Goal: Task Accomplishment & Management: Complete application form

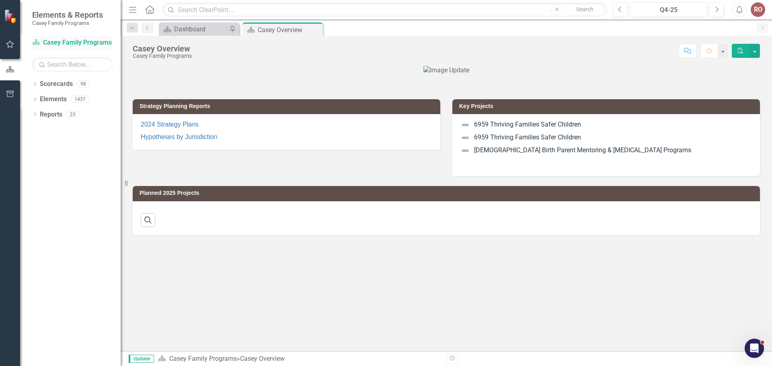
click at [77, 42] on link "Scorecard Casey Family Programs" at bounding box center [72, 42] width 80 height 9
click at [39, 42] on icon at bounding box center [36, 42] width 7 height 6
click at [37, 85] on icon "Dropdown" at bounding box center [35, 85] width 6 height 4
click at [45, 97] on link "Casey Family Programs" at bounding box center [82, 99] width 76 height 9
click at [40, 99] on icon "Dropdown" at bounding box center [39, 99] width 6 height 5
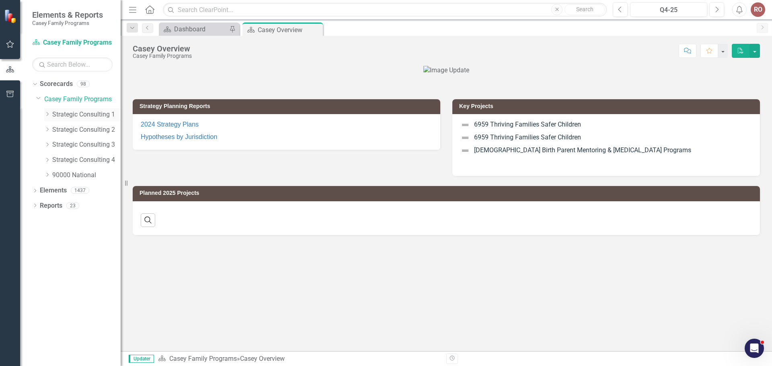
click at [51, 113] on div "Dropdown" at bounding box center [48, 114] width 8 height 7
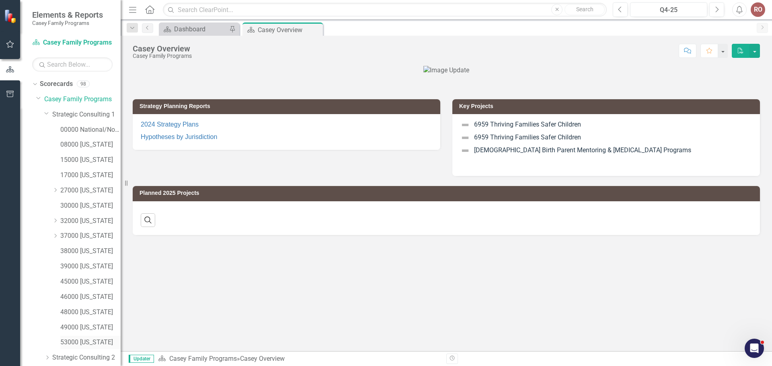
click at [73, 345] on link "53000 [US_STATE]" at bounding box center [90, 342] width 60 height 9
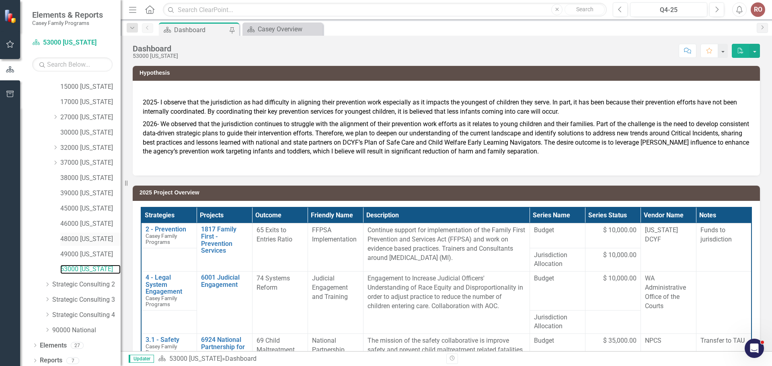
scroll to position [76, 0]
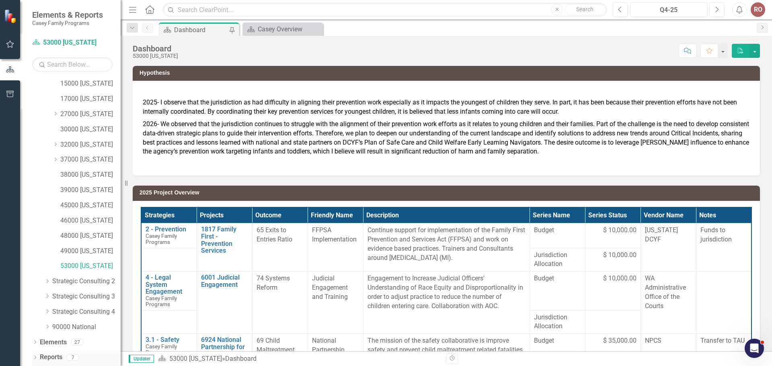
click at [36, 358] on icon at bounding box center [35, 358] width 2 height 4
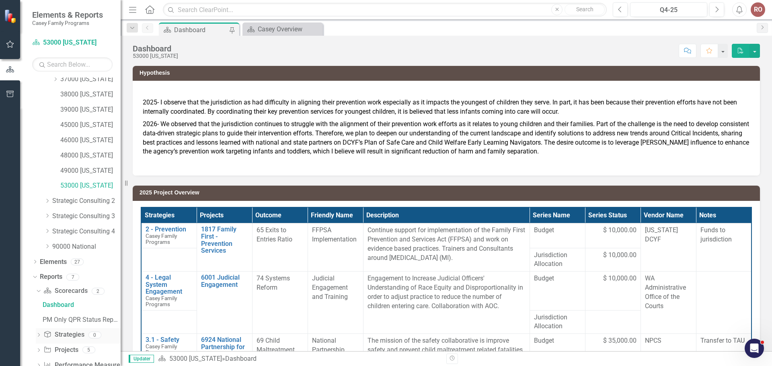
scroll to position [177, 0]
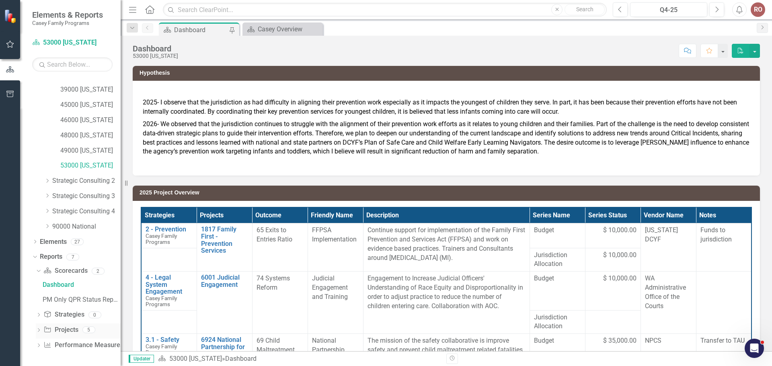
click at [38, 331] on icon "Dropdown" at bounding box center [39, 331] width 6 height 4
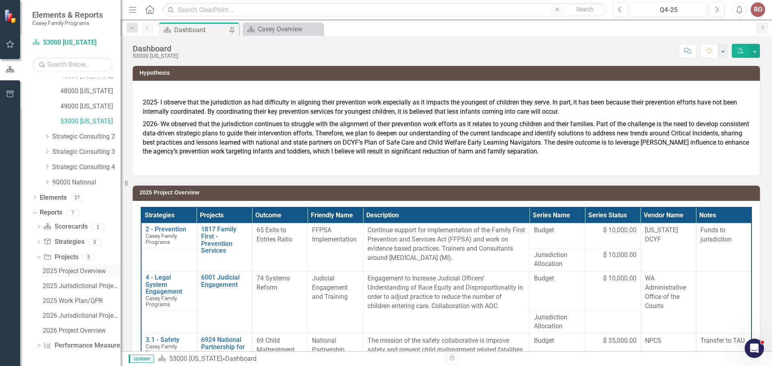
scroll to position [222, 0]
click at [59, 303] on div "2025 Work Plan/QPR" at bounding box center [82, 300] width 78 height 7
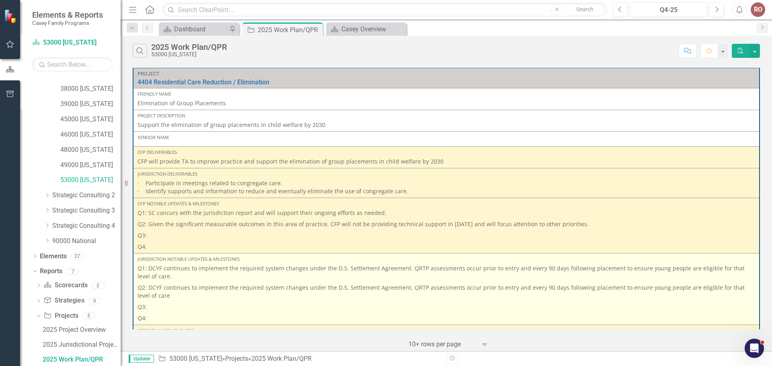
click at [242, 308] on p "Q3:" at bounding box center [447, 307] width 618 height 11
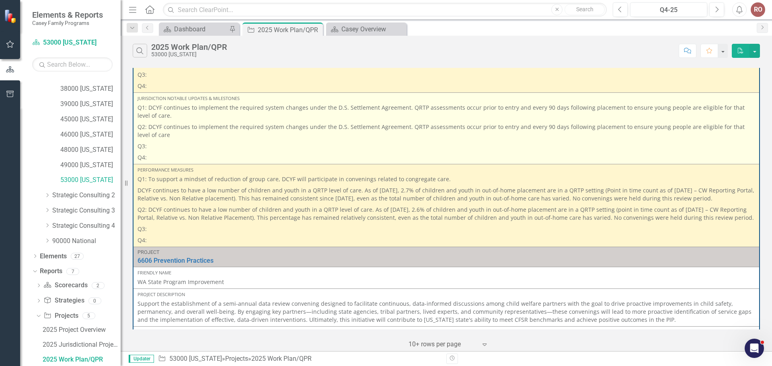
scroll to position [121, 0]
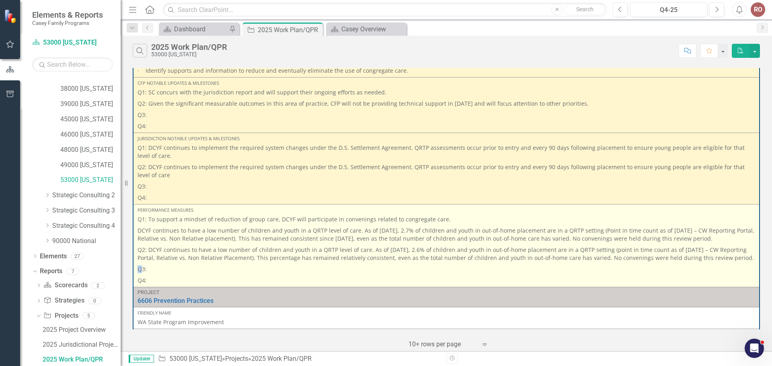
drag, startPoint x: 134, startPoint y: 274, endPoint x: 140, endPoint y: 279, distance: 8.0
click at [140, 279] on td "Performance Measures Q1: To support a mindset of reduction of group care, DCYF …" at bounding box center [446, 246] width 626 height 83
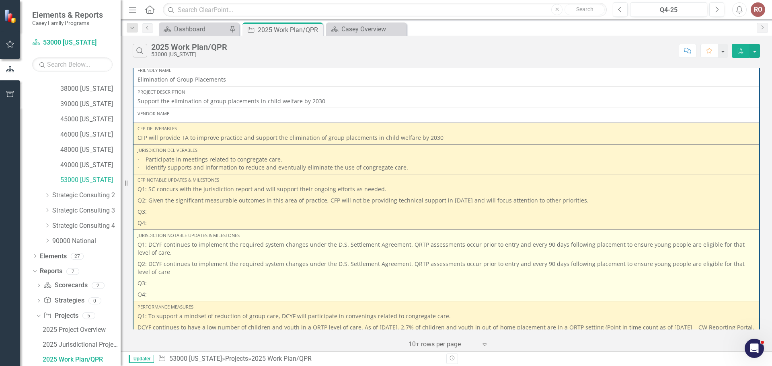
scroll to position [0, 0]
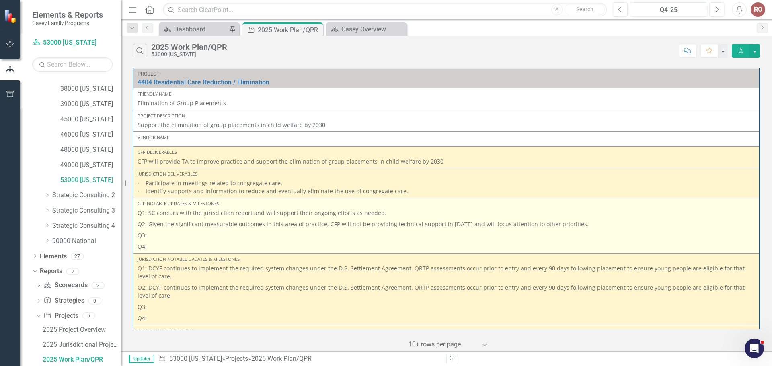
click at [152, 232] on p "Q3:" at bounding box center [447, 235] width 618 height 11
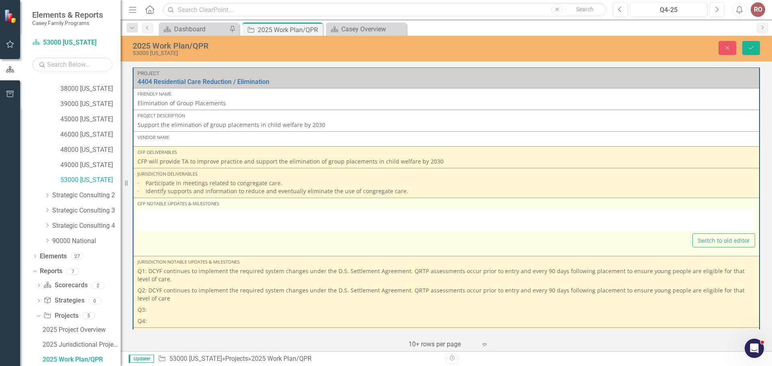
type textarea "<p>Q1: SC concurs with the jurisdiction report and will support their ongoing e…"
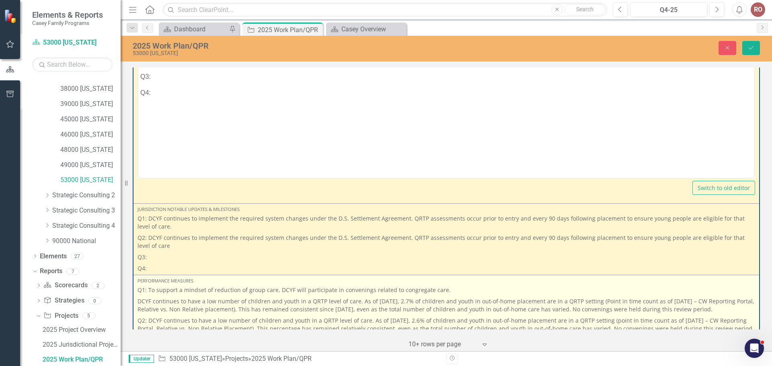
scroll to position [362, 0]
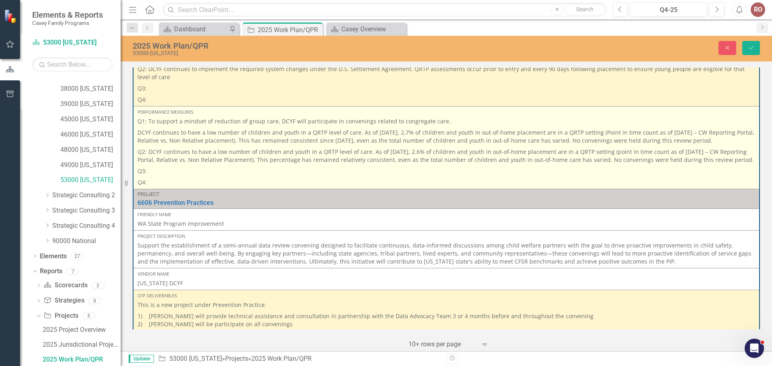
click at [149, 177] on p "Q3:" at bounding box center [447, 171] width 618 height 11
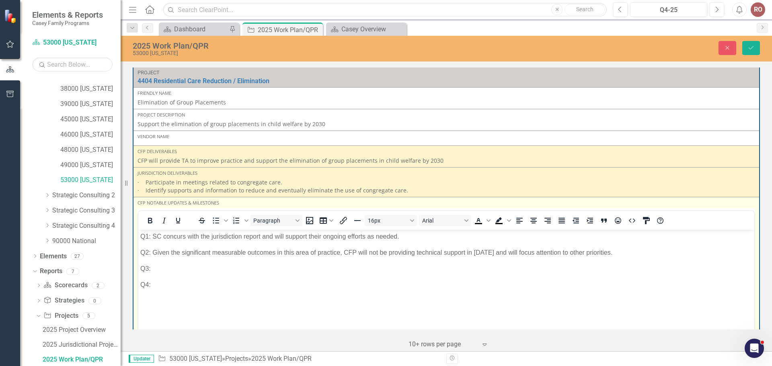
scroll to position [0, 0]
click at [157, 271] on p "Q3:" at bounding box center [446, 270] width 612 height 10
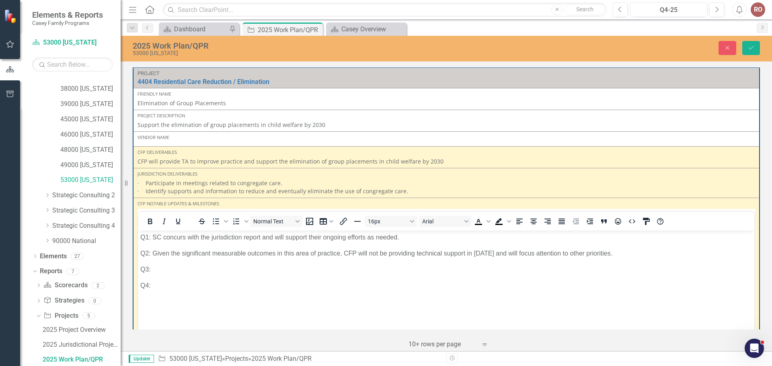
click at [514, 332] on div "‹ Previous 1 (current) › Next 10+ rows per page Expand" at bounding box center [446, 342] width 627 height 20
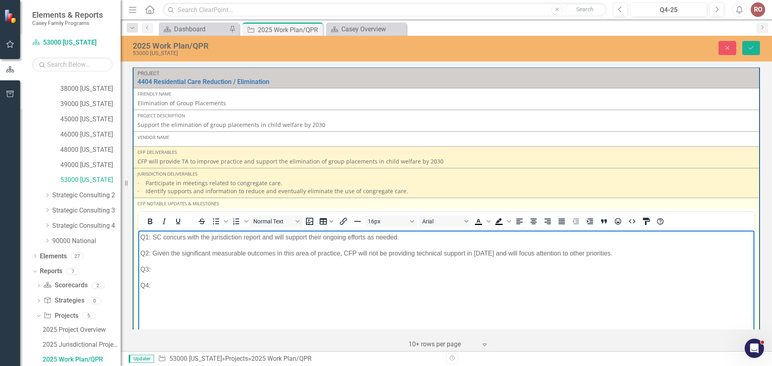
click at [156, 266] on p "Q3:" at bounding box center [446, 270] width 612 height 10
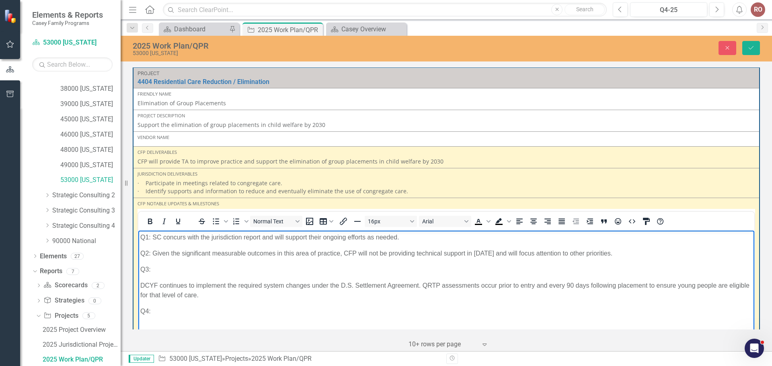
click at [159, 271] on p "Q3:" at bounding box center [446, 270] width 612 height 10
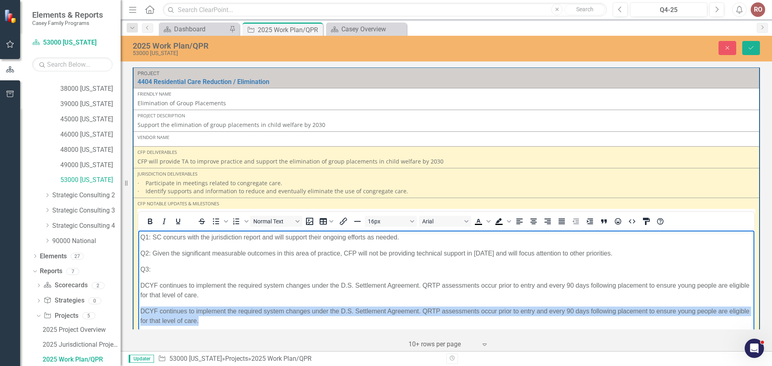
drag, startPoint x: 142, startPoint y: 310, endPoint x: 220, endPoint y: 318, distance: 78.1
click at [220, 318] on body "Q1: SC concurs with the jurisdiction report and will support their ongoing effo…" at bounding box center [446, 290] width 616 height 121
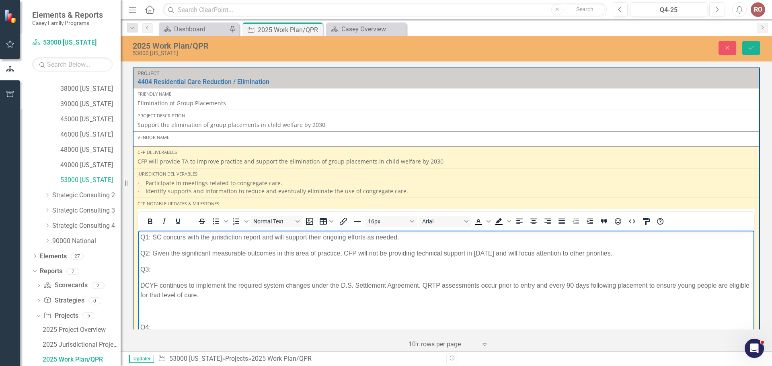
click at [156, 266] on p "Q3:" at bounding box center [446, 270] width 612 height 10
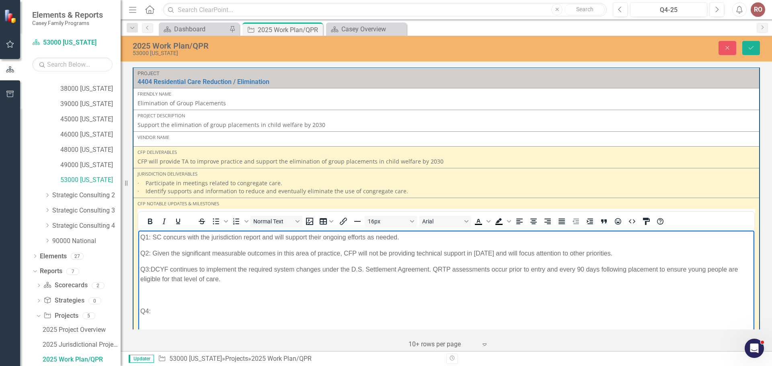
click at [344, 253] on p "Q2: Given the significant measurable outcomes in this area of practice, CFP wil…" at bounding box center [446, 253] width 612 height 10
click at [153, 296] on p "Rich Text Area. Press ALT-0 for help." at bounding box center [446, 295] width 612 height 10
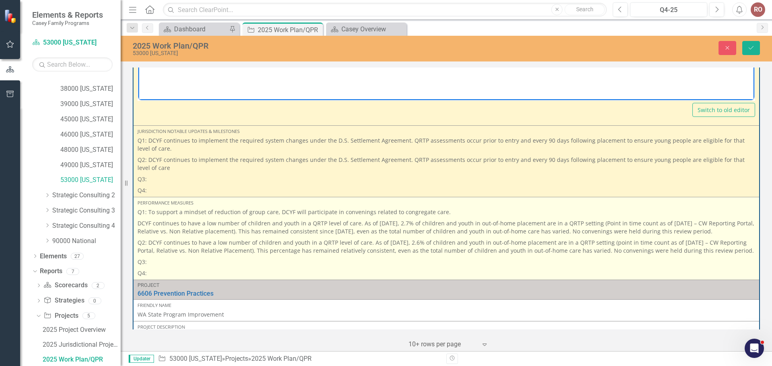
scroll to position [281, 0]
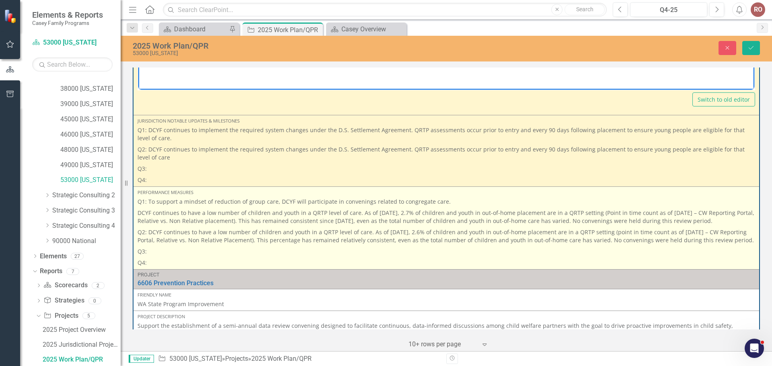
click at [149, 257] on p "Q3:" at bounding box center [447, 251] width 618 height 11
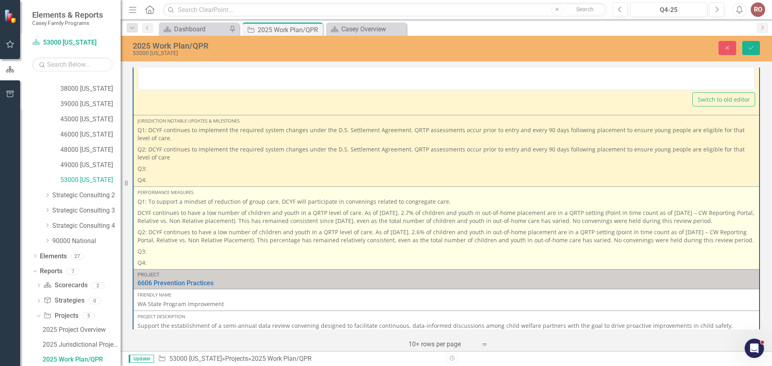
click at [151, 257] on p "Q3:" at bounding box center [447, 251] width 618 height 11
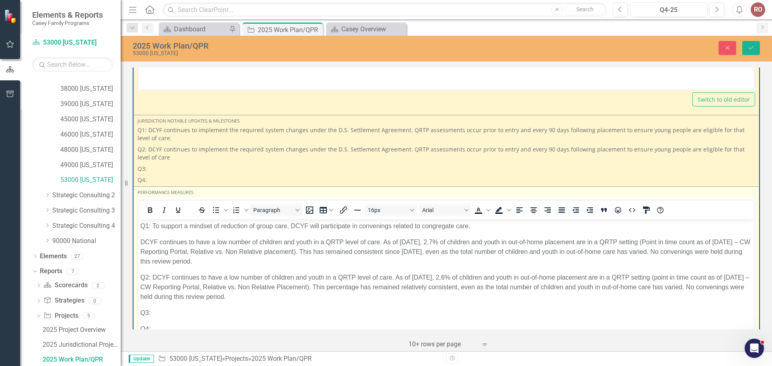
scroll to position [0, 0]
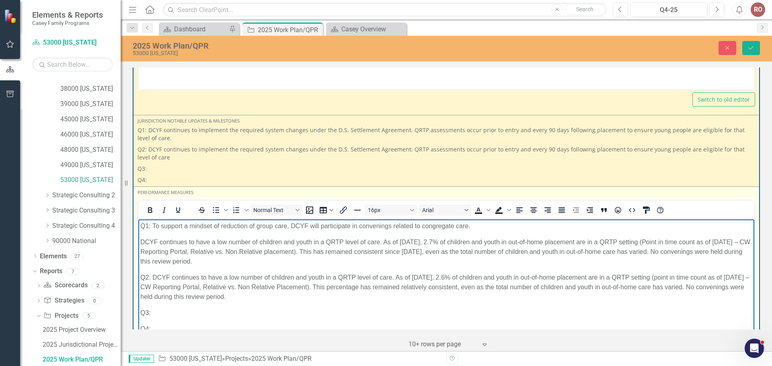
click at [162, 315] on p "Q3:" at bounding box center [446, 313] width 612 height 10
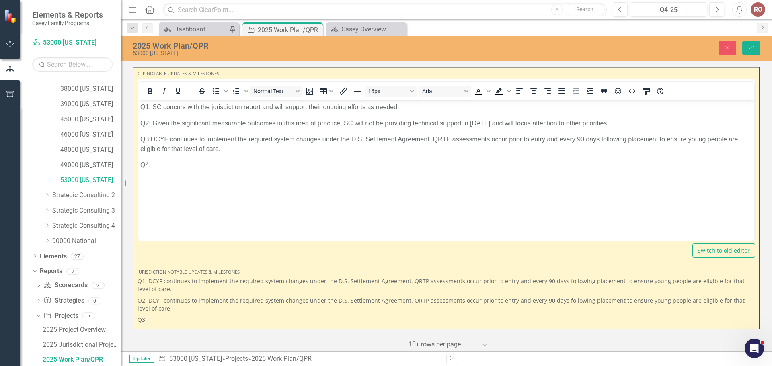
scroll to position [80, 0]
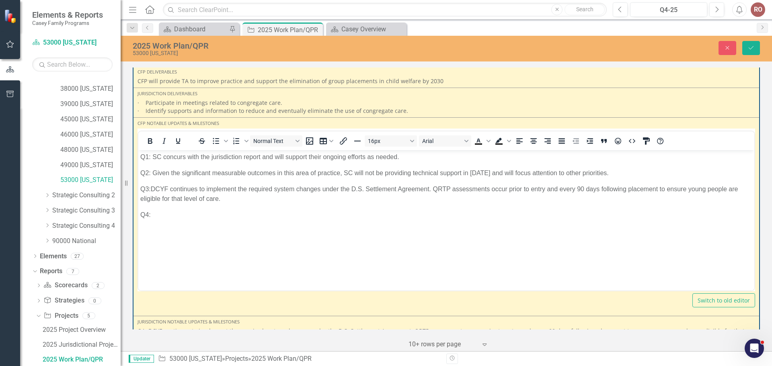
click at [248, 172] on p "Q2: Given the significant measurable outcomes in this area of practice, SC will…" at bounding box center [446, 173] width 612 height 10
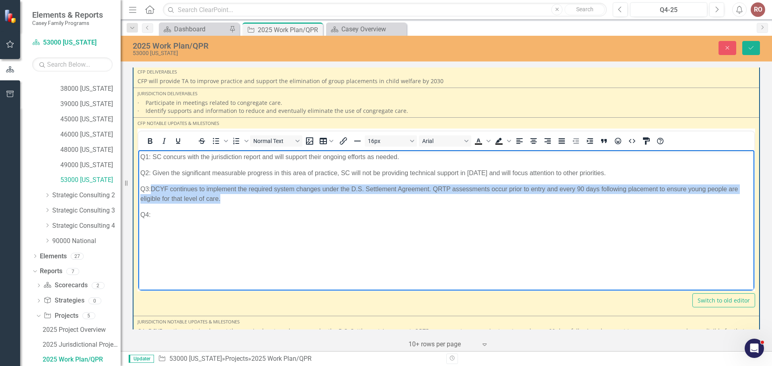
drag, startPoint x: 155, startPoint y: 187, endPoint x: 220, endPoint y: 196, distance: 66.2
click at [220, 196] on p "Q3: DCYF continues to implement the required system changes under the D.S. Sett…" at bounding box center [446, 193] width 612 height 19
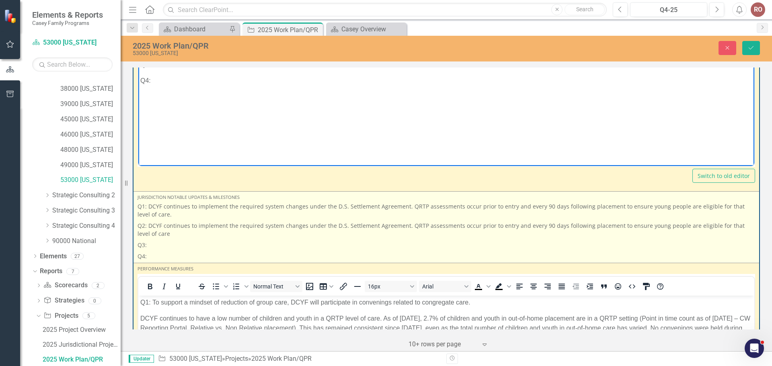
scroll to position [241, 0]
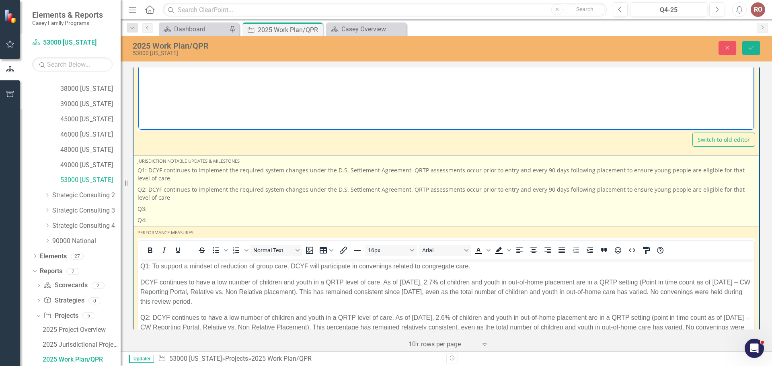
click at [151, 208] on p "Q3:" at bounding box center [447, 208] width 618 height 11
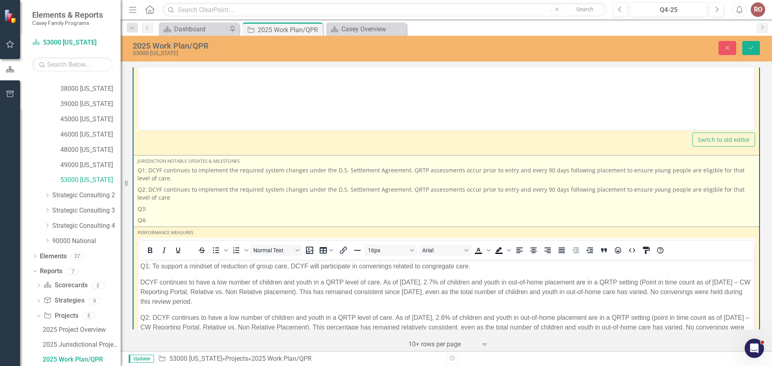
click at [151, 208] on p "Q3:" at bounding box center [447, 208] width 618 height 11
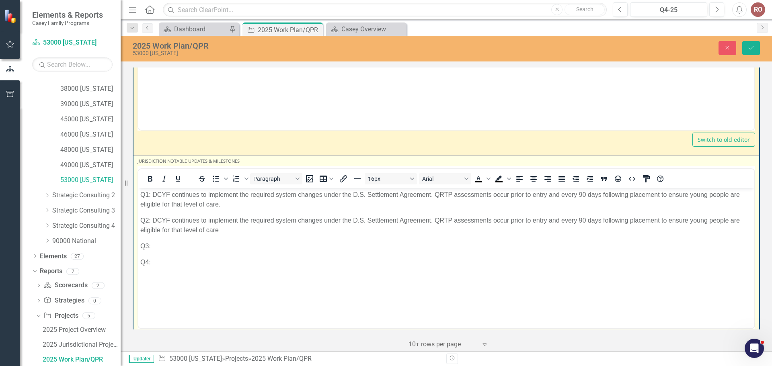
scroll to position [0, 0]
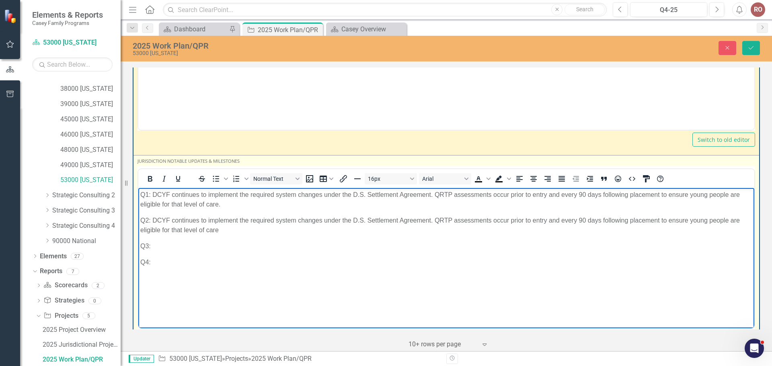
click at [154, 244] on p "Q3:" at bounding box center [446, 246] width 612 height 10
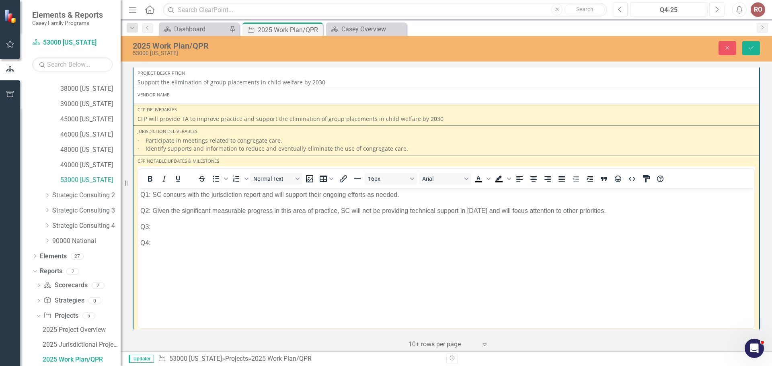
scroll to position [40, 0]
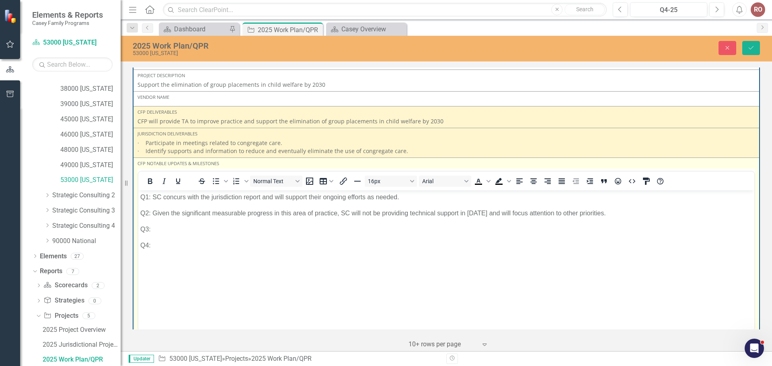
click at [157, 232] on p "Q3:" at bounding box center [446, 229] width 612 height 10
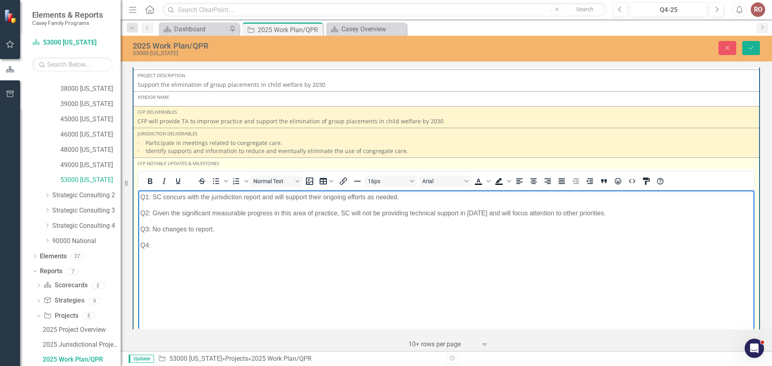
click at [573, 213] on p "Q2: Given the significant measurable progress in this area of practice, SC will…" at bounding box center [446, 213] width 612 height 10
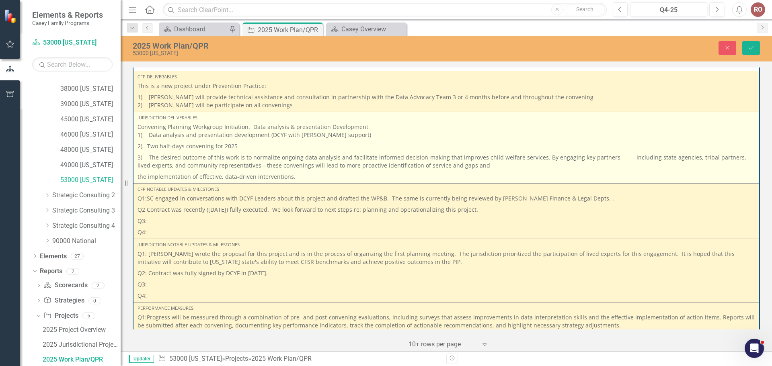
scroll to position [804, 0]
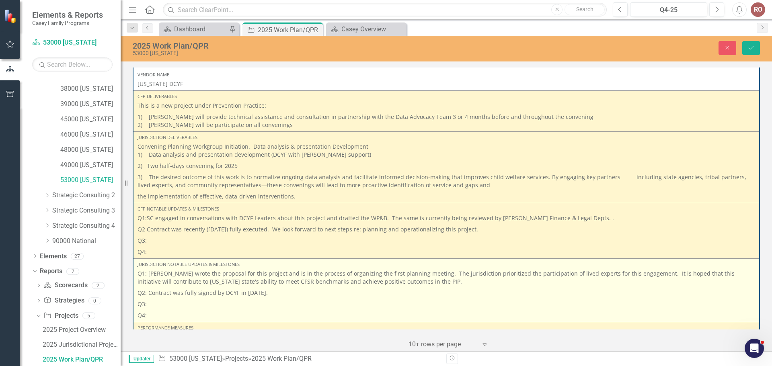
click at [150, 306] on p "Q3:" at bounding box center [447, 304] width 618 height 11
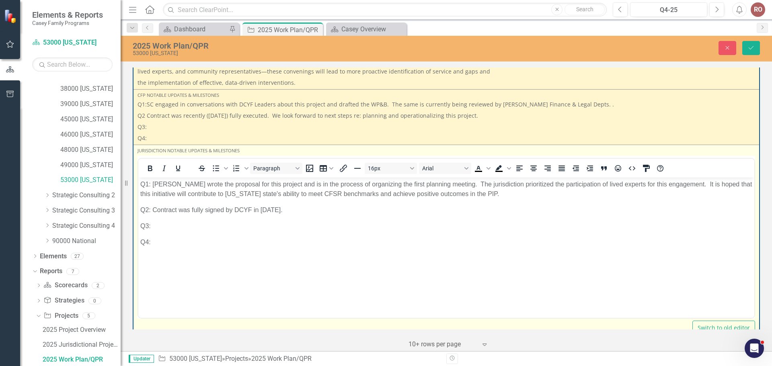
scroll to position [965, 0]
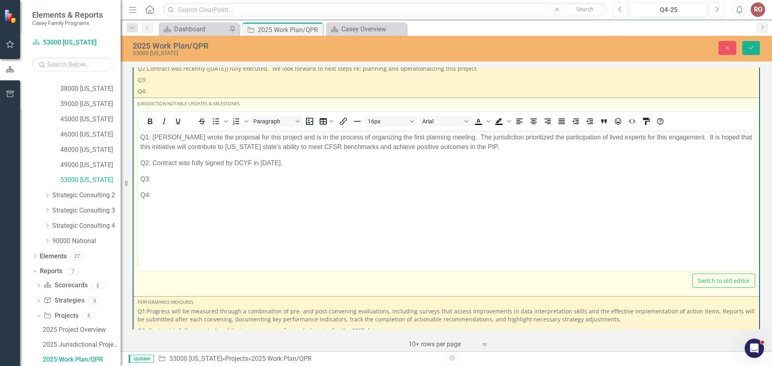
click at [157, 182] on p "Q3:" at bounding box center [446, 180] width 612 height 10
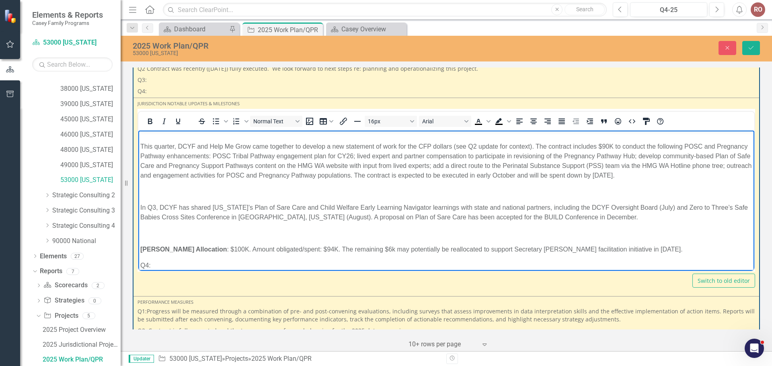
scroll to position [147, 0]
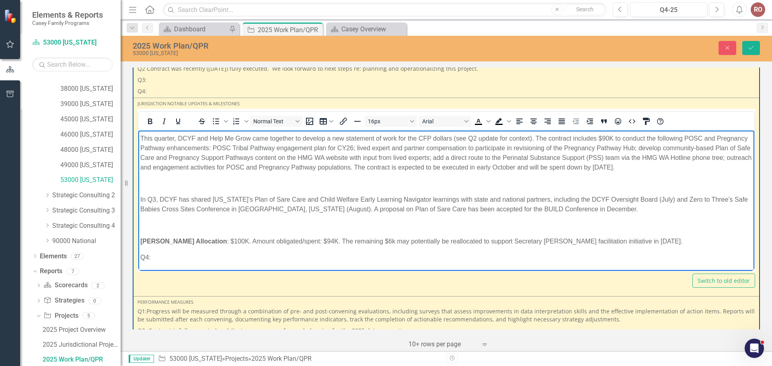
click at [586, 240] on p "Casey Allocation : $100K. Amount obligated/spent: $94K. The remaining $6k may p…" at bounding box center [446, 242] width 612 height 10
click at [585, 240] on p "Casey Allocation : $100K. Amount obligated/spent: $94K. The remaining $6k may p…" at bounding box center [446, 242] width 612 height 10
click at [618, 241] on p "Casey Allocation : $100K. Amount obligated/spent: $94K. The remaining $6k may p…" at bounding box center [446, 246] width 612 height 19
click at [662, 240] on p "Casey Allocation : $100K. Amount obligated/spent: $94K. The remaining $6k may p…" at bounding box center [446, 246] width 612 height 19
click at [617, 240] on p "Casey Allocation : $100K. Amount obligated/spent: $94K. The remaining $6k may p…" at bounding box center [446, 246] width 612 height 19
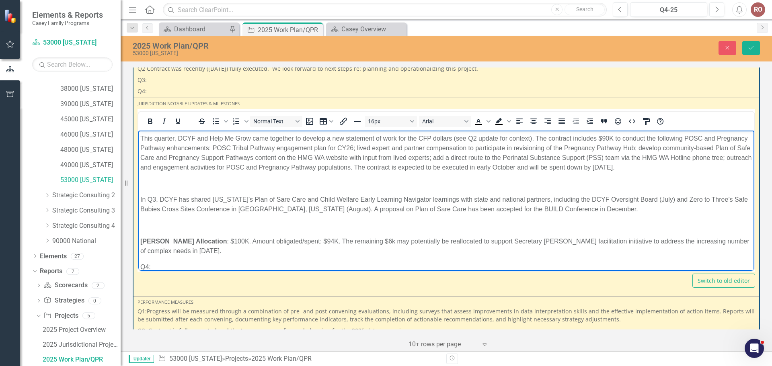
click at [734, 242] on p "Casey Allocation : $100K. Amount obligated/spent: $94K. The remaining $6k may p…" at bounding box center [446, 246] width 612 height 19
click at [628, 240] on p "Casey Allocation : $100K. Amount obligated/spent: $94K. The remaining $6k may p…" at bounding box center [446, 246] width 612 height 19
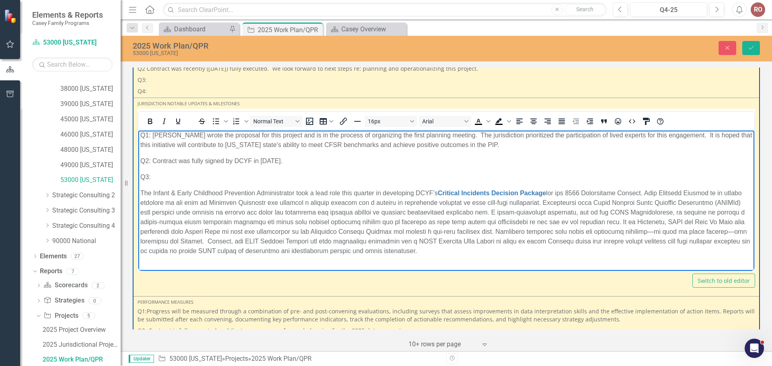
scroll to position [0, 0]
click at [425, 190] on body "Q1: DCYF wrote the proposal for this project and is in the process of organizin…" at bounding box center [446, 279] width 616 height 297
click at [424, 196] on p "The Infant & Early Childhood Prevention Administrator took a lead role this qua…" at bounding box center [446, 225] width 612 height 68
click at [450, 194] on link "Critical Incidents Decision Package" at bounding box center [492, 195] width 108 height 7
click at [464, 200] on p "The Infant & Early Childhood Prevention Administrator took a lead role this qua…" at bounding box center [446, 225] width 612 height 68
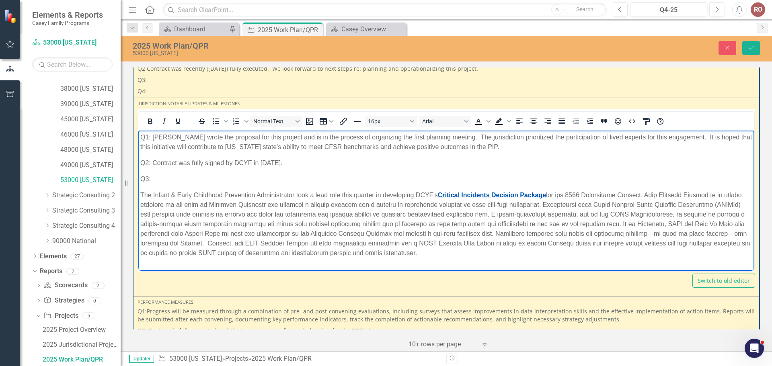
click at [462, 194] on link "Critical Incidents Decision Package" at bounding box center [492, 195] width 108 height 7
click at [480, 197] on link "Critical Incidents Decision Package" at bounding box center [492, 195] width 108 height 7
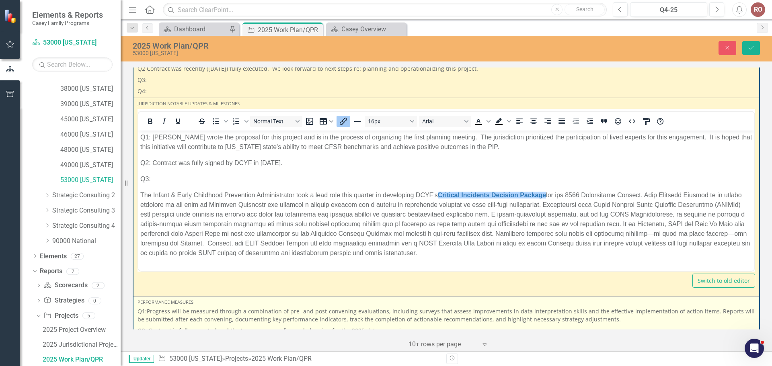
click at [461, 321] on p "Q1:Progress will be measured through a combination of pre- and post-convening e…" at bounding box center [447, 317] width 618 height 18
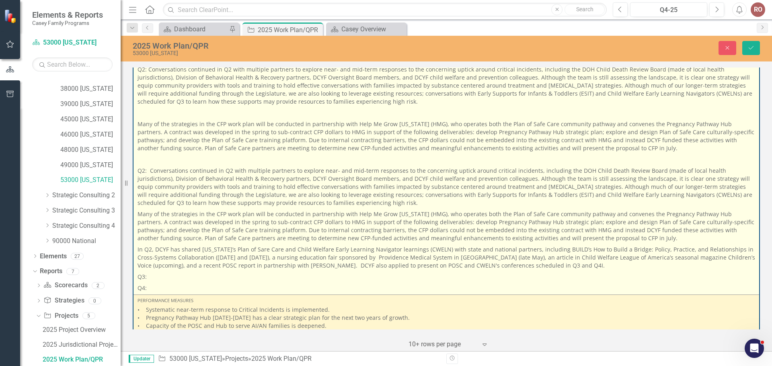
scroll to position [1689, 0]
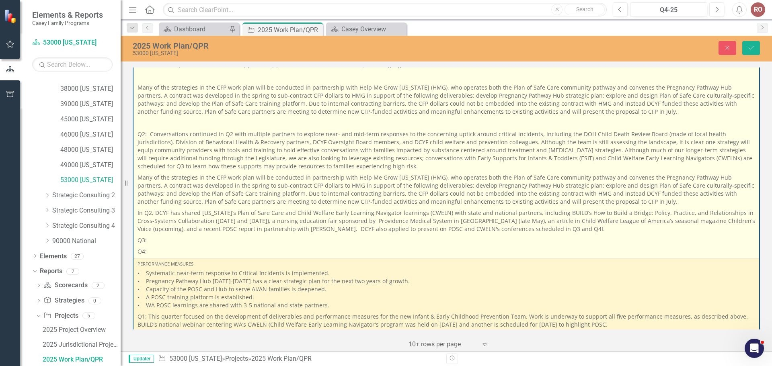
click at [149, 235] on p "Q3:" at bounding box center [447, 240] width 618 height 11
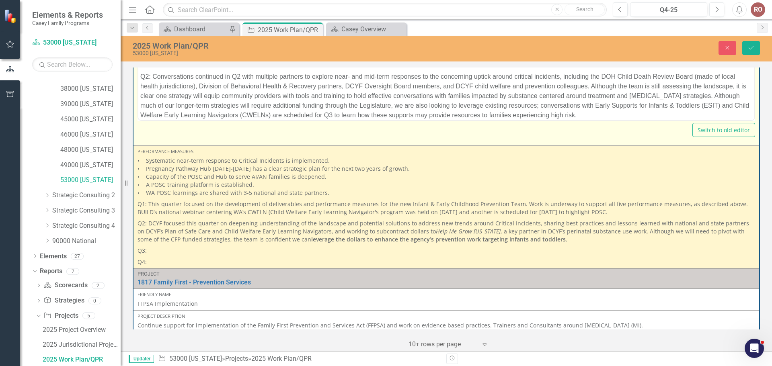
scroll to position [0, 0]
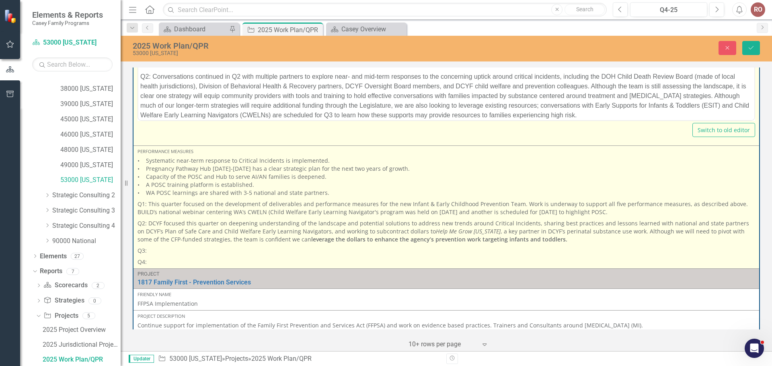
click at [148, 250] on p "Q3:" at bounding box center [447, 250] width 618 height 11
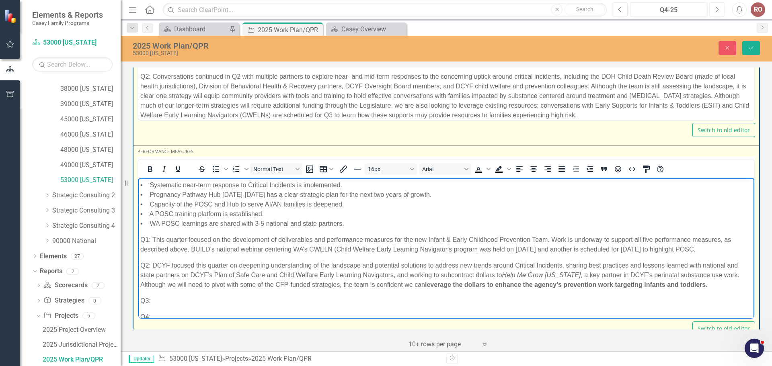
click at [150, 300] on p "Q3:" at bounding box center [446, 301] width 612 height 10
click at [154, 300] on p "Q3:" at bounding box center [446, 301] width 612 height 10
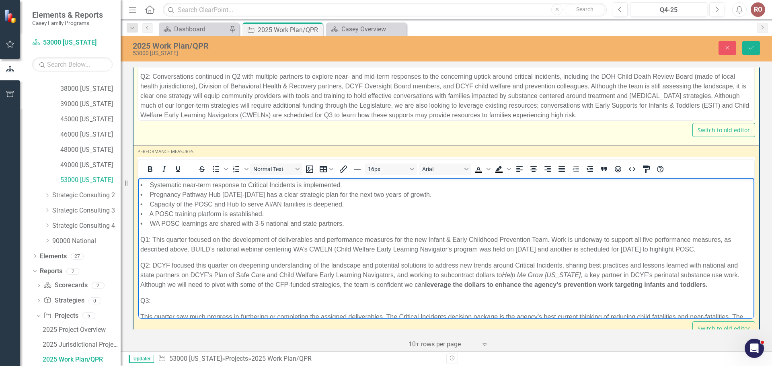
scroll to position [21, 0]
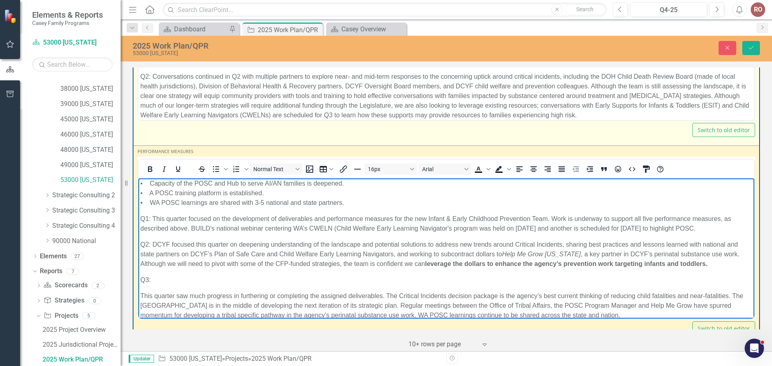
click at [159, 278] on p "Q3:" at bounding box center [446, 280] width 612 height 10
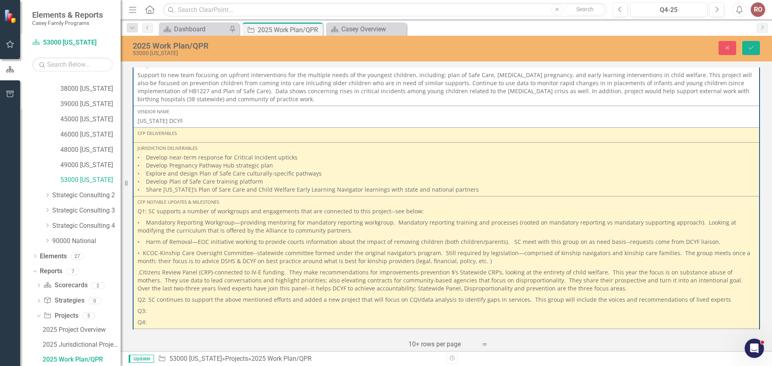
scroll to position [1367, 0]
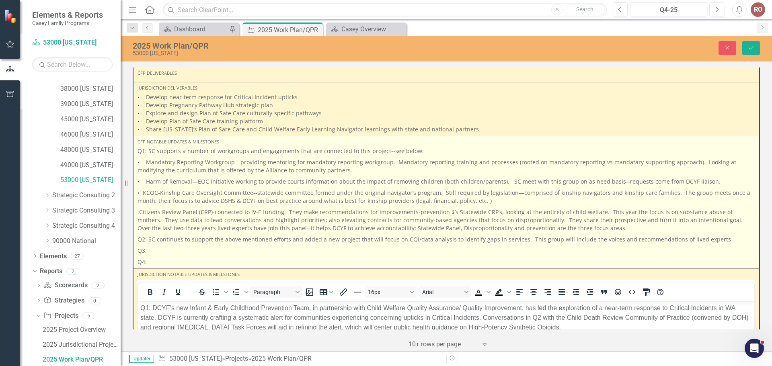
click at [156, 253] on p "Q3:" at bounding box center [447, 250] width 618 height 11
click at [153, 253] on p "Q3:" at bounding box center [447, 250] width 618 height 11
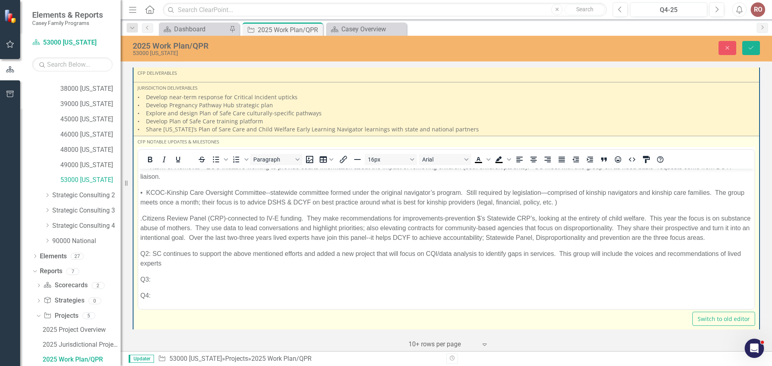
scroll to position [60, 0]
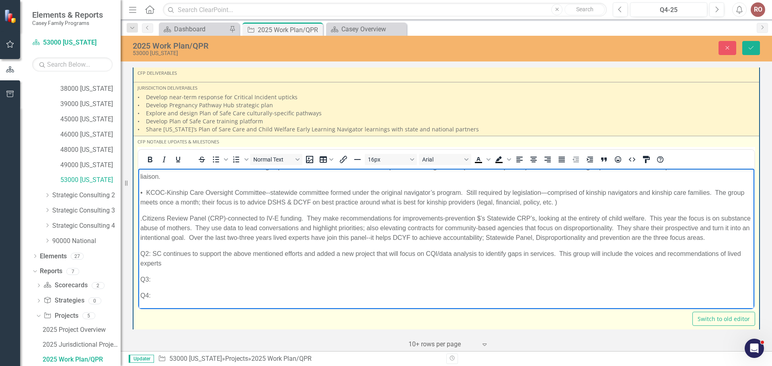
click at [156, 284] on body "Q1: SC supports a number of workgroups and engagements that are connected to th…" at bounding box center [446, 213] width 616 height 191
click at [159, 280] on p "Q3:" at bounding box center [446, 280] width 612 height 10
click at [202, 278] on p "Q3: SC attended the" at bounding box center [446, 280] width 612 height 10
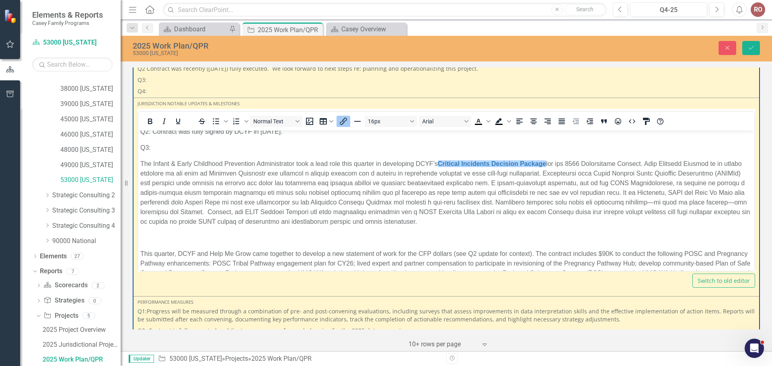
scroll to position [0, 0]
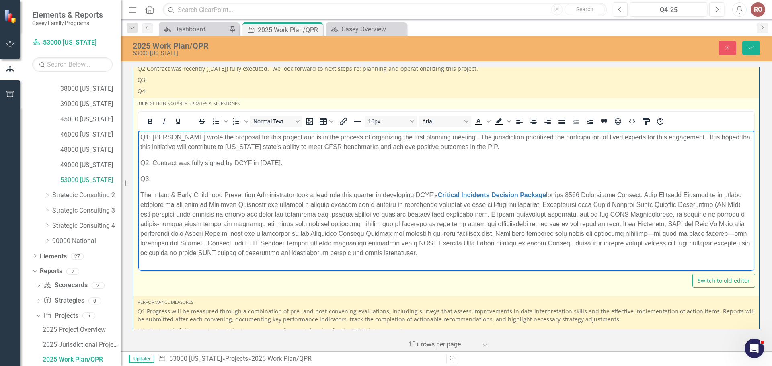
drag, startPoint x: 163, startPoint y: 215, endPoint x: 354, endPoint y: 221, distance: 191.1
click at [354, 221] on p "The Infant & Early Childhood Prevention Administrator took a lead role this qua…" at bounding box center [446, 225] width 612 height 68
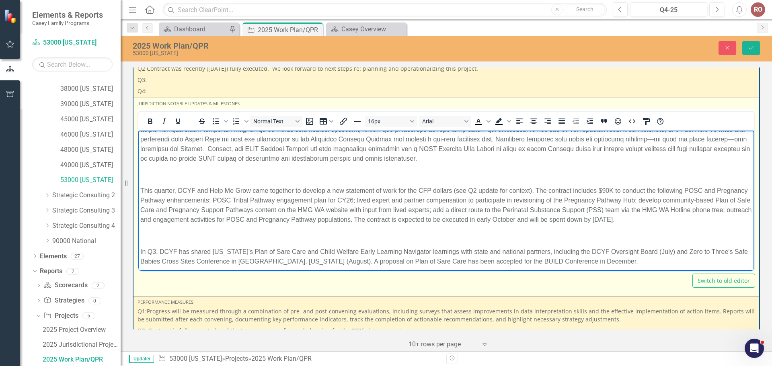
scroll to position [80, 0]
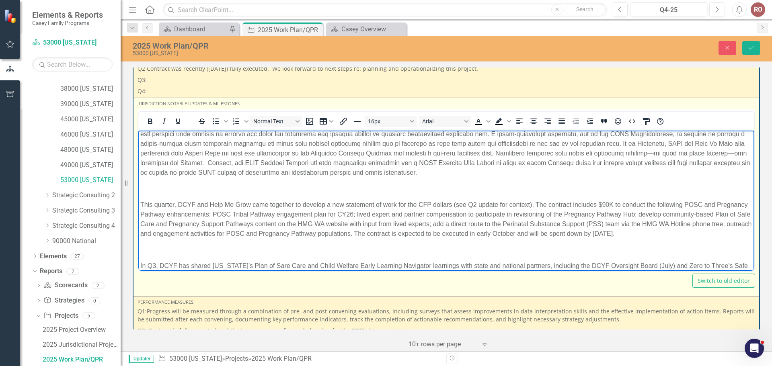
click at [248, 162] on p "The Infant & Early Childhood Prevention Administrator took a lead role this qua…" at bounding box center [446, 144] width 612 height 68
click at [166, 189] on p "Rich Text Area. Press ALT-0 for help." at bounding box center [446, 189] width 612 height 10
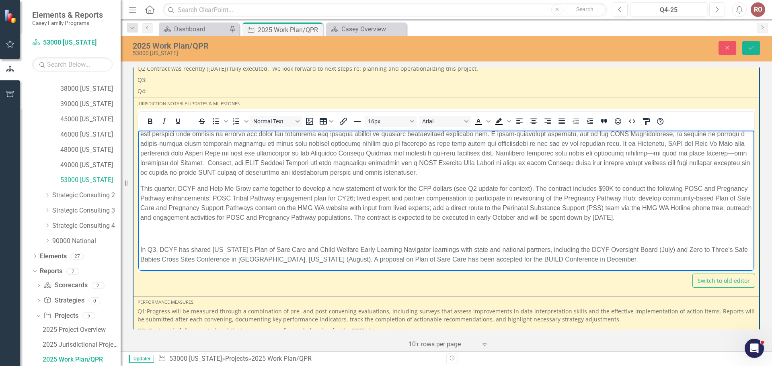
click at [145, 232] on p "Rich Text Area. Press ALT-0 for help." at bounding box center [446, 234] width 612 height 10
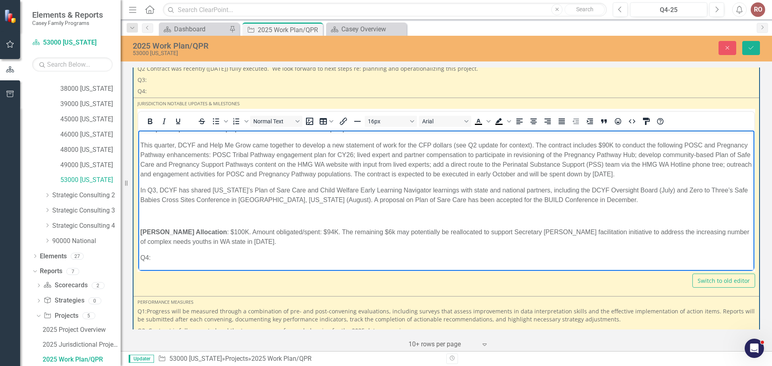
scroll to position [124, 0]
click at [158, 213] on p "Rich Text Area. Press ALT-0 for help." at bounding box center [446, 216] width 612 height 10
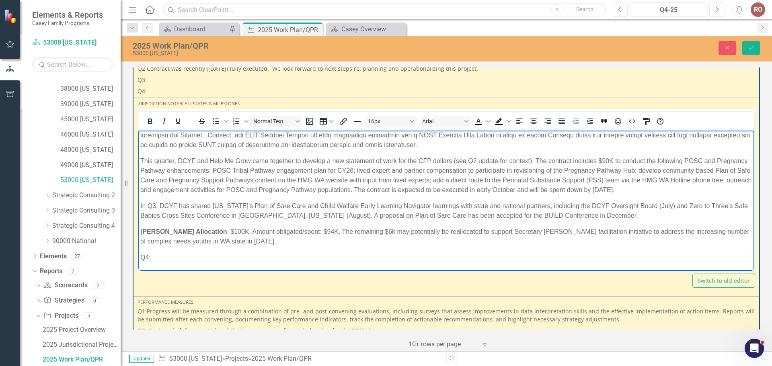
scroll to position [108, 0]
click at [162, 232] on strong "Casey Allocation" at bounding box center [183, 231] width 86 height 7
click at [227, 263] on body "Q1: DCYF wrote the proposal for this project and is in the process of organizin…" at bounding box center [446, 147] width 616 height 248
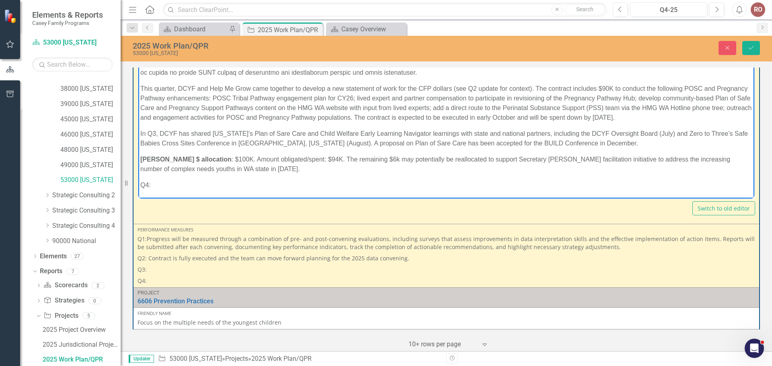
scroll to position [1045, 0]
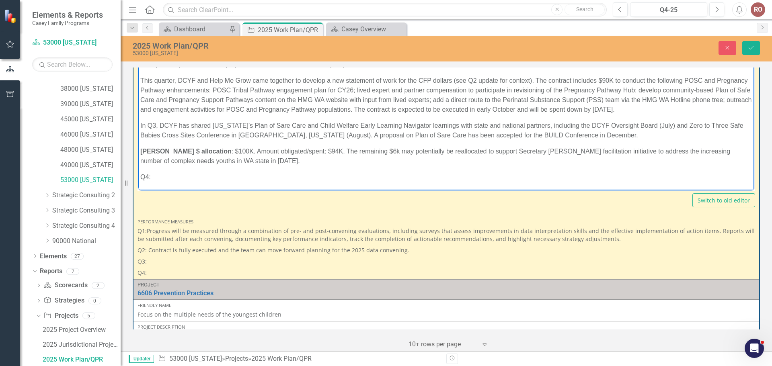
click at [220, 148] on p "Casey $ allocation : $100K. Amount obligated/spent: $94K. The remaining $6k may…" at bounding box center [446, 156] width 612 height 19
click at [402, 137] on p "In Q3, DCYF has shared [US_STATE]’s Plan of Sare Care and Child Welfare Early L…" at bounding box center [446, 130] width 612 height 19
click at [476, 156] on p "Casey $ allocation : $100K. Amount obligated/spent: $94K. The remaining $6k may…" at bounding box center [446, 156] width 612 height 19
click at [281, 127] on p "In Q3, DCYF has shared Washington’s Plan of Sare Care and Child Welfare Early L…" at bounding box center [446, 130] width 612 height 19
click at [403, 134] on p "In Q3, DCYF has shared Washington’s Plan of Sare Care and Child Welfare Early L…" at bounding box center [446, 130] width 612 height 19
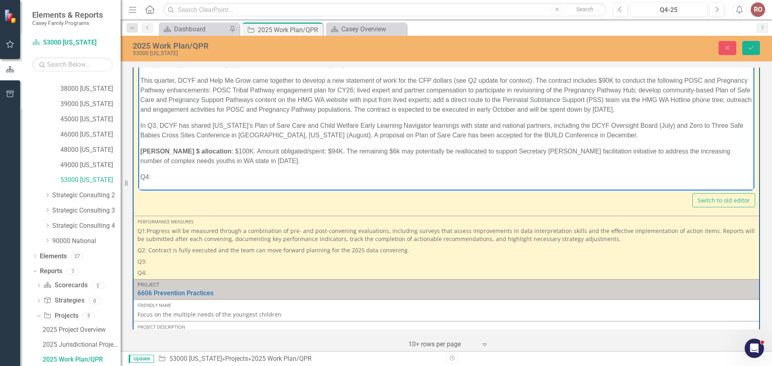
click at [450, 175] on p "Q4:" at bounding box center [446, 177] width 612 height 10
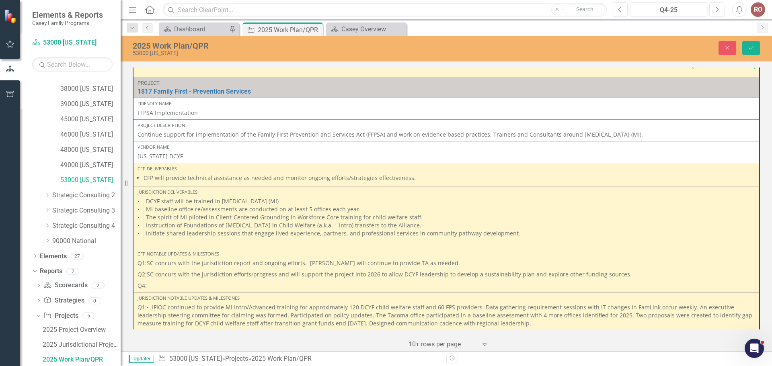
scroll to position [2031, 0]
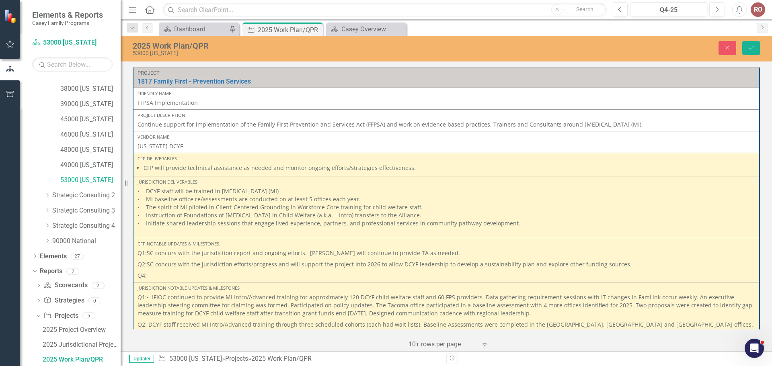
drag, startPoint x: 143, startPoint y: -914, endPoint x: 434, endPoint y: -682, distance: 372.3
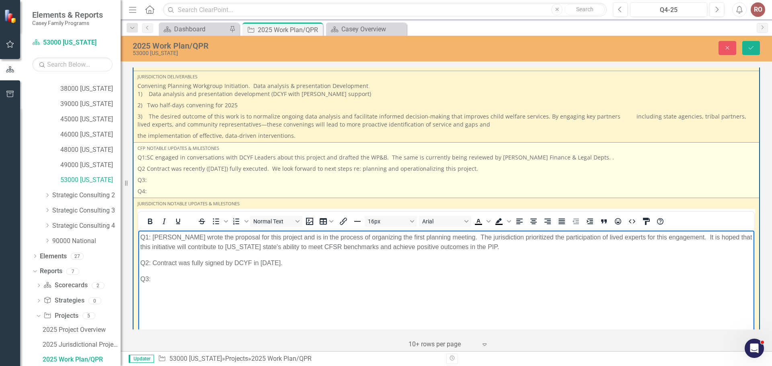
scroll to position [865, 0]
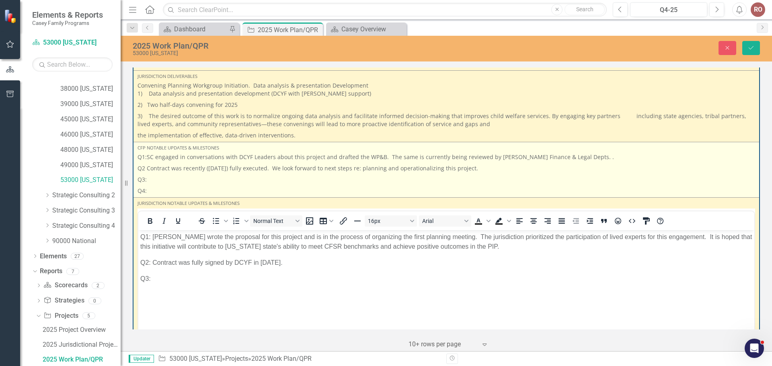
click at [151, 179] on p "Q3:" at bounding box center [447, 179] width 618 height 11
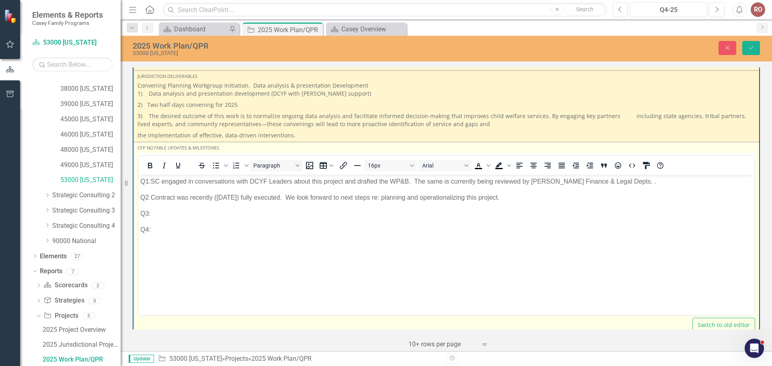
scroll to position [0, 0]
click at [156, 210] on p "Q3:" at bounding box center [446, 214] width 612 height 10
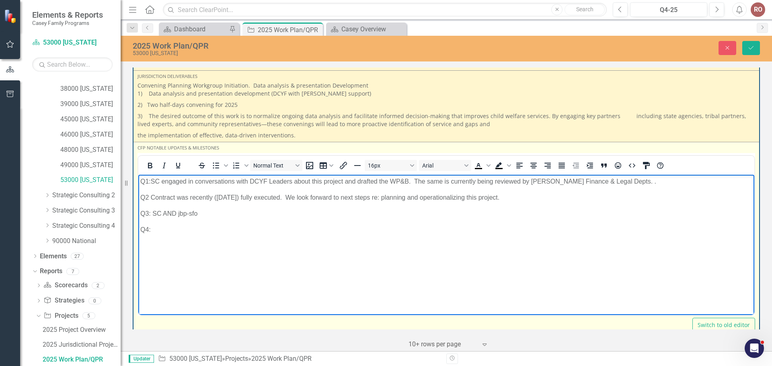
click at [162, 214] on p "Q3: SC AND jbp-sfo" at bounding box center [446, 214] width 612 height 10
click at [464, 196] on p "Q2 Contract was recently (July 2025) fully executed. We look forward to next st…" at bounding box center [446, 198] width 612 height 10
click at [284, 213] on p "Q3: SC and SFO Senior Director attended the first , AND AND jbp-sfo" at bounding box center [446, 214] width 612 height 10
click at [405, 211] on p "Q3: SC and SFO Senior Director attended the first data analysis & presentation …" at bounding box center [446, 214] width 612 height 10
click at [461, 214] on p "Q3: SC and SFO Senior Director attended the first data analysis & presentation …" at bounding box center [446, 214] width 612 height 10
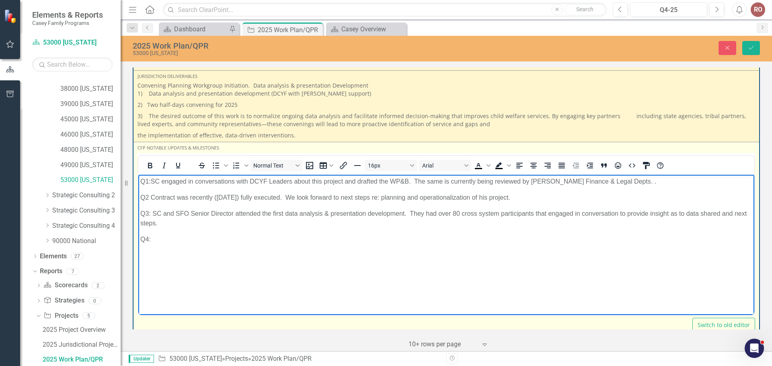
click at [412, 212] on p "Q3: SC and SFO Senior Director attended the first data analysis & presentation …" at bounding box center [446, 218] width 612 height 19
click at [494, 231] on body "Q1:SC engaged in conversations with DCYF Leaders about this project and drafted…" at bounding box center [446, 235] width 616 height 121
click at [705, 211] on p "Q3: SC and SFO Senior Director attended the first data analysis & presentation …" at bounding box center [446, 218] width 612 height 19
click at [175, 221] on p "Q3: SC and SFO Senior Director attended the first data analysis & presentation …" at bounding box center [446, 218] width 612 height 19
click at [274, 223] on p "Q3: SC and SFO Senior Director attended the first data analysis & presentation …" at bounding box center [446, 218] width 612 height 19
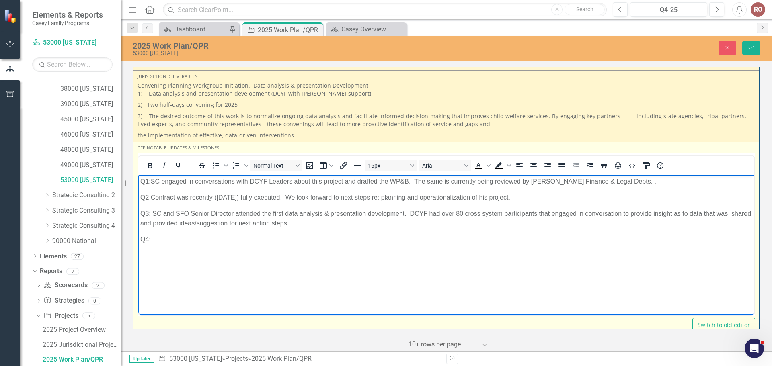
click at [324, 250] on body "Q1:SC engaged in conversations with DCYF Leaders about this project and drafted…" at bounding box center [446, 235] width 616 height 121
click at [288, 213] on p "Q3: SC and SFO Senior Director attended the first data analysis & presentation …" at bounding box center [446, 218] width 612 height 19
click at [286, 213] on p "Q3: SC and SFO Senior Director attended the first data analysis & presentation …" at bounding box center [446, 218] width 612 height 19
click at [378, 237] on p "Q4:" at bounding box center [446, 240] width 612 height 10
click at [672, 214] on p "Q3: SC and SFO Senior Director attended the first virtual data analysis & prese…" at bounding box center [446, 218] width 612 height 19
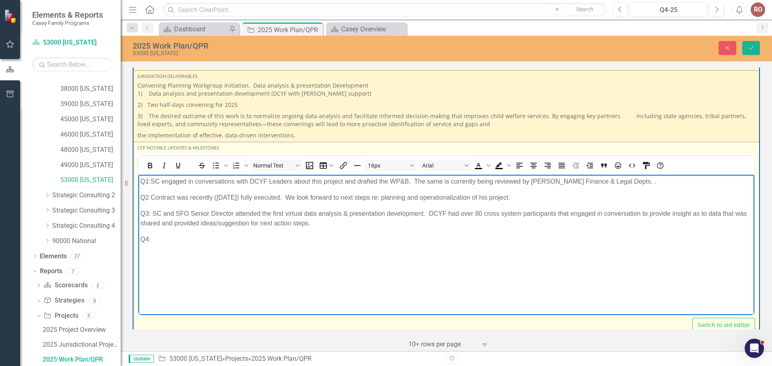
click at [723, 213] on p "Q3: SC and SFO Senior Director attended the first virtual data analysis & prese…" at bounding box center [446, 218] width 612 height 19
click at [153, 221] on p "Q3: SC and SFO Senior Director attended the first virtual data analysis & prese…" at bounding box center [446, 218] width 612 height 19
click at [205, 248] on body "Q1:SC engaged in conversations with DCYF Leaders about this project and drafted…" at bounding box center [446, 235] width 616 height 121
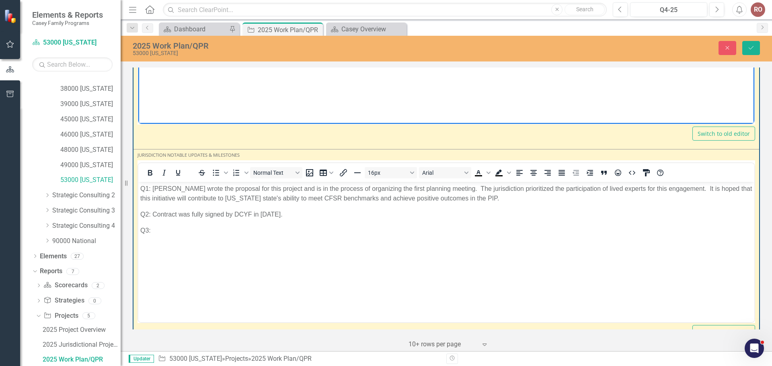
scroll to position [1066, 0]
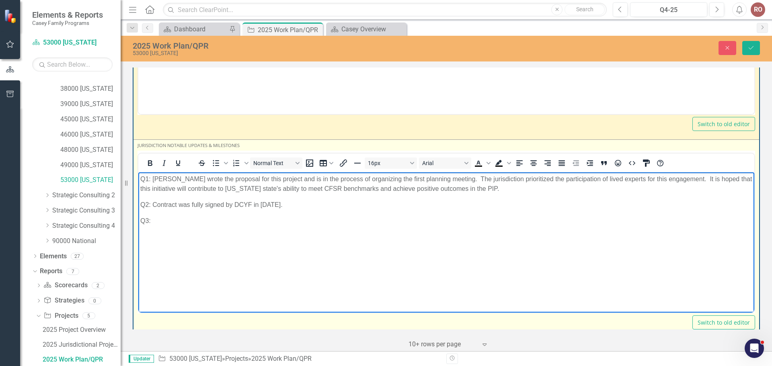
click at [157, 218] on p "Q3:" at bounding box center [446, 221] width 612 height 10
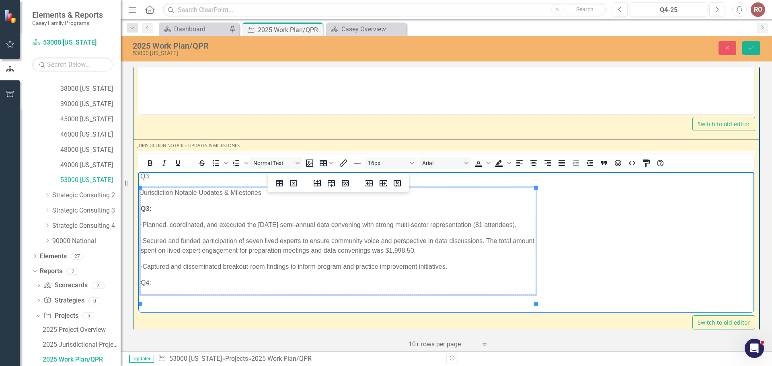
scroll to position [54, 0]
click at [164, 204] on p "Q3:" at bounding box center [338, 209] width 395 height 10
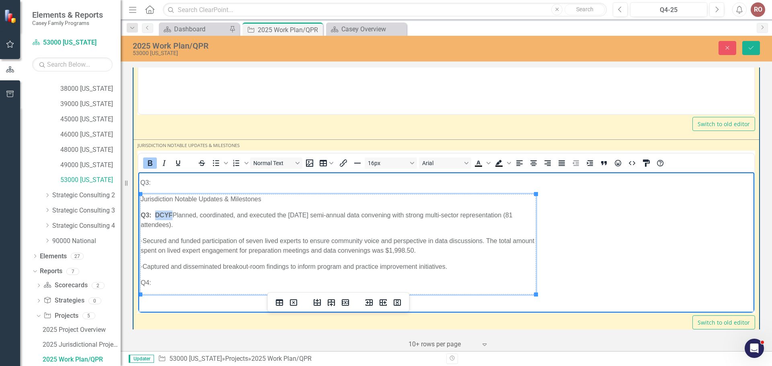
drag, startPoint x: 155, startPoint y: 215, endPoint x: 172, endPoint y: 214, distance: 17.3
click at [172, 214] on strong "Q3: DCYF" at bounding box center [157, 215] width 32 height 7
click at [150, 158] on icon "Bold" at bounding box center [150, 163] width 10 height 10
click at [185, 223] on p "Q3: DCYF Planned, coordinated, and executed the September 18 semi-annual data c…" at bounding box center [338, 220] width 395 height 19
click at [190, 225] on p "Q3: DCYF Planned, coordinated, and executed the September 18 semi-annual data c…" at bounding box center [338, 220] width 395 height 19
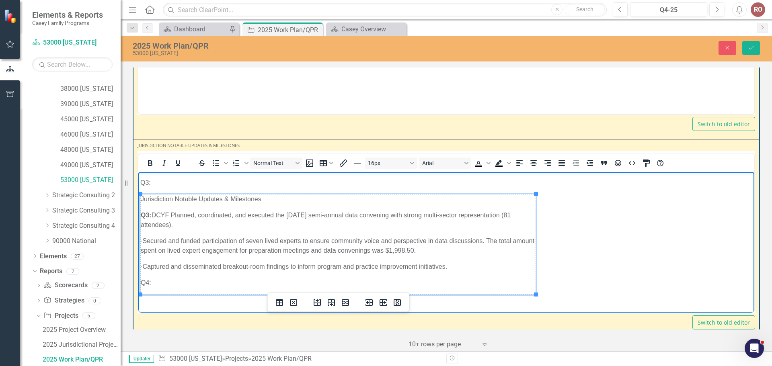
scroll to position [22, 0]
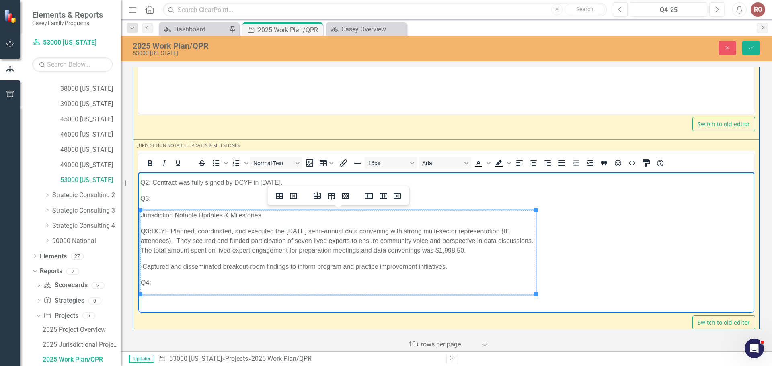
click at [141, 250] on p "Q3: DCYF Planned, coordinated, and executed the September 18 semi-annual data c…" at bounding box center [338, 241] width 395 height 29
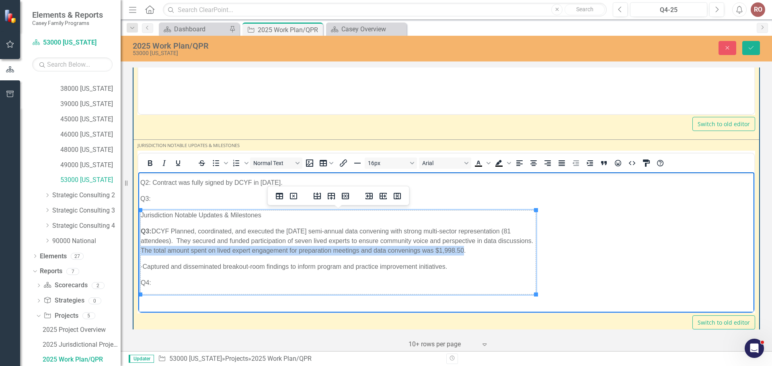
drag, startPoint x: 142, startPoint y: 250, endPoint x: 464, endPoint y: 251, distance: 322.1
click at [464, 251] on p "Q3: DCYF Planned, coordinated, and executed the September 18 semi-annual data c…" at bounding box center [338, 241] width 395 height 29
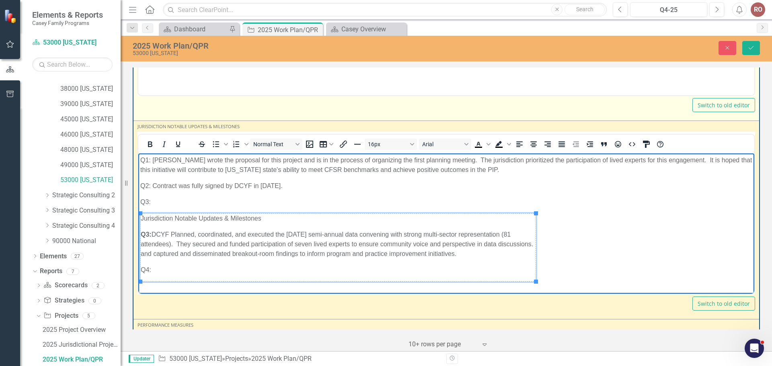
scroll to position [1107, 0]
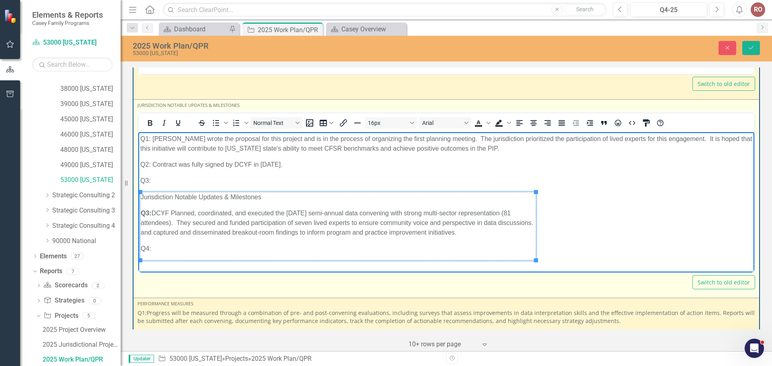
click at [176, 215] on p "Q3: DCYF Planned, coordinated, and executed the September 18 semi-annual data c…" at bounding box center [338, 223] width 395 height 29
drag, startPoint x: 154, startPoint y: 212, endPoint x: 454, endPoint y: 235, distance: 301.2
click at [454, 235] on p "Q3: DCYF Planned, coordinated, and executed the September 18 semi-annual data c…" at bounding box center [338, 223] width 395 height 29
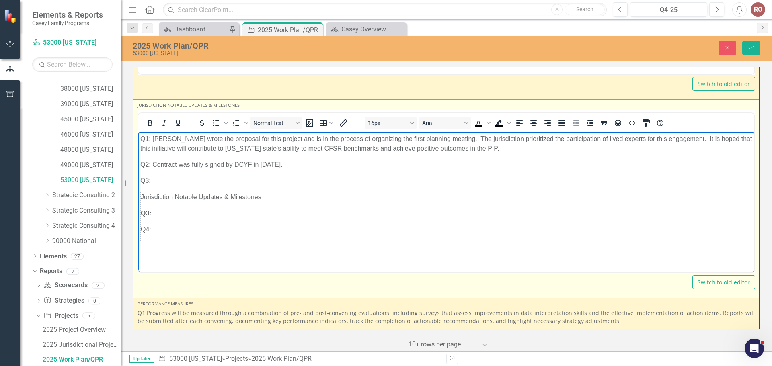
click at [163, 177] on p "Q3:" at bounding box center [446, 181] width 612 height 10
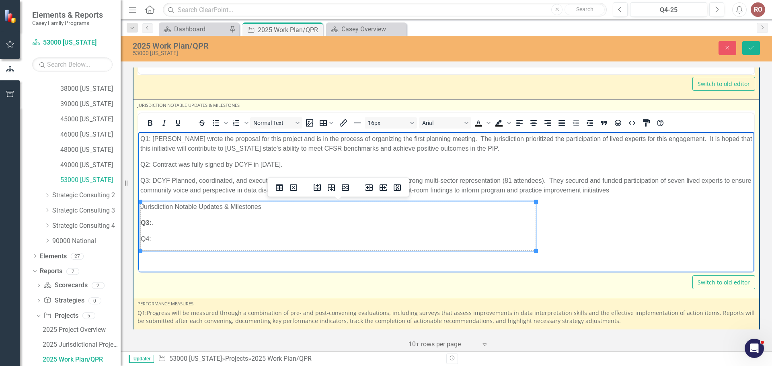
click at [142, 207] on p "Jurisdiction Notable Updates & Milestones" at bounding box center [338, 207] width 395 height 10
click at [142, 208] on p "Jurisdiction Notable Updates & Milestones" at bounding box center [338, 207] width 395 height 10
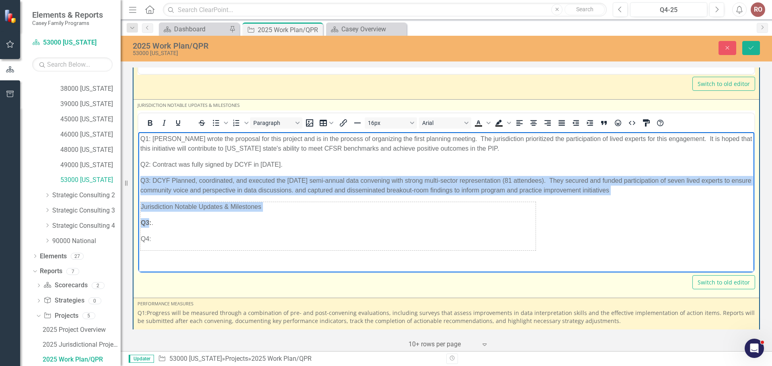
drag, startPoint x: 149, startPoint y: 223, endPoint x: 140, endPoint y: 207, distance: 18.9
click at [140, 207] on body "Q1: DCYF wrote the proposal for this project and is in the process of organizin…" at bounding box center [446, 200] width 616 height 137
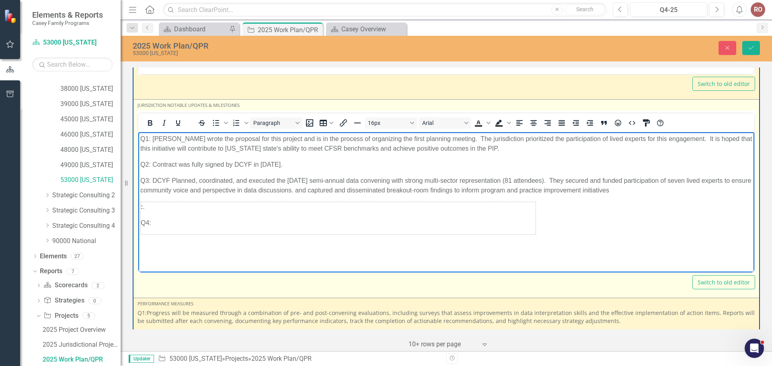
click at [172, 204] on p ": ." at bounding box center [338, 207] width 395 height 10
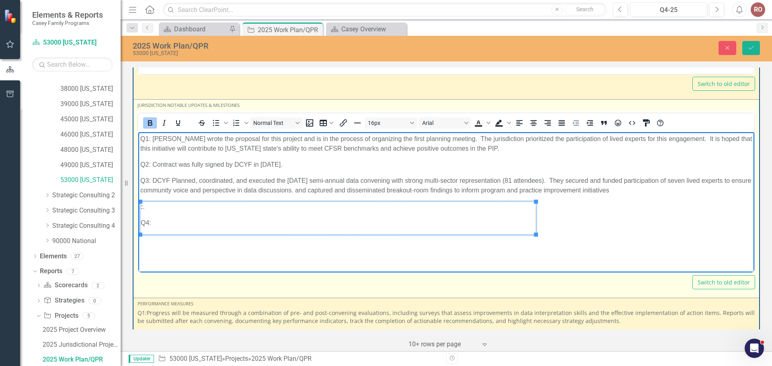
drag, startPoint x: 142, startPoint y: 204, endPoint x: 532, endPoint y: 234, distance: 391.2
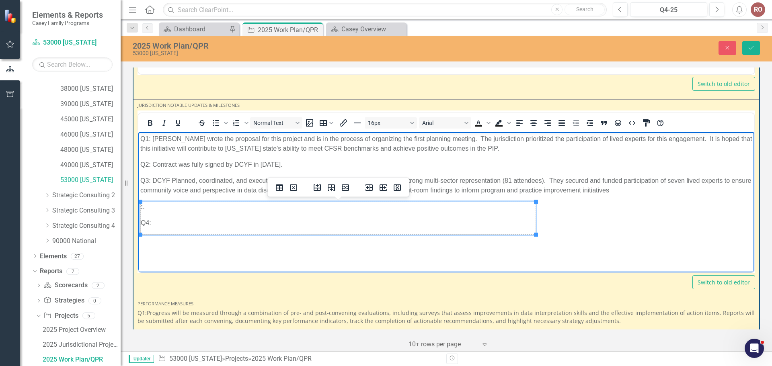
drag, startPoint x: 532, startPoint y: 234, endPoint x: 487, endPoint y: 226, distance: 46.2
click at [487, 226] on p "Q4:" at bounding box center [338, 223] width 395 height 10
drag, startPoint x: 140, startPoint y: 221, endPoint x: 158, endPoint y: 228, distance: 19.2
click at [158, 228] on td ": . Q4:" at bounding box center [338, 218] width 395 height 33
click at [141, 204] on strong ":" at bounding box center [142, 206] width 2 height 7
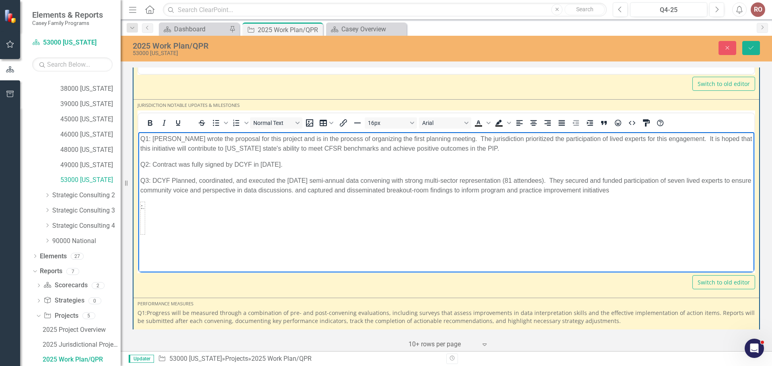
click at [183, 235] on p "Rich Text Area. Press ALT-0 for help." at bounding box center [446, 240] width 612 height 10
drag, startPoint x: 140, startPoint y: 207, endPoint x: 143, endPoint y: 213, distance: 6.5
click at [143, 213] on td ": ." at bounding box center [143, 218] width 4 height 33
click at [166, 188] on icon "Delete table" at bounding box center [167, 188] width 10 height 10
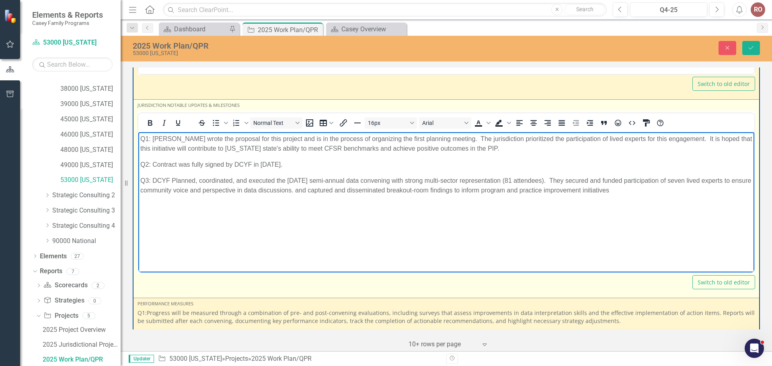
click at [153, 179] on p "Q3: DCYF Planned, coordinated, and executed the September 18 semi-annual data c…" at bounding box center [446, 185] width 612 height 19
click at [283, 238] on body "Q1: DCYF wrote the proposal for this project and is in the process of organizin…" at bounding box center [446, 192] width 616 height 121
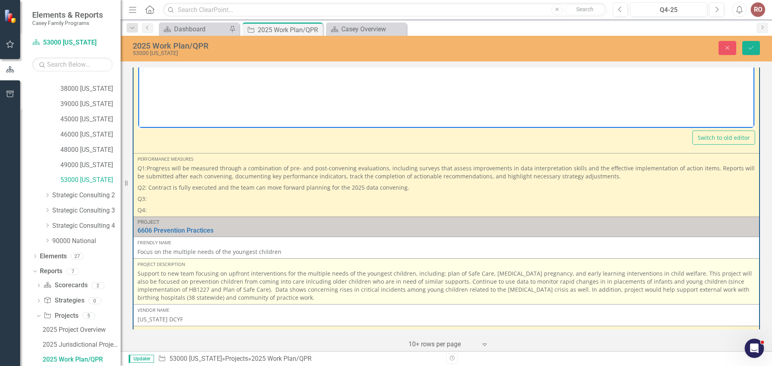
scroll to position [1267, 0]
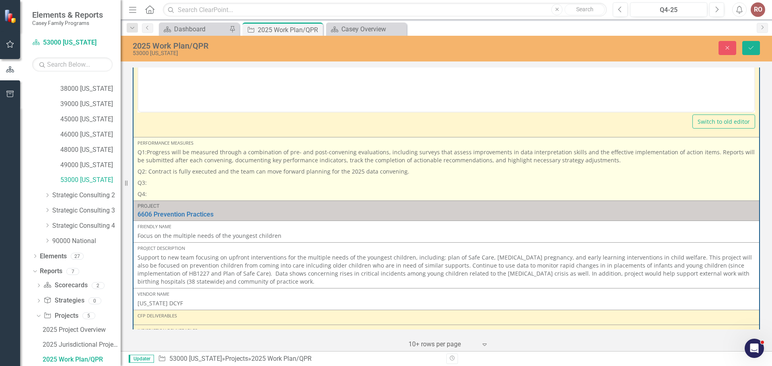
click at [151, 182] on p "Q3:" at bounding box center [447, 182] width 618 height 11
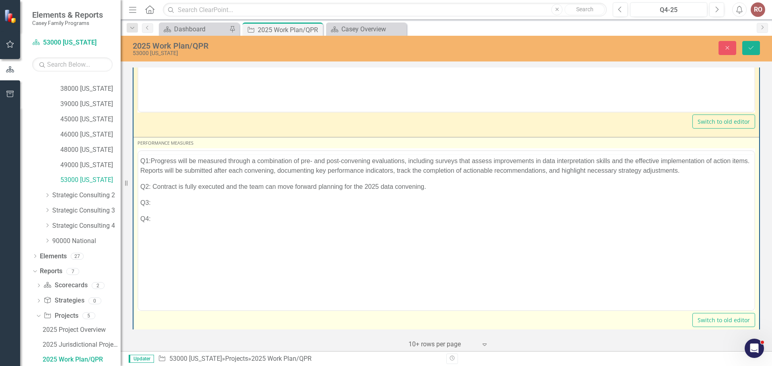
scroll to position [0, 0]
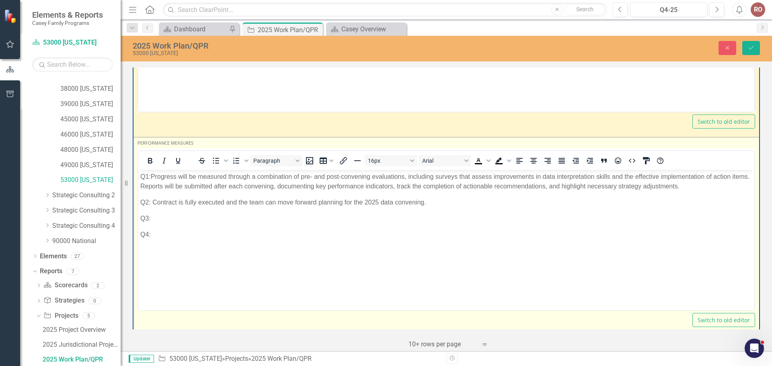
click at [161, 214] on p "Q3:" at bounding box center [446, 219] width 612 height 10
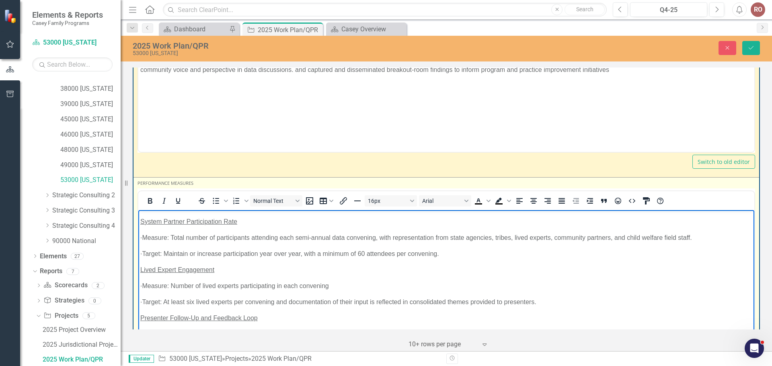
scroll to position [40, 0]
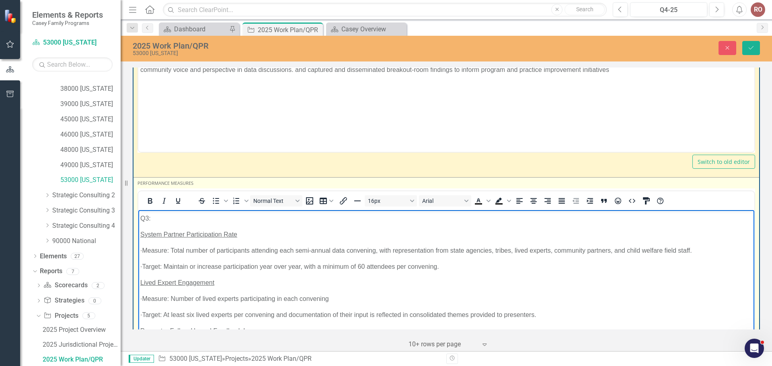
click at [154, 250] on p "· Measure: Total number of participants attending each semi-annual data conveni…" at bounding box center [446, 251] width 612 height 10
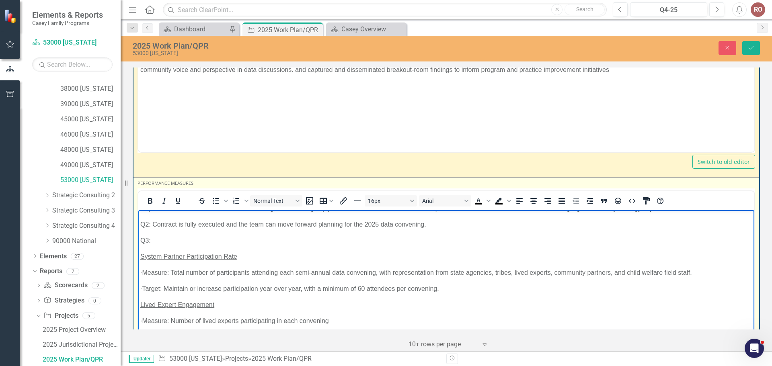
click at [151, 271] on p "· Measure: Total number of participants attending each semi-annual data conveni…" at bounding box center [446, 273] width 612 height 10
click at [160, 289] on p "· Target: Maintain or increase participation year over year, with a minimum of …" at bounding box center [446, 289] width 612 height 10
click at [158, 320] on p "· Measure: Number of lived experts participating in each convening" at bounding box center [446, 321] width 612 height 10
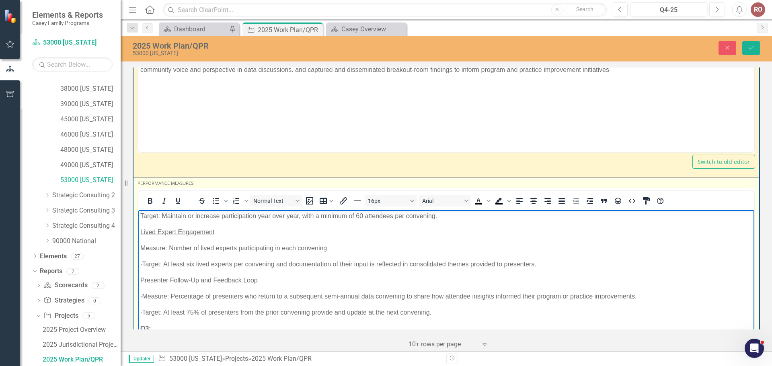
scroll to position [99, 0]
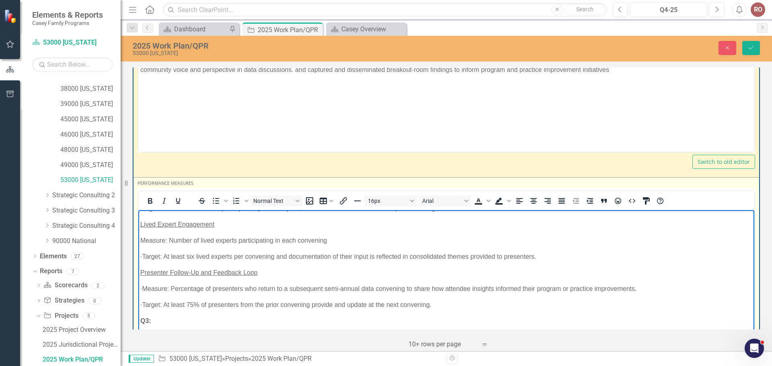
click at [156, 258] on p "· Target: At least six lived experts per convening and documentation of their i…" at bounding box center [446, 257] width 612 height 10
click at [159, 256] on p "· Target: At least six lived experts per convening and documentation of their i…" at bounding box center [446, 257] width 612 height 10
click at [160, 289] on p "· Measure: Percentage of presenters who return to a subsequent semi-annual data…" at bounding box center [446, 289] width 612 height 10
click at [159, 305] on p "· Target: At least 75% of presenters from the prior convening provide and updat…" at bounding box center [446, 305] width 612 height 10
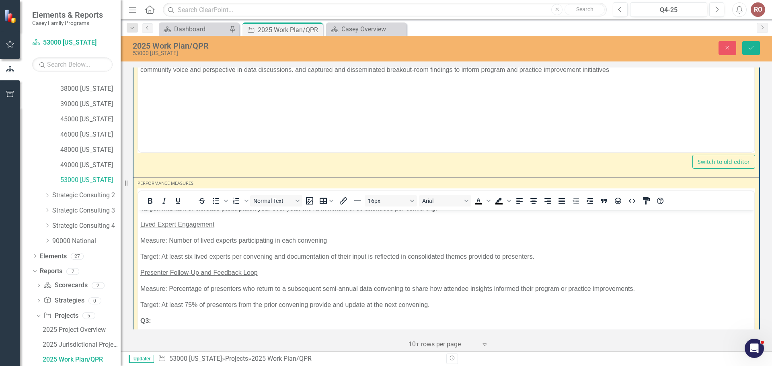
drag, startPoint x: 182, startPoint y: 330, endPoint x: 57, endPoint y: 116, distance: 247.9
click at [182, 330] on div "Project 4404 Residential Care Reduction / Elimination Link Open Element Friendl…" at bounding box center [446, 209] width 651 height 286
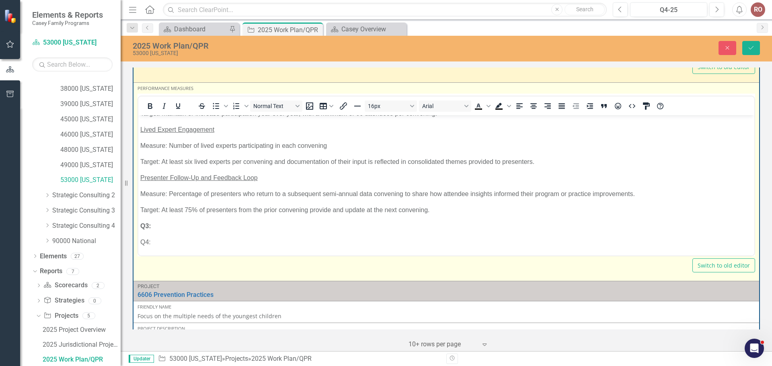
scroll to position [1348, 0]
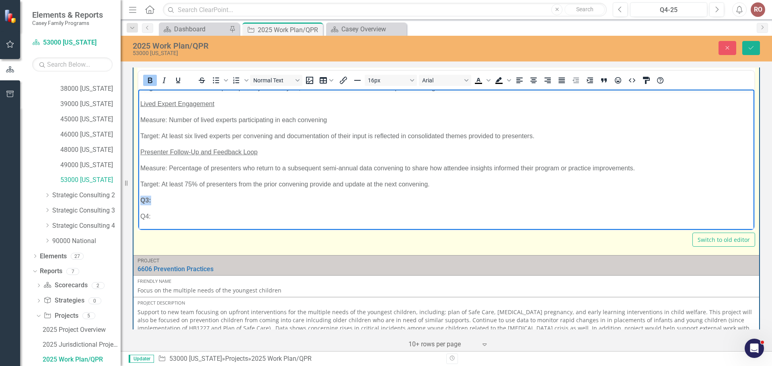
drag, startPoint x: 154, startPoint y: 198, endPoint x: 275, endPoint y: 287, distance: 150.2
click at [138, 197] on html "Q1:Progress will be measured through a combination of pre- and post-convening e…" at bounding box center [446, 110] width 616 height 239
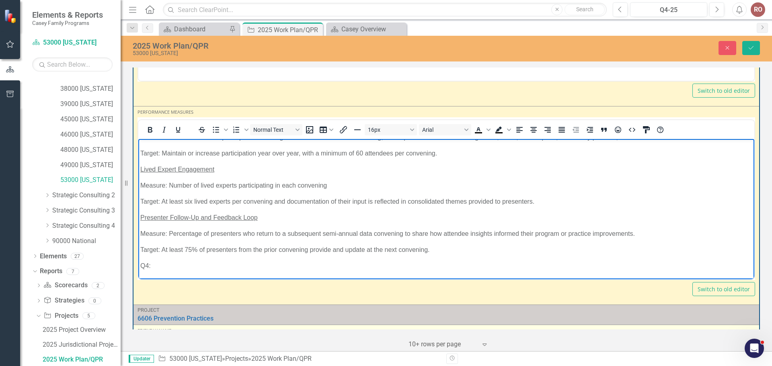
scroll to position [1308, 0]
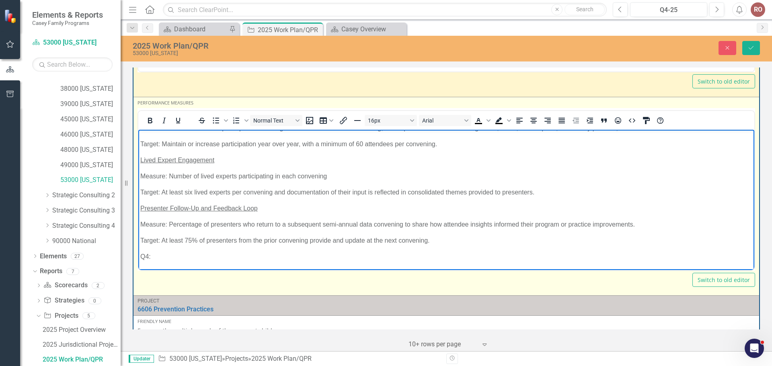
click at [450, 239] on p "Target: At least 75% of presenters from the prior convening provide and update …" at bounding box center [446, 241] width 612 height 10
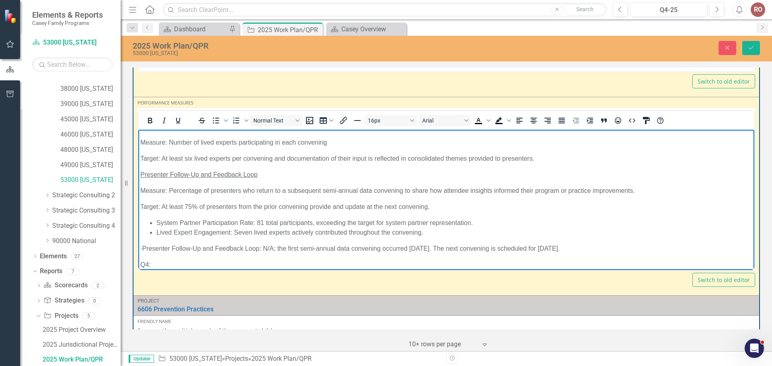
scroll to position [124, 0]
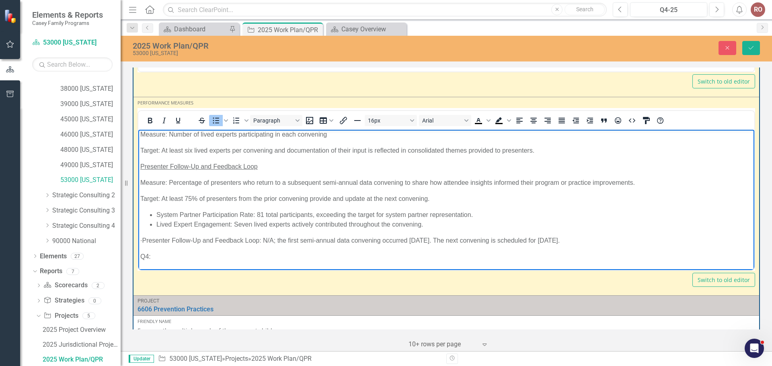
click at [149, 213] on ul "System Partner Participation Rate: 81 total participants, exceeding the target …" at bounding box center [446, 219] width 612 height 19
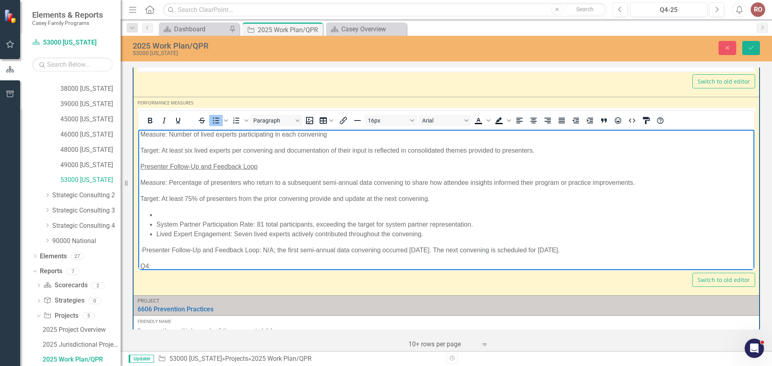
drag, startPoint x: 157, startPoint y: 212, endPoint x: 141, endPoint y: 212, distance: 15.7
click at [141, 212] on ul "System Partner Participation Rate: 81 total participants, exceeding the target …" at bounding box center [446, 224] width 612 height 29
drag, startPoint x: 159, startPoint y: 210, endPoint x: 146, endPoint y: 214, distance: 13.9
click at [146, 214] on ul "System Partner Participation Rate: 81 total participants, exceeding the target …" at bounding box center [446, 224] width 612 height 29
click at [147, 212] on ul "System Partner Participation Rate: 81 total participants, exceeding the target …" at bounding box center [446, 224] width 612 height 29
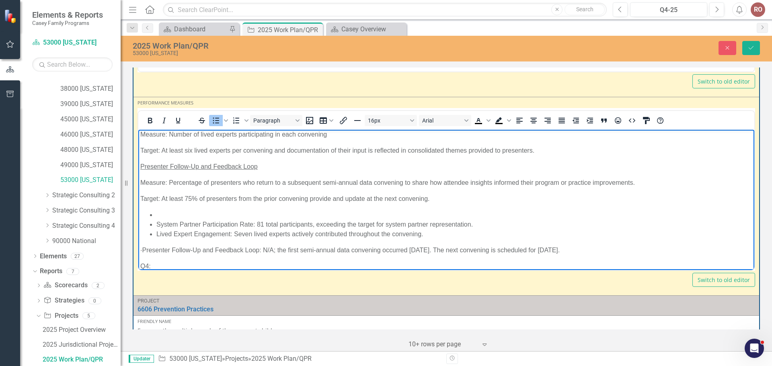
click at [156, 214] on li "Rich Text Area. Press ALT-0 for help." at bounding box center [454, 215] width 596 height 10
drag, startPoint x: 187, startPoint y: 216, endPoint x: 148, endPoint y: 218, distance: 39.4
click at [148, 218] on ul "oUTCOMES: System Partner Participation Rate: 81 total participants, exceeding t…" at bounding box center [446, 224] width 612 height 29
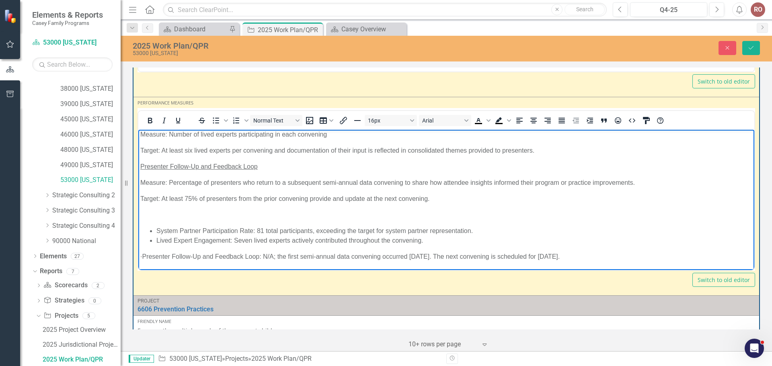
click at [187, 215] on p "Rich Text Area. Press ALT-0 for help." at bounding box center [446, 215] width 612 height 10
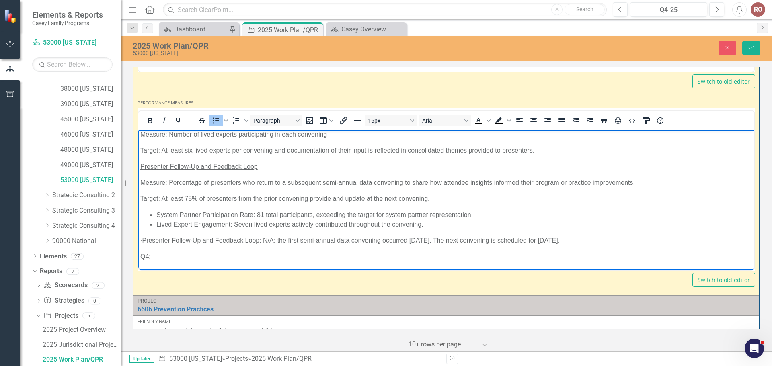
click at [444, 202] on p "Target: At least 75% of presenters from the prior convening provide and update …" at bounding box center [446, 199] width 612 height 10
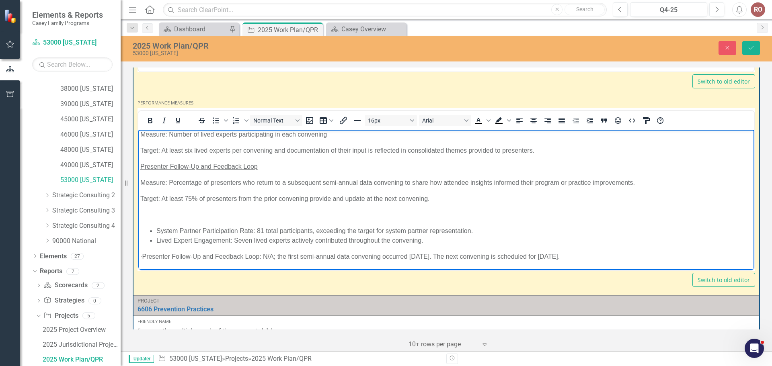
click at [281, 253] on p "· Presenter Follow-Up and Feedback Loop: N/A; the first semi-annual data conven…" at bounding box center [446, 257] width 612 height 10
click at [156, 216] on p "Rich Text Area. Press ALT-0 for help." at bounding box center [446, 215] width 612 height 10
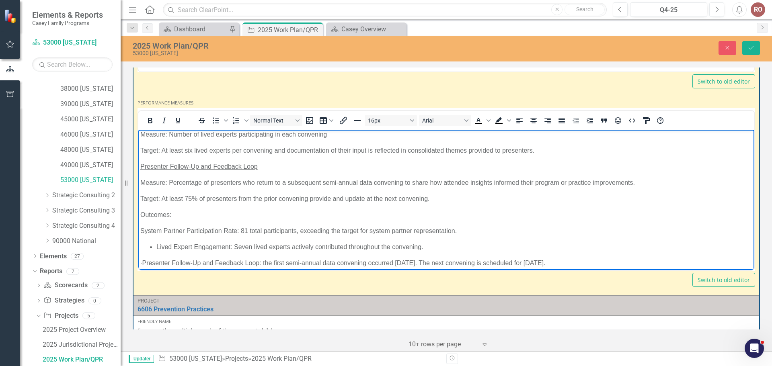
click at [157, 246] on li "Lived Expert Engagement: Seven lived experts actively contributed throughout th…" at bounding box center [454, 247] width 596 height 10
click at [141, 231] on p "System Partner Participation Rate: 81 total participants, exceeding the target …" at bounding box center [446, 231] width 612 height 10
click at [139, 246] on body "Q1:Progress will be measured through a combination of pre- and post-convening e…" at bounding box center [446, 149] width 616 height 287
click at [140, 261] on p "· Presenter Follow-Up and Feedback Loop: the first semi-annual data convening o…" at bounding box center [446, 264] width 612 height 10
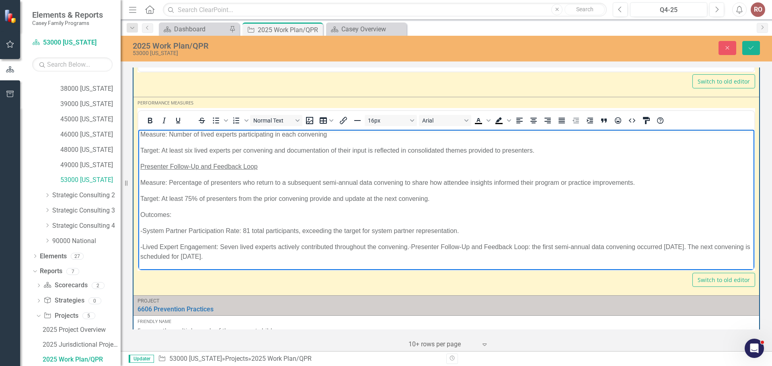
click at [408, 248] on p "-Lived Expert Engagement: Seven lived experts actively contributed throughout t…" at bounding box center [446, 251] width 612 height 19
click at [433, 247] on p "-Lived Expert Engagement: Seven lived experts actively contributed throughout t…" at bounding box center [446, 251] width 612 height 19
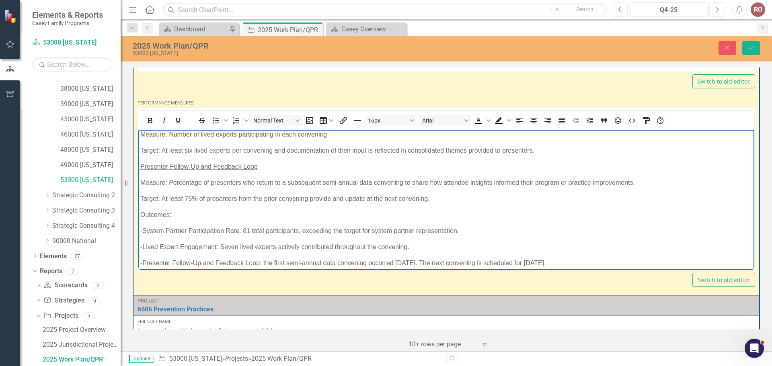
click at [145, 230] on p "-System Partner Participation Rate: 81 total participants, exceeding the target…" at bounding box center [446, 231] width 612 height 10
click at [144, 230] on p "-System Partner Participation Rate: 81 total participants, exceeding the target…" at bounding box center [446, 231] width 612 height 10
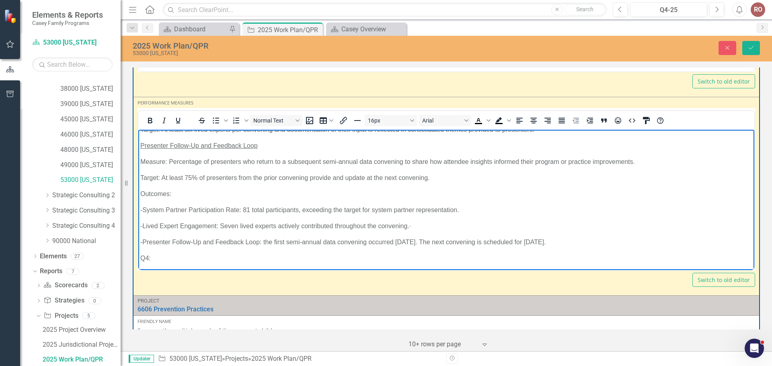
scroll to position [147, 0]
drag, startPoint x: 149, startPoint y: 238, endPoint x: 260, endPoint y: 238, distance: 111.0
click at [260, 238] on p "-Presenter Follow-Up and Feedback Loop: the first semi-annual data convening oc…" at bounding box center [446, 241] width 612 height 10
click at [246, 240] on p "-Presenter Follow-Up and Feedback Loop: the first semi-annual data convening oc…" at bounding box center [446, 241] width 612 height 10
drag, startPoint x: 142, startPoint y: 239, endPoint x: 259, endPoint y: 240, distance: 117.0
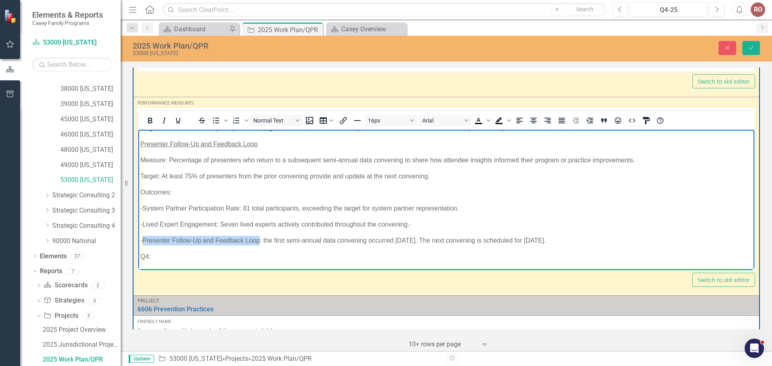
click at [259, 240] on p "-Presenter Follow-Up and Feedback Loop: the first semi-annual data convening oc…" at bounding box center [446, 241] width 612 height 10
drag, startPoint x: 175, startPoint y: 193, endPoint x: 276, endPoint y: 308, distance: 152.7
click at [138, 193] on html "Q1:Progress will be measured through a combination of pre- and post-convening e…" at bounding box center [446, 126] width 616 height 287
click at [147, 121] on icon "Bold" at bounding box center [150, 121] width 10 height 10
click at [203, 195] on p "Outcomes:" at bounding box center [446, 193] width 612 height 10
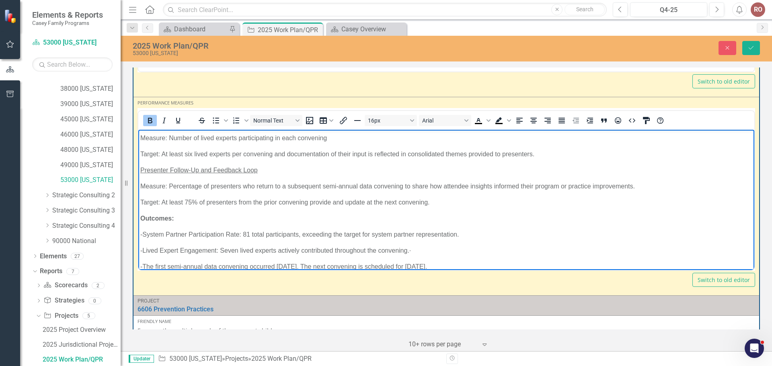
scroll to position [107, 0]
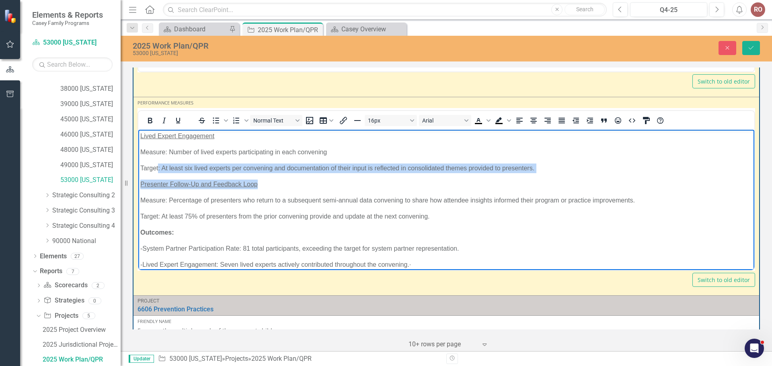
drag, startPoint x: 257, startPoint y: 184, endPoint x: 154, endPoint y: 172, distance: 103.6
click at [154, 172] on body "Q1:Progress will be measured through a combination of pre- and post-convening e…" at bounding box center [446, 166] width 616 height 287
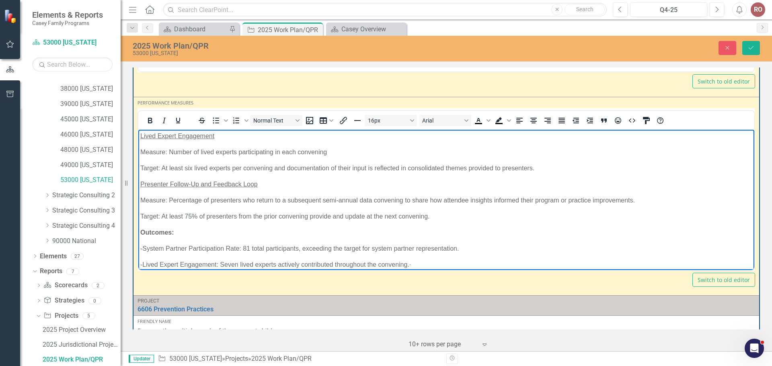
click at [441, 233] on p "Outcomes:" at bounding box center [446, 233] width 612 height 10
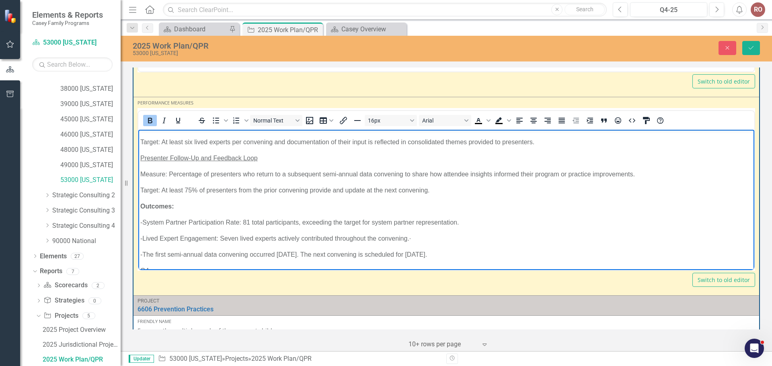
scroll to position [147, 0]
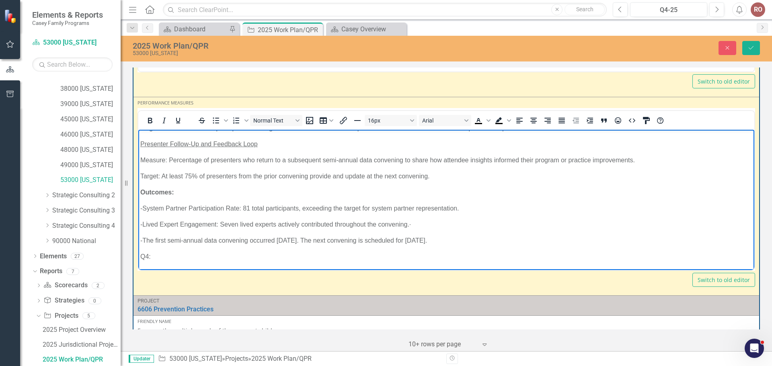
click at [462, 240] on p "-The first semi-annual data convening occurred [DATE]. The next convening is sc…" at bounding box center [446, 241] width 612 height 10
drag, startPoint x: 263, startPoint y: 258, endPoint x: 137, endPoint y: 254, distance: 125.5
click at [138, 254] on html "Q1:Progress will be measured through a combination of pre- and post-convening e…" at bounding box center [446, 134] width 616 height 303
drag, startPoint x: 142, startPoint y: 191, endPoint x: 147, endPoint y: 149, distance: 42.5
click at [178, 189] on p "Outcomes:" at bounding box center [446, 193] width 612 height 10
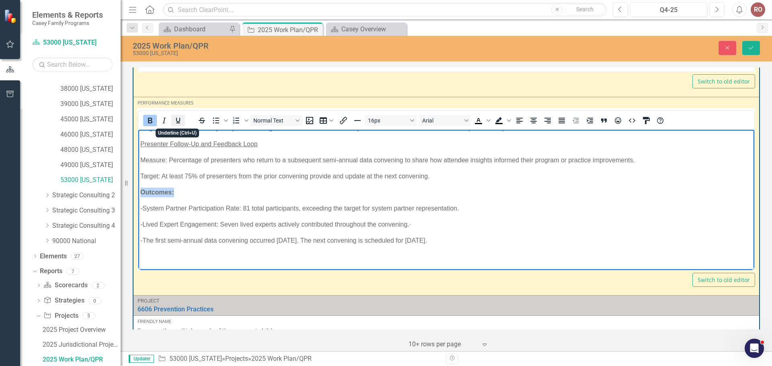
click at [176, 124] on icon "Underline" at bounding box center [178, 121] width 10 height 10
click at [154, 123] on icon "Bold" at bounding box center [150, 121] width 10 height 10
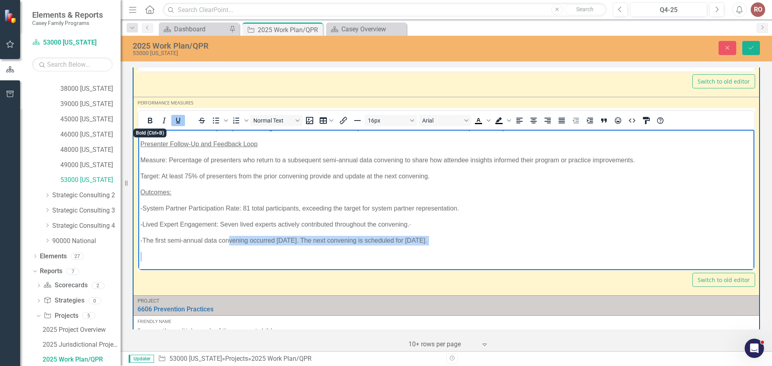
click at [229, 242] on body "Q1:Progress will be measured through a combination of pre- and post-convening e…" at bounding box center [446, 134] width 616 height 303
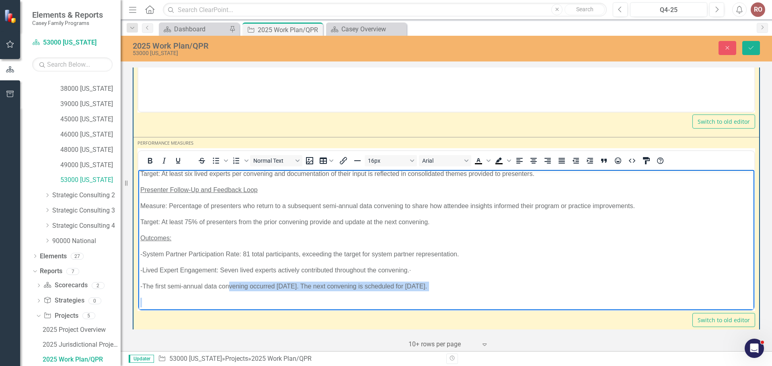
scroll to position [163, 0]
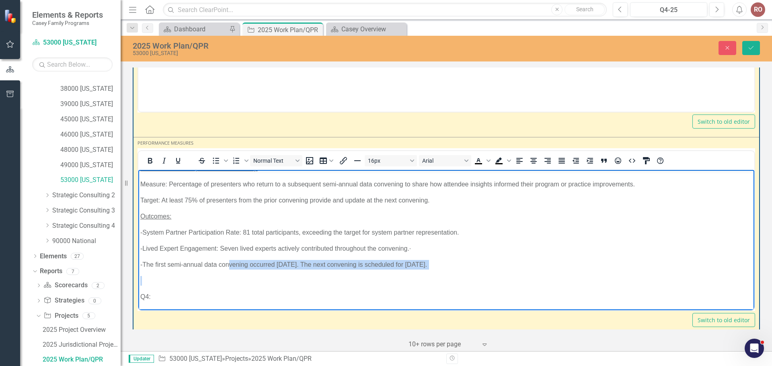
click at [220, 275] on body "Q1:Progress will be measured through a combination of pre- and post-convening e…" at bounding box center [446, 158] width 616 height 303
click at [219, 280] on p "Rich Text Area. Press ALT-0 for help." at bounding box center [446, 281] width 612 height 10
click at [141, 215] on span "Outcomes:" at bounding box center [155, 216] width 31 height 7
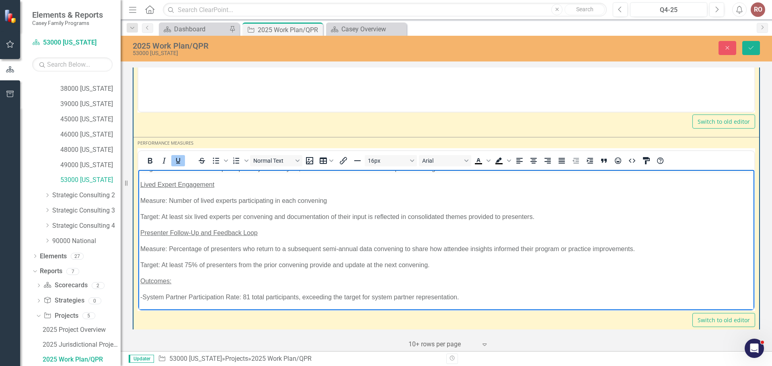
scroll to position [82, 0]
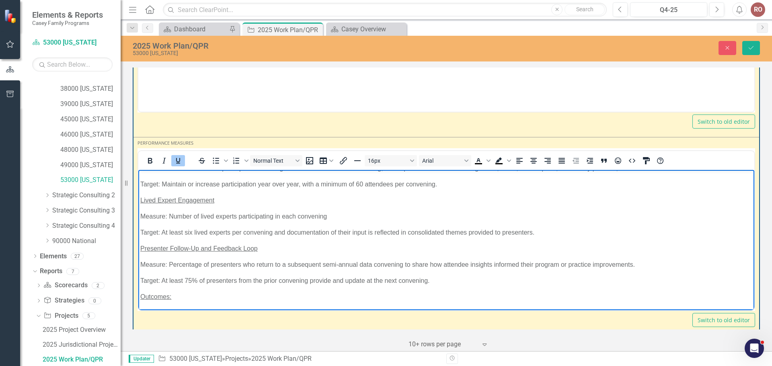
click at [140, 200] on body "Q1:Progress will be measured through a combination of pre- and post-convening e…" at bounding box center [446, 239] width 616 height 303
drag, startPoint x: 142, startPoint y: 248, endPoint x: 264, endPoint y: 250, distance: 121.4
click at [264, 250] on p "Presenter Follow-Up and Feedback Loop" at bounding box center [446, 249] width 612 height 10
click at [150, 164] on icon "Bold" at bounding box center [150, 161] width 10 height 10
click at [224, 254] on body "Q1:Progress will be measured through a combination of pre- and post-convening e…" at bounding box center [446, 239] width 616 height 303
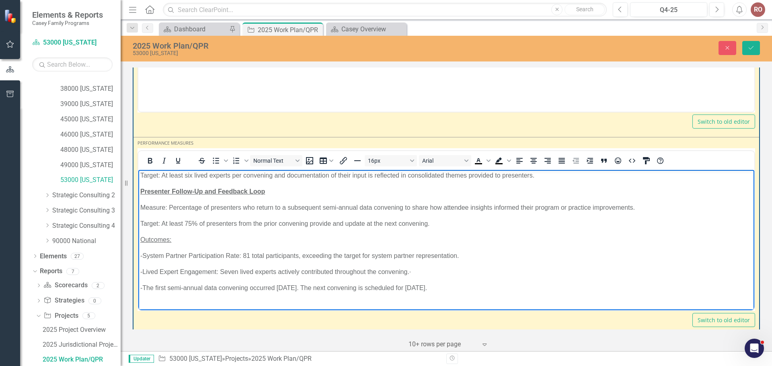
scroll to position [163, 0]
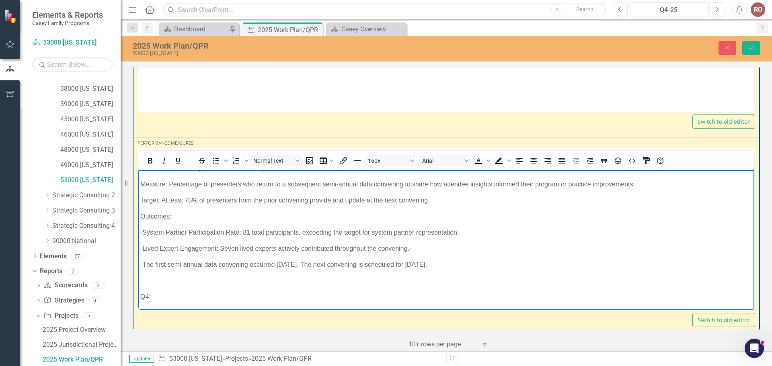
click at [142, 215] on span "Outcomes:" at bounding box center [155, 216] width 31 height 7
click at [139, 215] on body "Q1:Progress will be measured through a combination of pre- and post-convening e…" at bounding box center [446, 158] width 616 height 303
click at [139, 216] on body "Q1:Progress will be measured through a combination of pre- and post-convening e…" at bounding box center [446, 158] width 616 height 303
click at [240, 245] on p "-Lived Expert Engagement: Seven lived experts actively contributed throughout t…" at bounding box center [446, 249] width 612 height 10
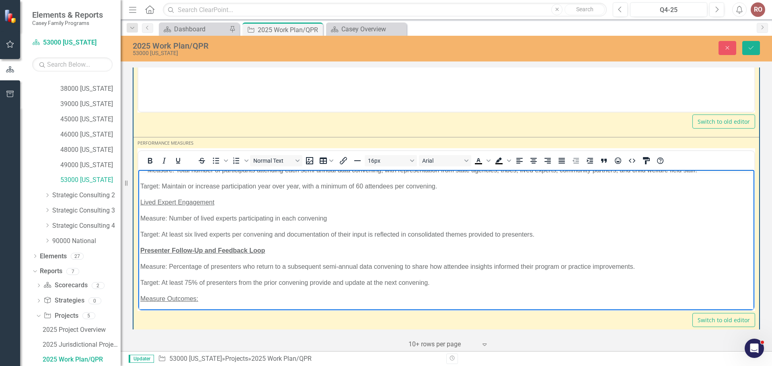
scroll to position [121, 0]
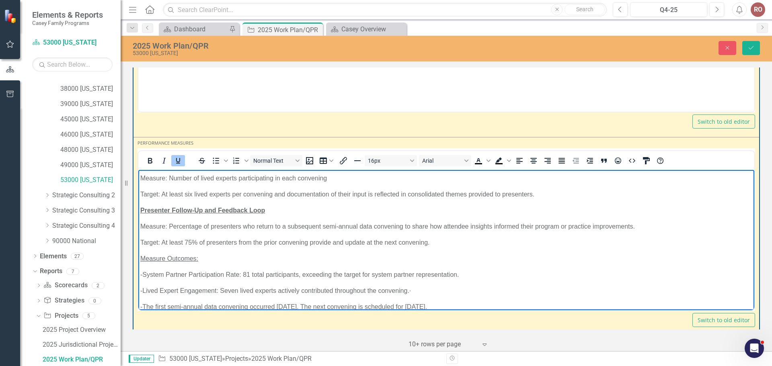
drag, startPoint x: 141, startPoint y: 256, endPoint x: 200, endPoint y: 263, distance: 59.1
click at [200, 263] on p "Measure Outcomes:" at bounding box center [446, 259] width 612 height 10
drag, startPoint x: 155, startPoint y: 162, endPoint x: 18, endPoint y: 2, distance: 211.0
click at [155, 162] on button "Bold" at bounding box center [150, 160] width 14 height 11
click at [166, 256] on span "Measure Outcomes:" at bounding box center [171, 258] width 62 height 7
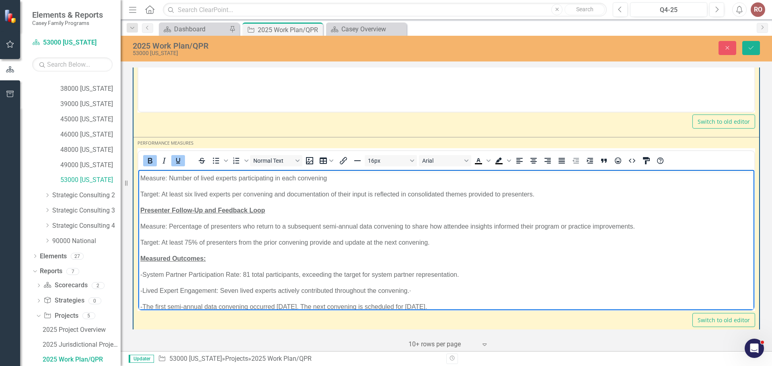
click at [208, 285] on body "Q1:Progress will be measured through a combination of pre- and post-convening e…" at bounding box center [446, 200] width 616 height 303
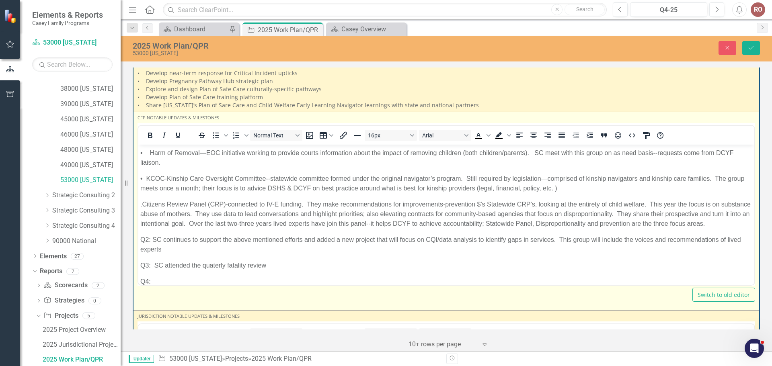
scroll to position [60, 0]
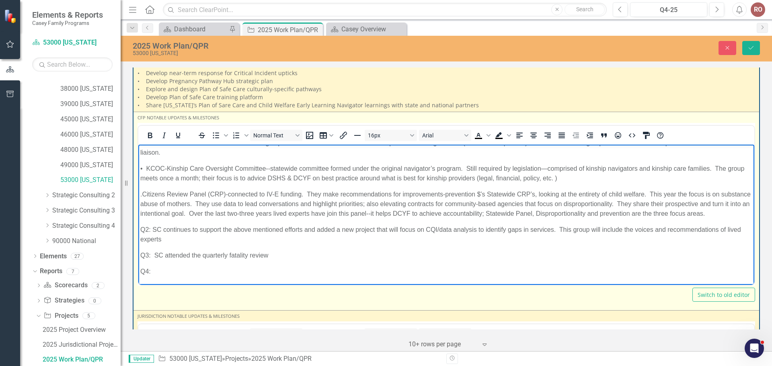
click at [268, 254] on p "Q3: SC attended the quarterly fatality review" at bounding box center [446, 256] width 612 height 10
click at [204, 254] on p "Q3: SC attended the quarterly fatality review hosted by DCYF." at bounding box center [446, 256] width 612 height 10
click at [359, 253] on p "Q3: SC attended the Q1 2025 Critical Incident -Briefing-Community Partnersquart…" at bounding box center [446, 256] width 612 height 10
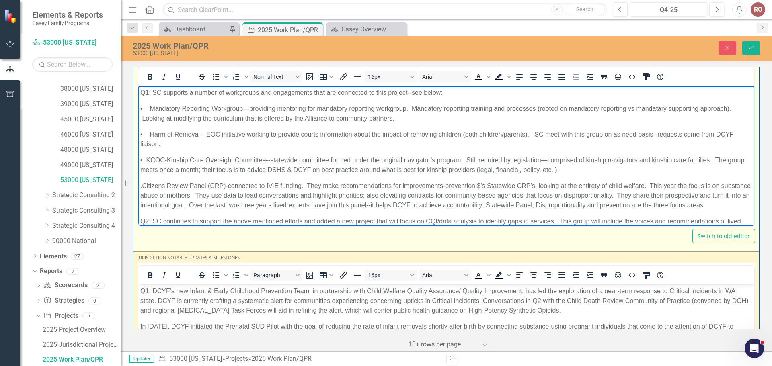
scroll to position [1710, 0]
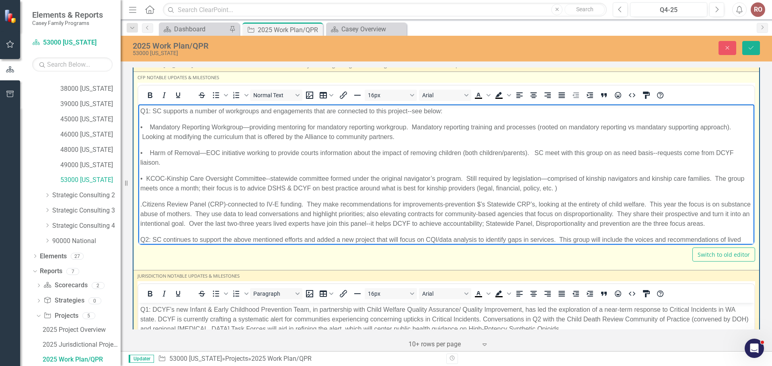
click at [139, 203] on body "Q1: SC supports a number of workgroups and engagements that are connected to th…" at bounding box center [446, 199] width 616 height 191
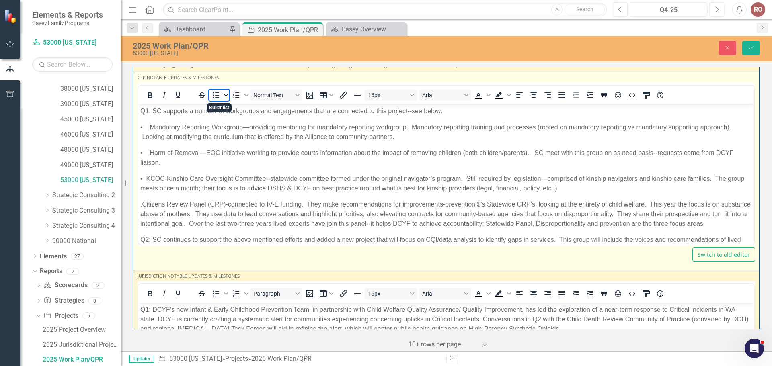
click at [223, 95] on span "Bullet list" at bounding box center [226, 95] width 6 height 11
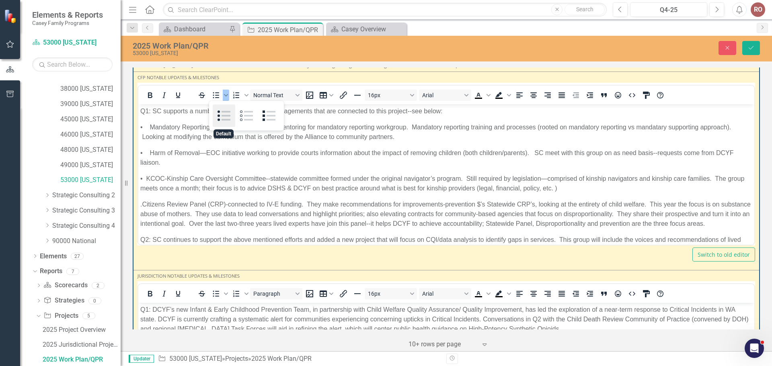
click at [216, 113] on div "Default" at bounding box center [224, 116] width 23 height 23
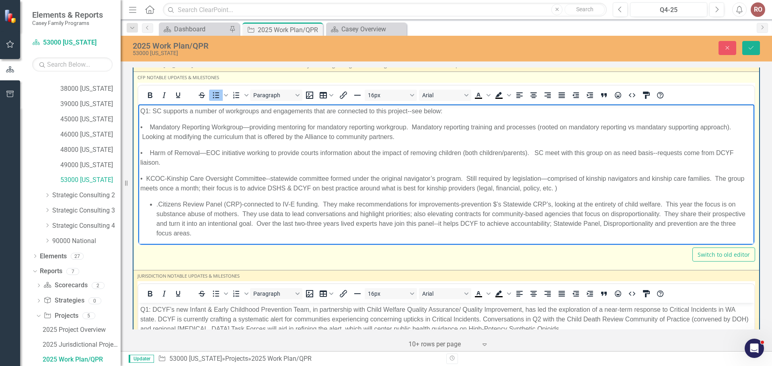
click at [158, 203] on li ".Citizens Review Panel (CRP)-connected to IV-E funding. They make recommendatio…" at bounding box center [454, 218] width 596 height 39
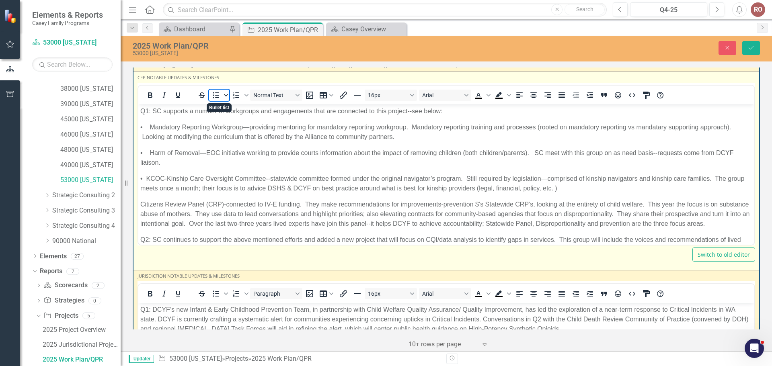
click at [223, 96] on span "Bullet list" at bounding box center [226, 95] width 6 height 11
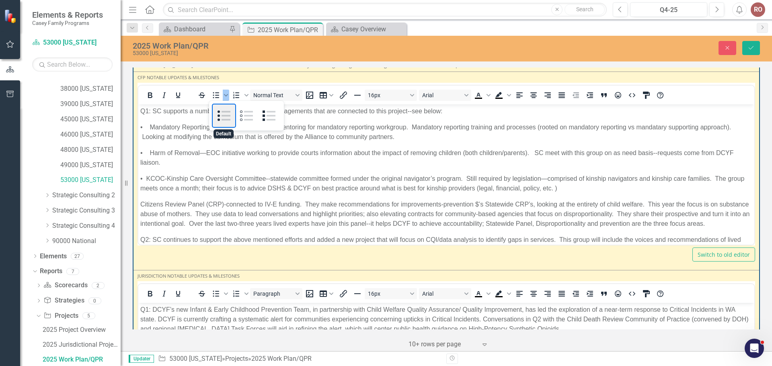
click at [220, 114] on div "Default" at bounding box center [224, 116] width 23 height 23
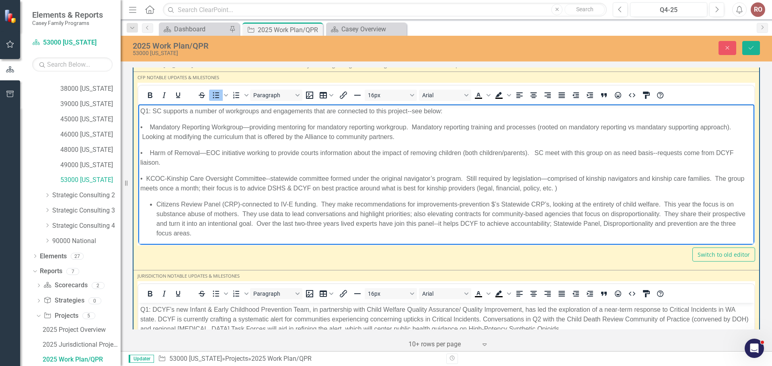
click at [169, 224] on li "Citizens Review Panel (CRP)-connected to IV-E funding. They make recommendation…" at bounding box center [454, 218] width 596 height 39
click at [156, 205] on ul "Citizens Review Panel (CRP)-connected to IV-E funding. They make recommendation…" at bounding box center [446, 218] width 612 height 39
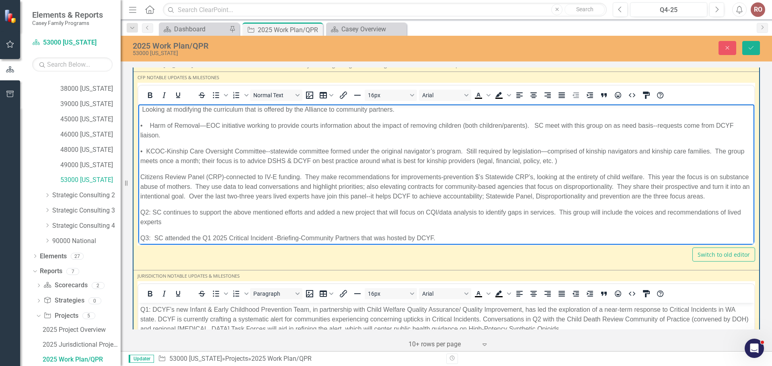
scroll to position [60, 0]
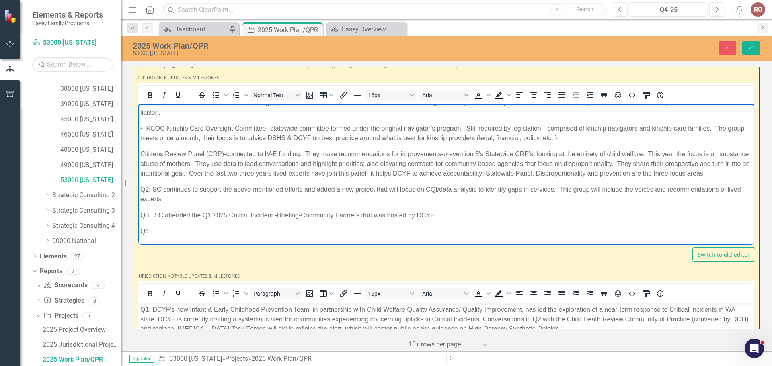
click at [441, 215] on p "Q3: SC attended the Q1 2025 Critical Incident -Briefing-Community Partners that…" at bounding box center [446, 215] width 612 height 10
click at [378, 188] on p "Q2: SC continues to support the above mentioned efforts and added a new project…" at bounding box center [446, 194] width 612 height 19
click at [177, 200] on p "Q2: SC continues to support the above mentioned efforts and added a new project…" at bounding box center [446, 194] width 612 height 19
click at [247, 199] on p "Q2: SC continues to support the above mentioned efforts and added a new project…" at bounding box center [446, 194] width 612 height 19
click at [244, 199] on p "Q2: SC continues to support the above mentioned efforts and added a new project…" at bounding box center [446, 194] width 612 height 19
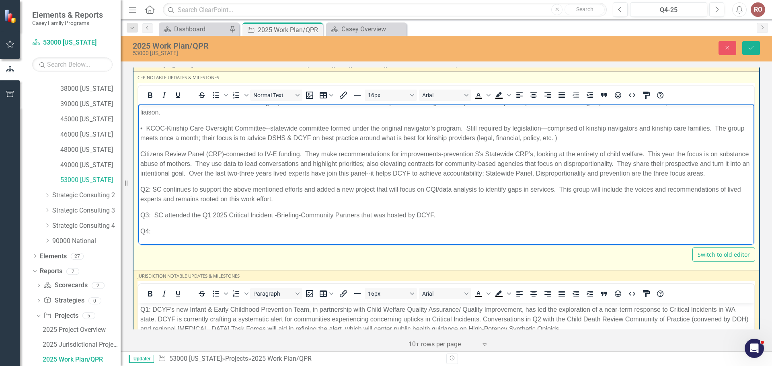
click at [442, 216] on p "Q3: SC attended the Q1 2025 Critical Incident -Briefing-Community Partners that…" at bounding box center [446, 215] width 612 height 10
click at [434, 214] on p "Q3: SC attended the Q1 2025 Critical Incident -Briefing-Community Partners that…" at bounding box center [446, 215] width 612 height 10
click at [553, 189] on p "Q2: SC continues to support the above mentioned efforts and added a new project…" at bounding box center [446, 194] width 612 height 19
click at [568, 190] on p "Q2: SC continues to support the above mentioned efforts and added a new project…" at bounding box center [446, 194] width 612 height 19
click at [592, 191] on p "Q2: SC continues to support the above mentioned efforts and added a new project…" at bounding box center [446, 194] width 612 height 19
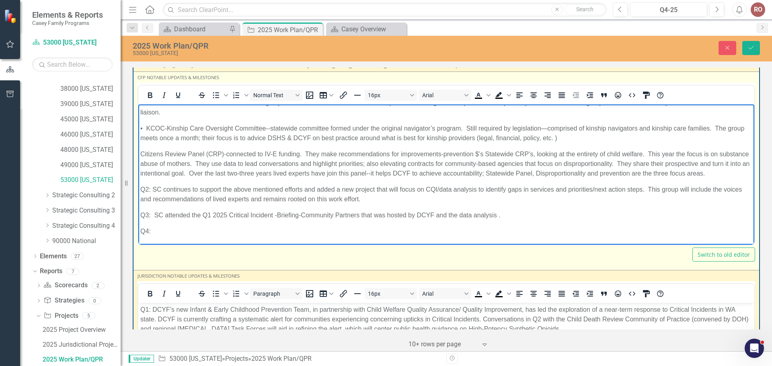
click at [269, 199] on p "Q2: SC continues to support the above mentioned efforts and added a new project…" at bounding box center [446, 194] width 612 height 19
drag, startPoint x: 281, startPoint y: 212, endPoint x: 287, endPoint y: 207, distance: 7.2
click at [282, 212] on p "Q3: SC attended the Q1 2025 Critical Incident -Briefing-Community Partners that…" at bounding box center [446, 215] width 612 height 10
click at [288, 201] on p "Q2: SC continues to support the above mentioned efforts and added a new project…" at bounding box center [446, 194] width 612 height 19
click at [376, 187] on p "Q2: SC continues to support the above mentioned efforts and added a new project…" at bounding box center [446, 194] width 612 height 19
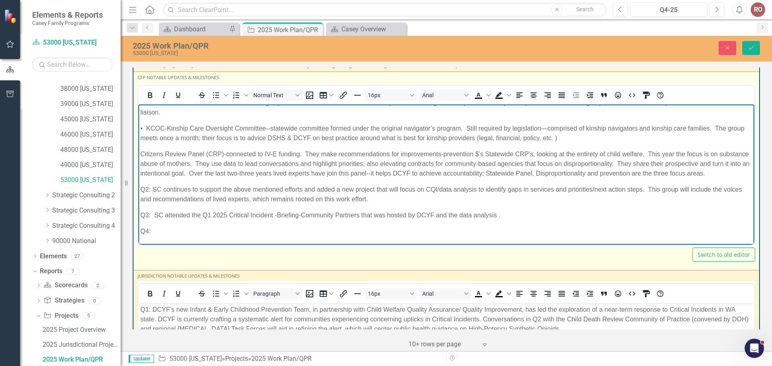
click at [372, 198] on p "Q2: SC continues to support the above mentioned efforts and added a new project…" at bounding box center [446, 194] width 612 height 19
click at [193, 216] on p "Q3: SC attended the Q1 2025 Critical Incident -Briefing-Community Partners that…" at bounding box center [446, 215] width 612 height 10
click at [435, 216] on p "Q3: SC attended the Q1 2025 Critical Incident -Briefing-Community Partners that…" at bounding box center [446, 215] width 612 height 10
click at [504, 214] on p "Q3: SC attended the Q1 2025 Critical Incident -Briefing-Community Partners that…" at bounding box center [446, 215] width 612 height 10
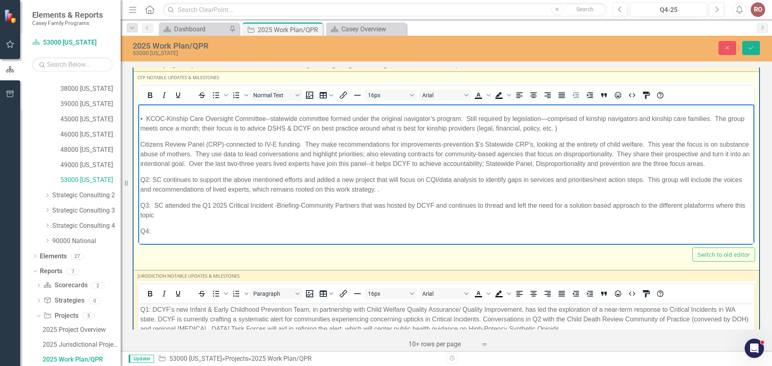
click at [603, 215] on p "Q3: SC attended the Q1 2025 Critical Incident -Briefing-Community Partners that…" at bounding box center [446, 210] width 612 height 19
click at [566, 215] on p "Q3: SC attended the Q1 2025 Critical Incident -Briefing-Community Partners that…" at bounding box center [446, 210] width 612 height 19
click at [610, 215] on p "Q3: SC attended the Q1 2025 Critical Incident -Briefing-Community Partners that…" at bounding box center [446, 210] width 612 height 19
click at [504, 214] on p "Q3: SC attended the Q1 2025 Critical Incident -Briefing-Community Partners that…" at bounding box center [446, 210] width 612 height 19
click at [520, 215] on p "Q3: SC attended the Q1 2025 Critical Incident -Briefing-Community Partners that…" at bounding box center [446, 210] width 612 height 19
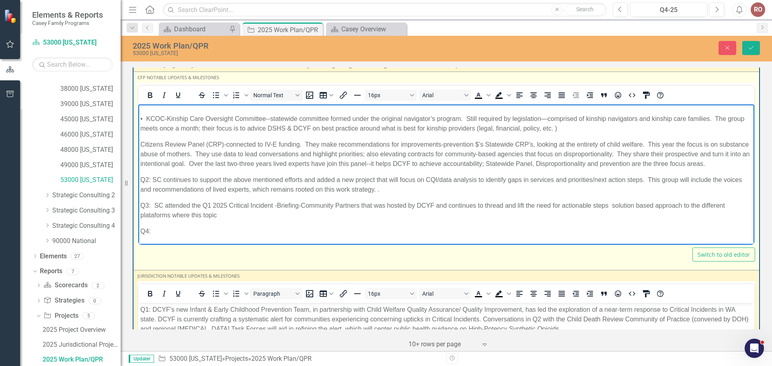
click at [571, 231] on body "Q1: SC supports a number of workgroups and engagements that are connected to th…" at bounding box center [446, 144] width 616 height 200
click at [609, 214] on p "Q3: SC attended the Q1 2025 Critical Incident -Briefing-Community Partners that…" at bounding box center [446, 210] width 612 height 19
click at [562, 215] on p "Q3: SC attended the Q1 2025 Critical Incident -Briefing-Community Partners that…" at bounding box center [446, 210] width 612 height 19
click at [607, 215] on p "Q3: SC attended the Q1 2025 Critical Incident -Briefing-Community Partners that…" at bounding box center [446, 210] width 612 height 19
click at [688, 231] on body "Q1: SC supports a number of workgroups and engagements that are connected to th…" at bounding box center [446, 144] width 616 height 200
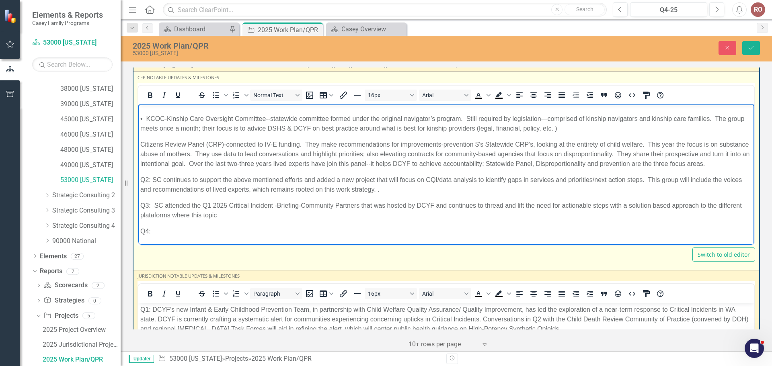
click at [485, 216] on p "Q3: SC attended the Q1 2025 Critical Incident -Briefing-Community Partners that…" at bounding box center [446, 210] width 612 height 19
click at [508, 231] on body "Q1: SC supports a number of workgroups and engagements that are connected to th…" at bounding box center [446, 144] width 616 height 200
click at [667, 214] on p "Q3: SC attended the Q1 2025 Critical Incident -Briefing-Community Partners that…" at bounding box center [446, 210] width 612 height 19
click at [142, 220] on p "Q3: SC attended the Q1 2025 Critical Incident -Briefing-Community Partners that…" at bounding box center [446, 210] width 612 height 19
click at [434, 215] on p "Q3: SC attended the Q1 2025 Critical Incident -Briefing-Community Partners that…" at bounding box center [446, 210] width 612 height 19
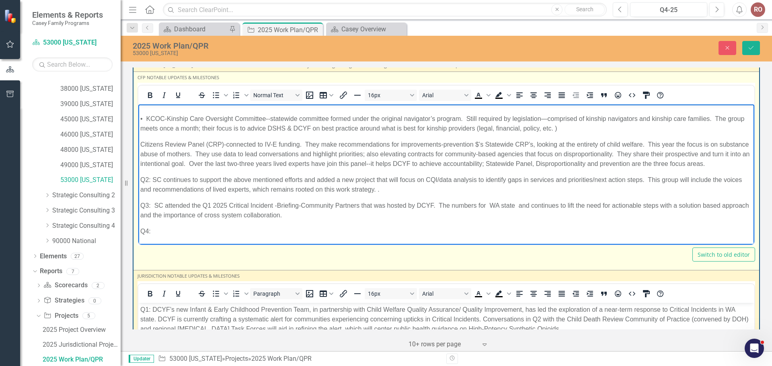
click at [452, 213] on p "Q3: SC attended the Q1 2025 Critical Incident -Briefing-Community Partners that…" at bounding box center [446, 210] width 612 height 19
click at [535, 212] on p "Q3: SC attended the Q1 2025 Critical Incident -Briefing-Community Partners that…" at bounding box center [446, 210] width 612 height 19
click at [452, 214] on p "Q3: SC attended the Q1 2025 Critical Incident -Briefing-Community Partners that…" at bounding box center [446, 210] width 612 height 19
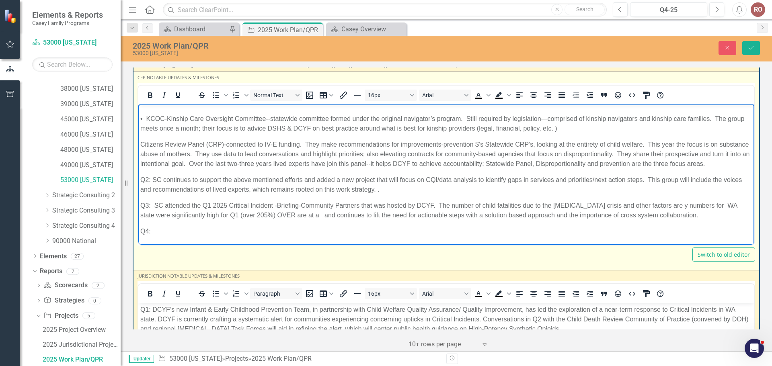
click at [655, 214] on p "Q3: SC attended the Q1 2025 Critical Incident -Briefing-Community Partners that…" at bounding box center [446, 210] width 612 height 19
click at [622, 214] on p "Q3: SC attended the Q1 2025 Critical Incident -Briefing-Community Partners that…" at bounding box center [446, 210] width 612 height 19
click at [655, 214] on p "Q3: SC attended the Q1 2025 Critical Incident -Briefing-Community Partners that…" at bounding box center [446, 210] width 612 height 19
click at [665, 214] on p "Q3: SC attended the Q1 2025 Critical Incident -Briefing-Community Partners that…" at bounding box center [446, 210] width 612 height 19
click at [682, 214] on p "Q3: SC attended the Q1 2025 Critical Incident -Briefing-Community Partners that…" at bounding box center [446, 210] width 612 height 19
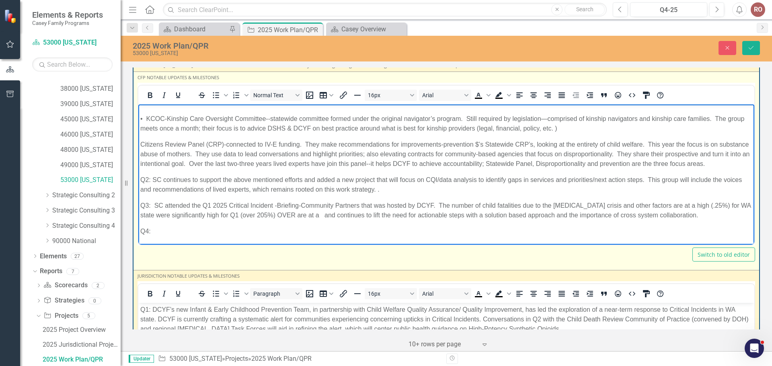
click at [684, 211] on p "Q3: SC attended the Q1 2025 Critical Incident -Briefing-Community Partners that…" at bounding box center [446, 210] width 612 height 19
click at [717, 236] on p "Q4:" at bounding box center [446, 231] width 612 height 10
click at [592, 214] on p "Q3: SC attended the Q1 2025 Critical Incident -Briefing-Community Partners that…" at bounding box center [446, 210] width 612 height 19
click at [650, 215] on p "Q3: SC attended the Q1 2025 Critical Incident -Briefing-Community Partners that…" at bounding box center [446, 210] width 612 height 19
click at [683, 230] on p "Q3: SC attended the Q1 2025 Critical Incident -Briefing-Community Partners that…" at bounding box center [446, 215] width 612 height 29
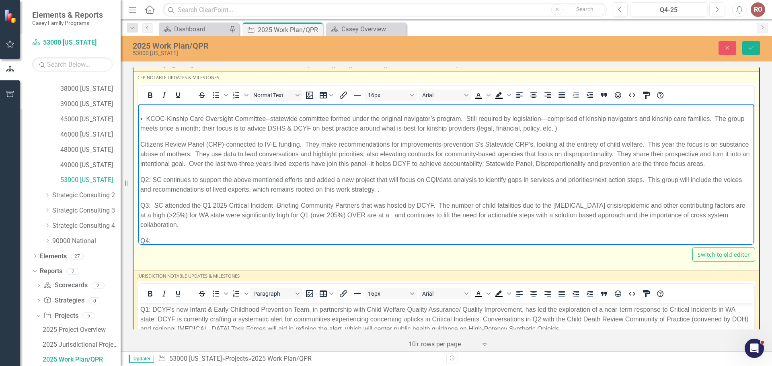
click at [210, 222] on p "Q3: SC attended the Q1 2025 Critical Incident -Briefing-Community Partners that…" at bounding box center [446, 215] width 612 height 29
click at [394, 220] on p "Q3: SC attended the Q1 2025 Critical Incident -Briefing-Community Partners that…" at bounding box center [446, 210] width 612 height 19
click at [275, 185] on p "Q2: SC continues to support the above mentioned efforts and added a new project…" at bounding box center [446, 184] width 612 height 19
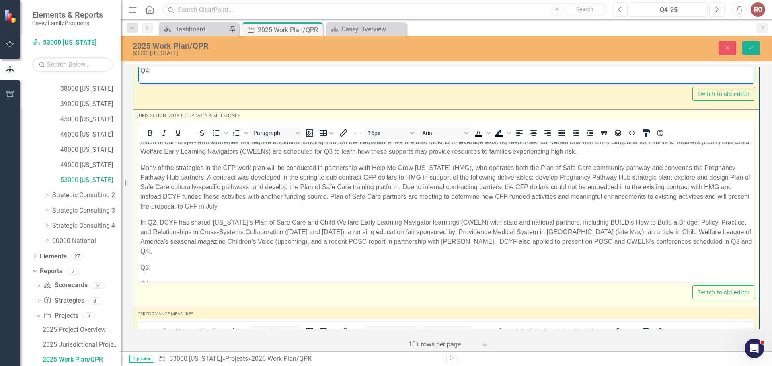
scroll to position [282, 0]
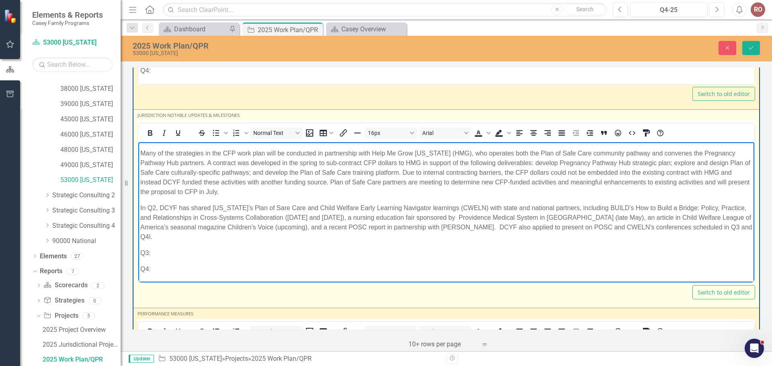
click at [142, 236] on p "In Q2, DCYF has shared Washington’s Plan of Sare Care and Child Welfare Early L…" at bounding box center [446, 222] width 612 height 39
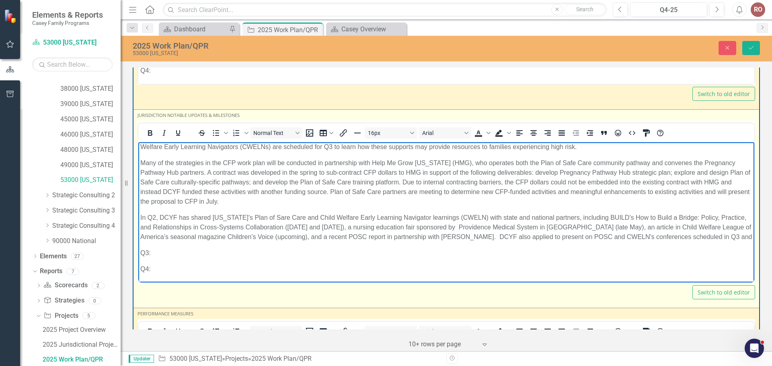
click at [142, 236] on p "In Q2, DCYF has shared Washington’s Plan of Sare Care and Child Welfare Early L…" at bounding box center [446, 227] width 612 height 29
click at [140, 236] on p "In Q2, DCYF has shared Washington’s Plan of Sare Care and Child Welfare Early L…" at bounding box center [446, 227] width 612 height 29
click at [727, 238] on p "In Q2, DCYF has shared Washington’s Plan of Sare Care and Child Welfare Early L…" at bounding box center [446, 227] width 612 height 29
click at [164, 256] on p "Q3:" at bounding box center [446, 253] width 612 height 10
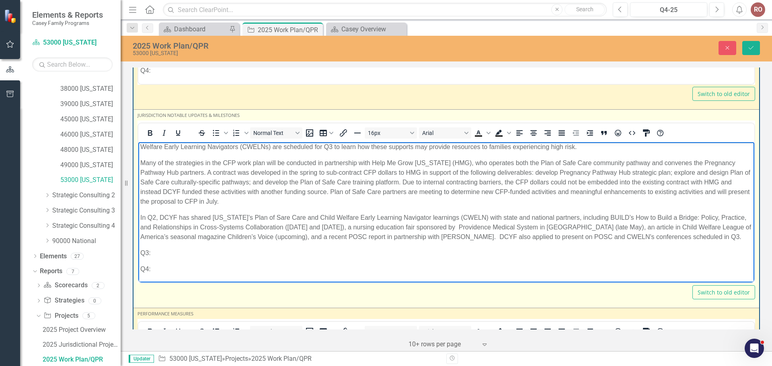
drag, startPoint x: 162, startPoint y: 255, endPoint x: 167, endPoint y: 265, distance: 10.8
click at [167, 265] on p "Q4:" at bounding box center [446, 269] width 612 height 10
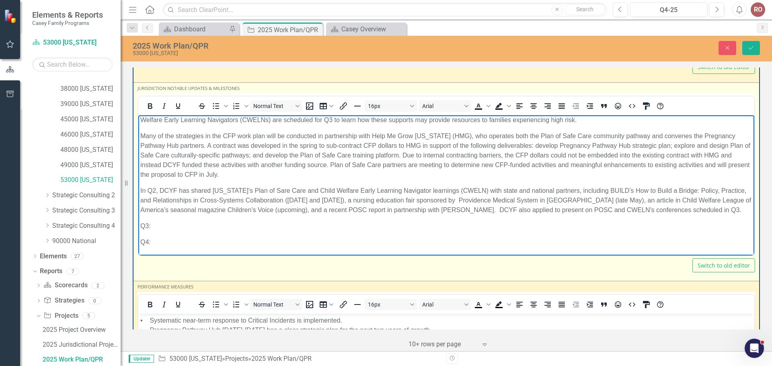
scroll to position [1911, 0]
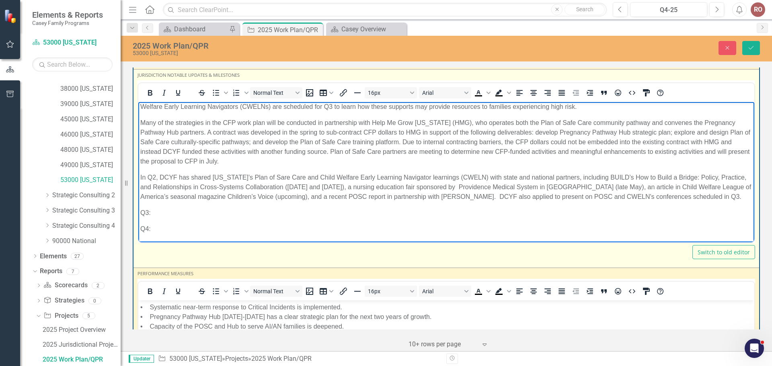
click at [166, 212] on p "Q3:" at bounding box center [446, 213] width 612 height 10
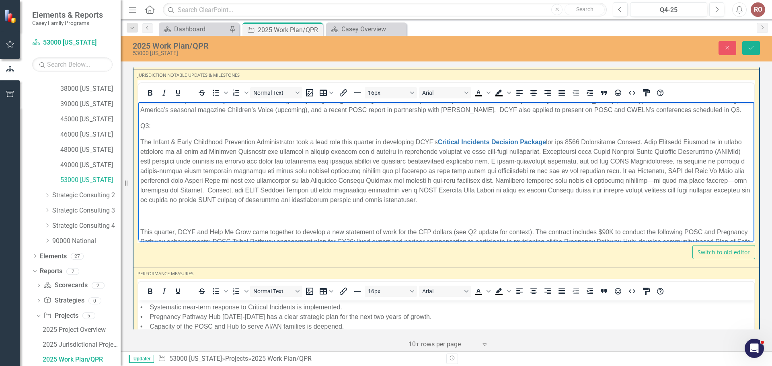
scroll to position [359, 0]
click at [150, 218] on p "Rich Text Area. Press ALT-0 for help." at bounding box center [446, 216] width 612 height 10
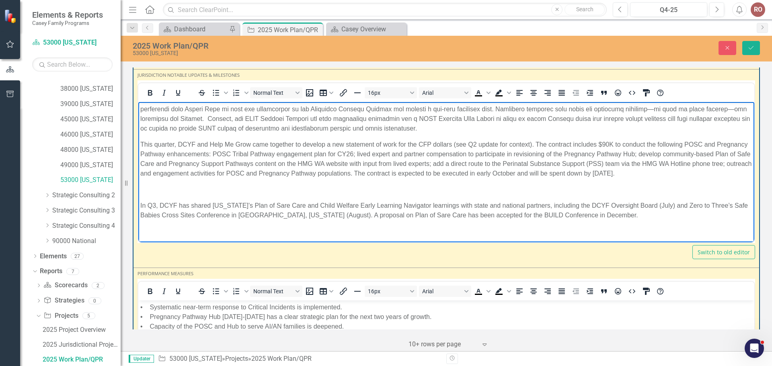
scroll to position [449, 0]
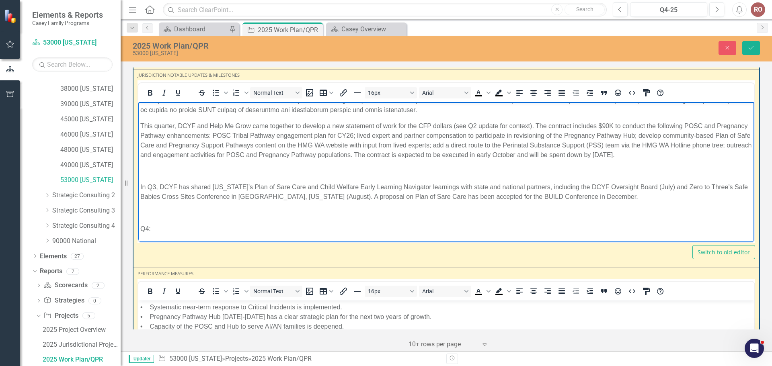
click at [160, 168] on p "Rich Text Area. Press ALT-0 for help." at bounding box center [446, 171] width 612 height 10
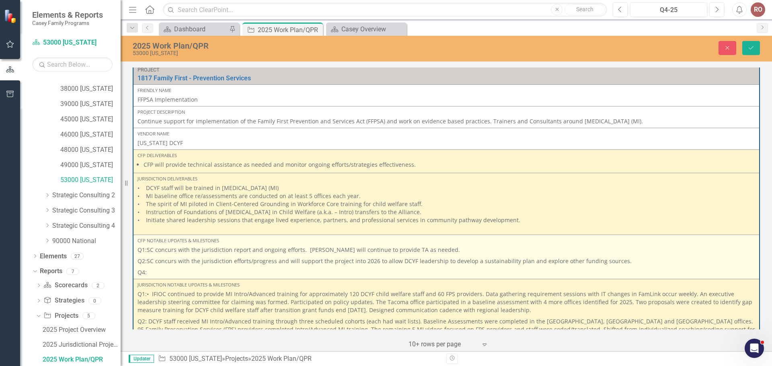
scroll to position [2353, 0]
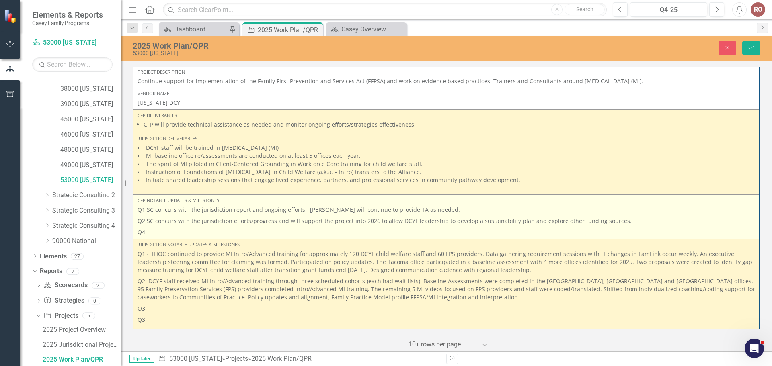
click at [615, 218] on p "Q2:SC concurs with the jurisdiction efforts/progress and will support the proje…" at bounding box center [447, 221] width 618 height 11
click at [616, 219] on p "Q2:SC concurs with the jurisdiction efforts/progress and will support the proje…" at bounding box center [447, 221] width 618 height 11
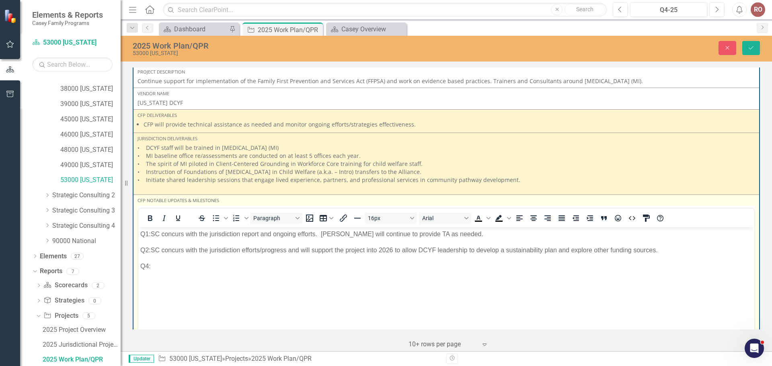
scroll to position [0, 0]
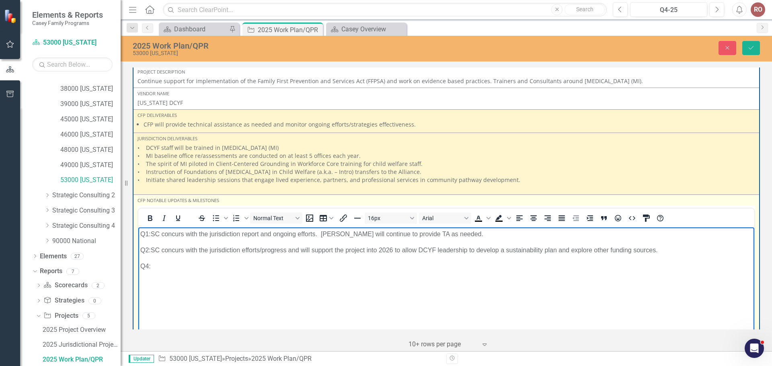
click at [146, 267] on p "Q4:" at bounding box center [446, 266] width 612 height 10
click at [153, 265] on p "Q3:" at bounding box center [446, 266] width 612 height 10
click at [155, 269] on p "Q3:" at bounding box center [446, 266] width 612 height 10
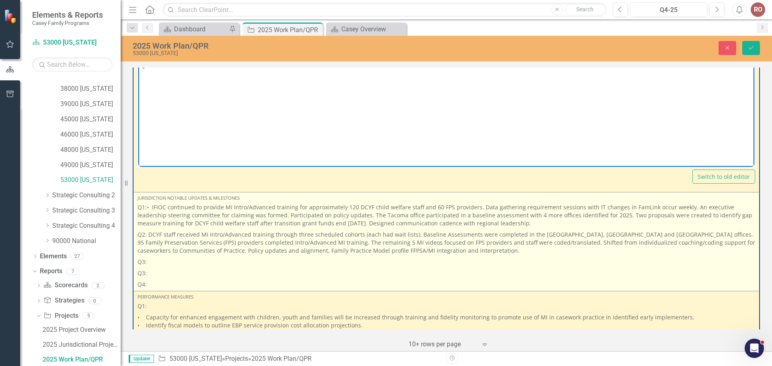
scroll to position [2594, 0]
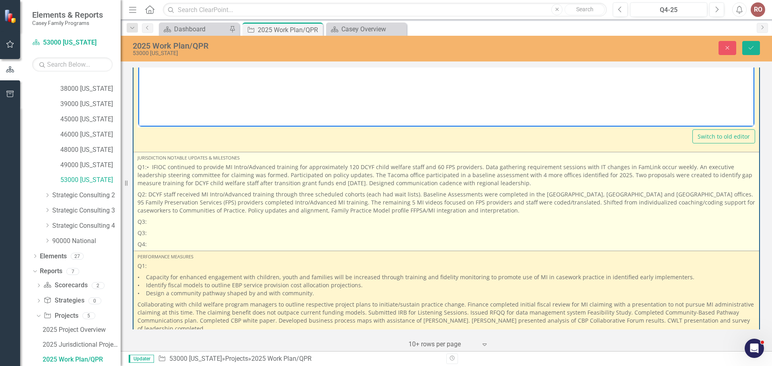
click at [150, 218] on p "Q3:" at bounding box center [447, 221] width 618 height 11
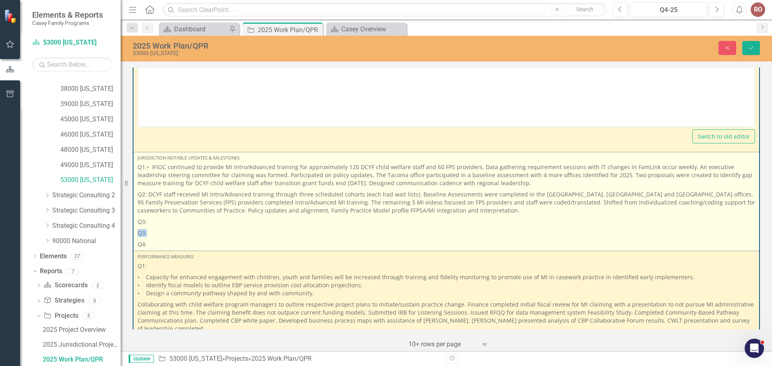
click at [152, 227] on span "Q1:• IFIOC continued to provide MI Intro/Advanced training for approximately 12…" at bounding box center [447, 205] width 618 height 85
click at [152, 226] on p "Q3:" at bounding box center [447, 221] width 618 height 11
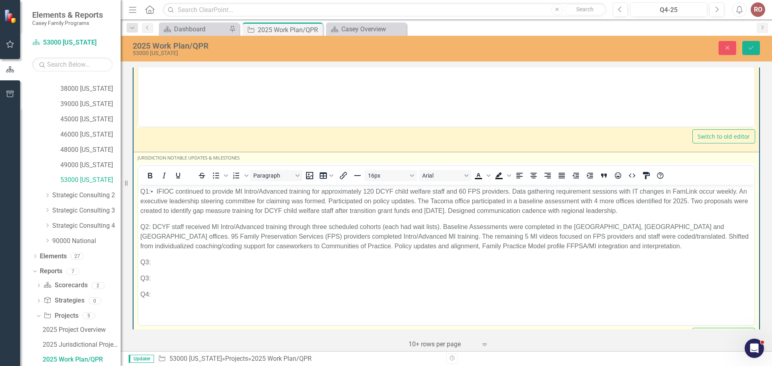
scroll to position [0, 0]
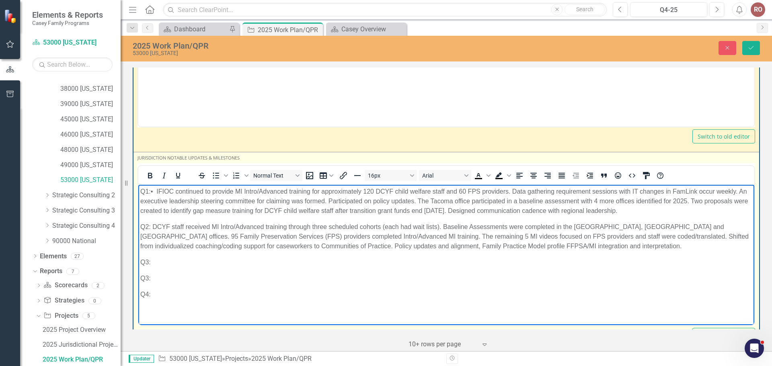
click at [152, 262] on p "Q3:" at bounding box center [446, 262] width 612 height 10
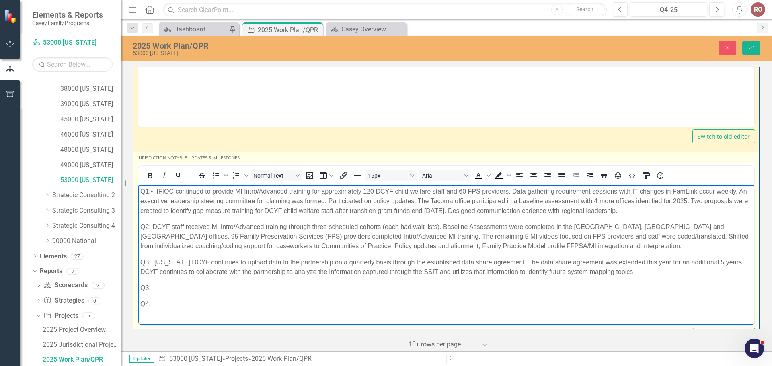
click at [152, 259] on p "Q3: Washington DCYF continues to upload data to the partnership on a quarterly …" at bounding box center [446, 266] width 612 height 19
click at [252, 273] on p "Q3: Washington DCYF continues to upload data to the partnership on a quarterly …" at bounding box center [446, 266] width 612 height 19
click at [153, 260] on p "Q3: Washington DCYF continues to upload data to the partnership on a quarterly …" at bounding box center [446, 266] width 612 height 19
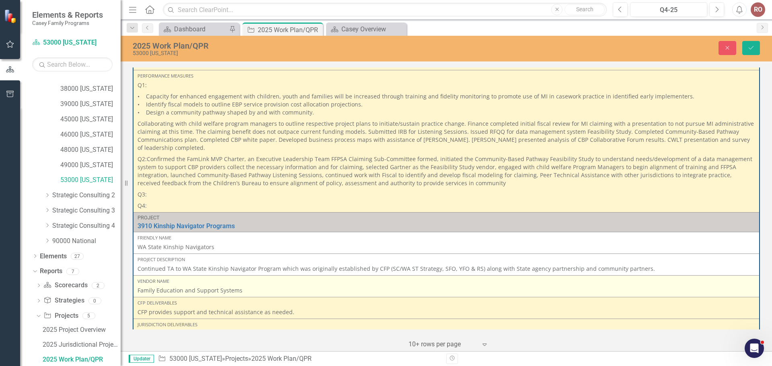
scroll to position [2876, 0]
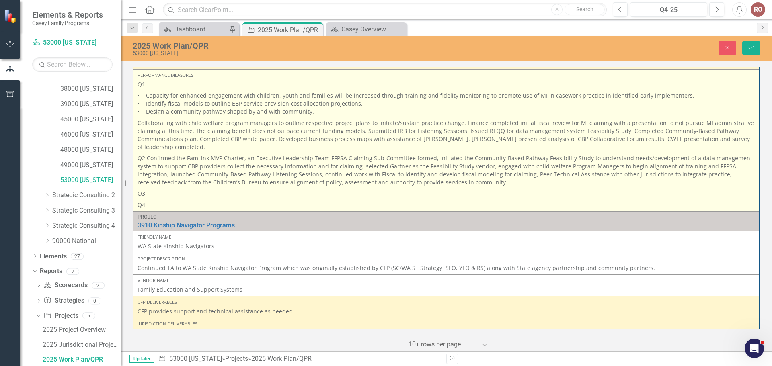
click at [160, 195] on p "Q3:" at bounding box center [447, 193] width 618 height 11
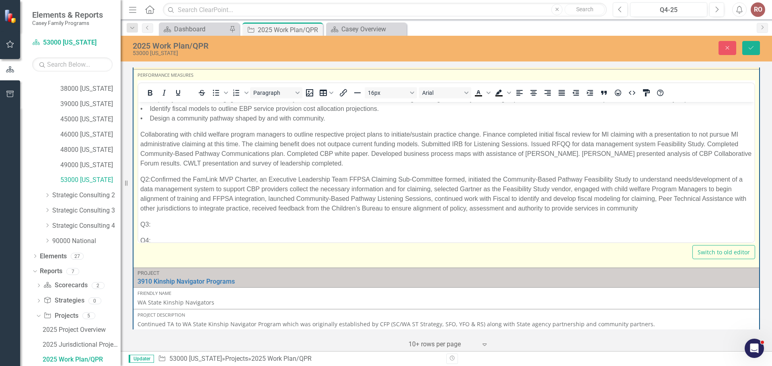
scroll to position [37, 0]
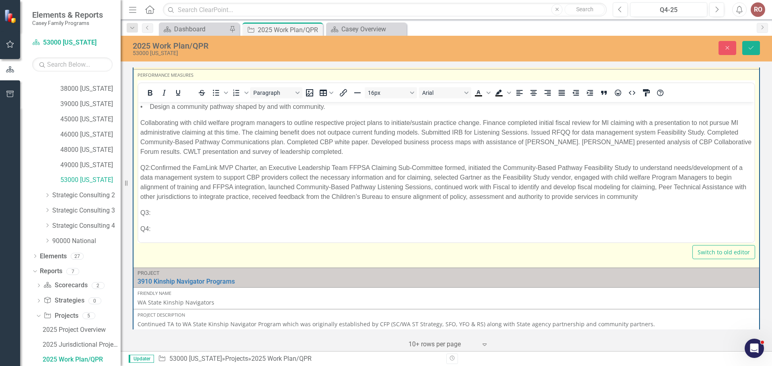
click at [164, 212] on p "Q3:" at bounding box center [446, 213] width 612 height 10
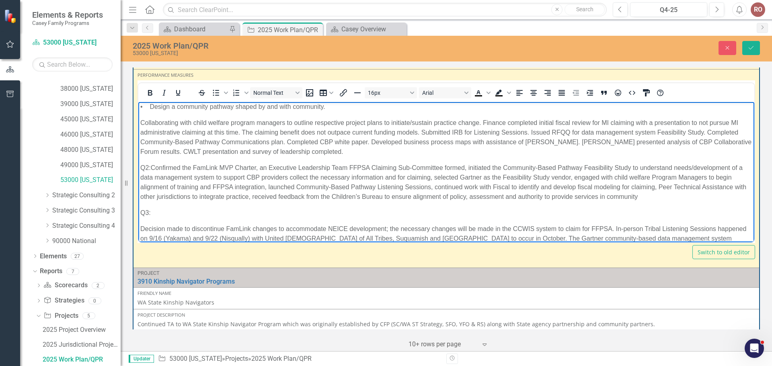
scroll to position [66, 0]
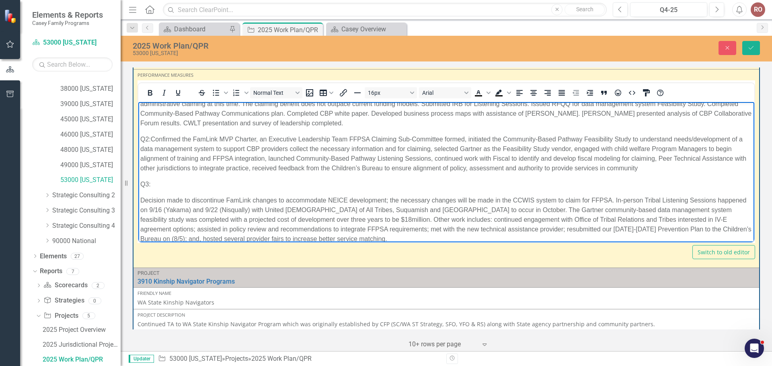
click at [161, 186] on p "Q3:" at bounding box center [446, 184] width 612 height 10
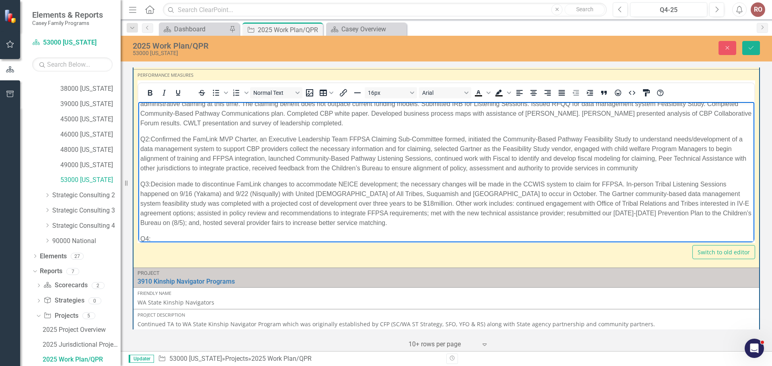
click at [152, 185] on p "Q3: Decision made to discontinue FamLink changes to accommodate NEICE developme…" at bounding box center [446, 203] width 612 height 48
click at [150, 185] on p "Q3: Decision made to discontinue FamLink changes to accommodate NEICE developme…" at bounding box center [446, 203] width 612 height 48
click at [372, 194] on p "Q3: Decision made to discontinue FamLink changes to accommodate NEICE developme…" at bounding box center [446, 203] width 612 height 48
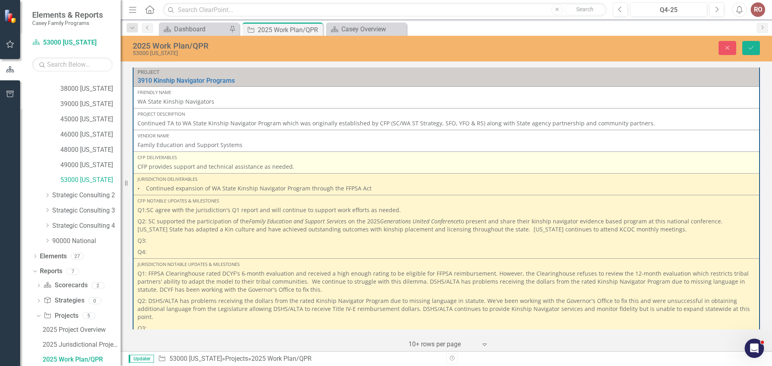
scroll to position [3117, 0]
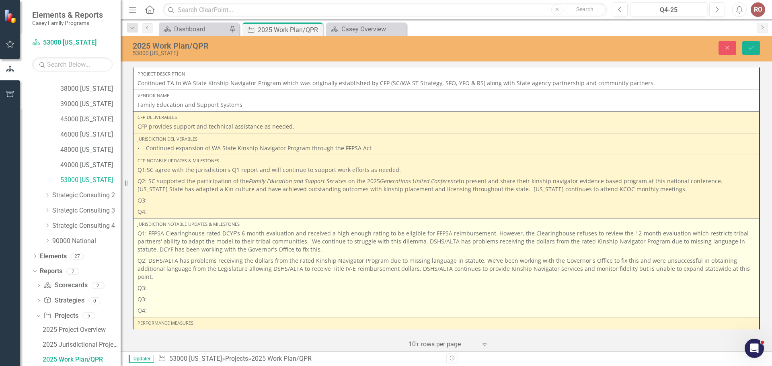
click at [155, 283] on p "Q3:" at bounding box center [447, 288] width 618 height 11
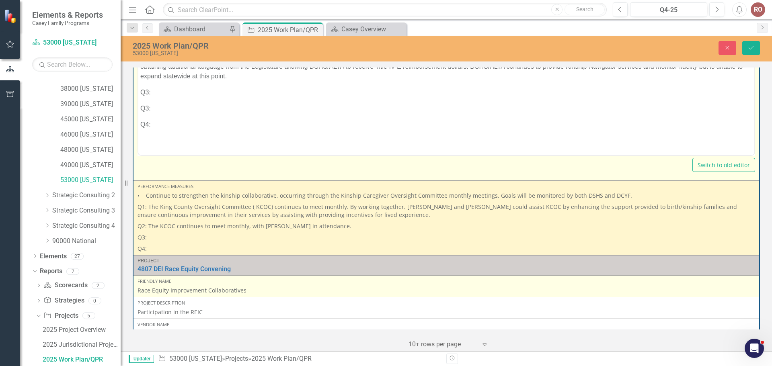
scroll to position [3358, 0]
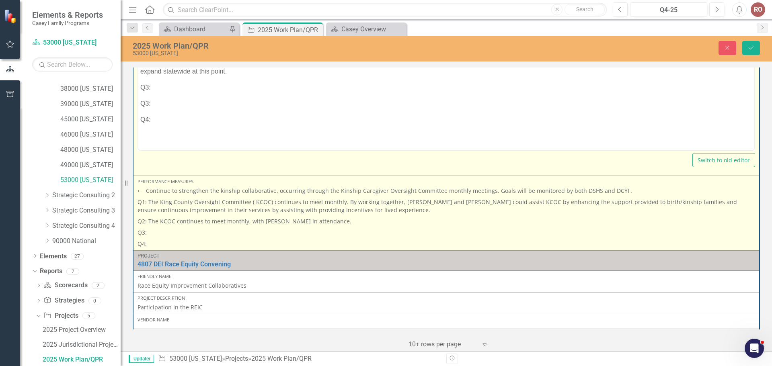
click at [156, 230] on p "Q3:" at bounding box center [447, 232] width 618 height 11
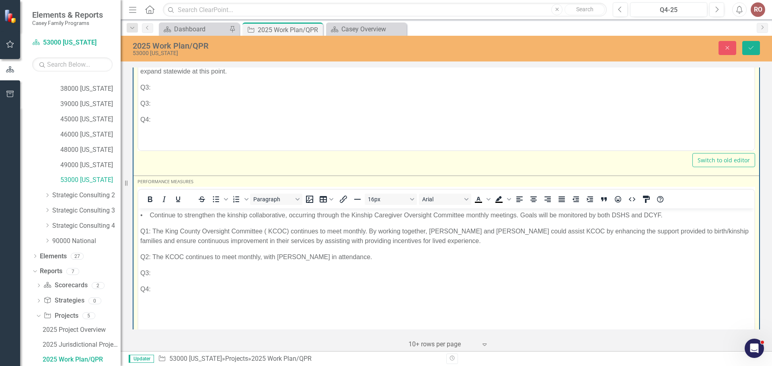
scroll to position [0, 0]
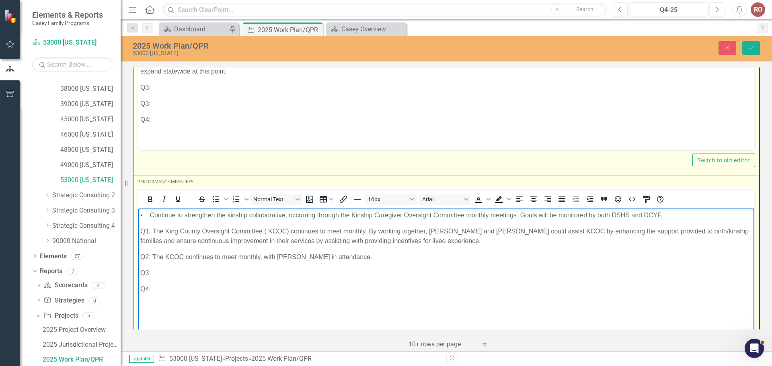
click at [153, 272] on p "Q3:" at bounding box center [446, 274] width 612 height 10
click at [154, 272] on p "Q3:" at bounding box center [446, 274] width 612 height 10
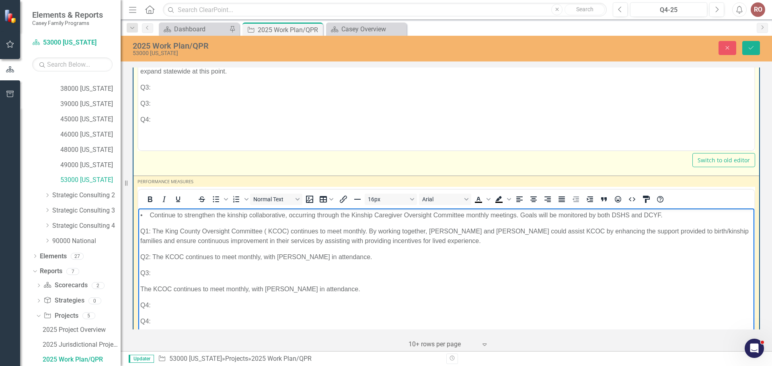
click at [165, 273] on p "Q3:" at bounding box center [446, 274] width 612 height 10
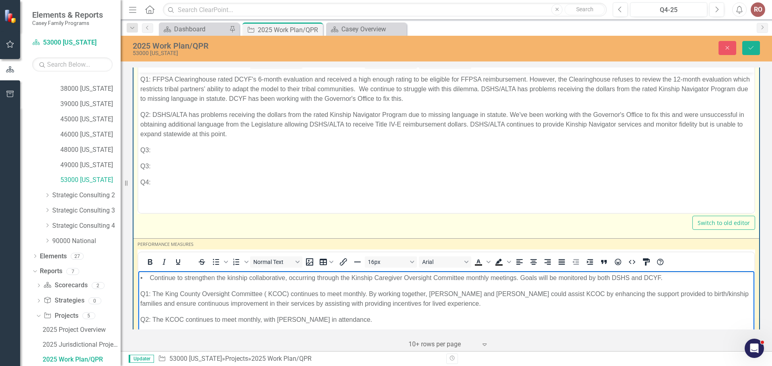
scroll to position [3278, 0]
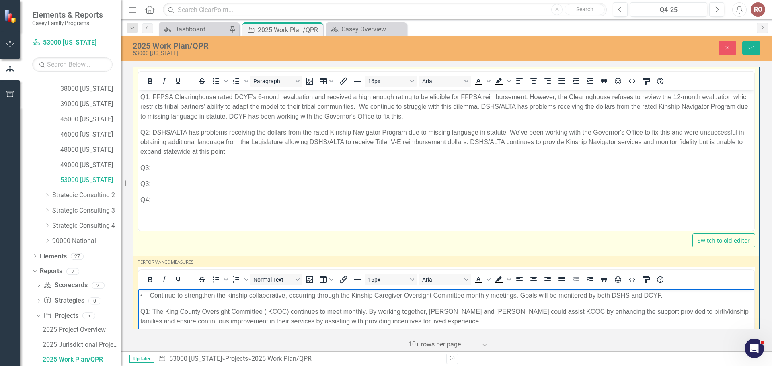
click at [161, 166] on p "Q3:" at bounding box center [446, 168] width 612 height 10
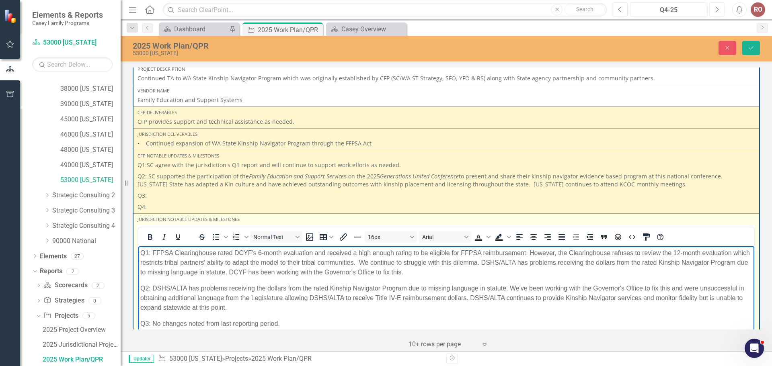
scroll to position [3117, 0]
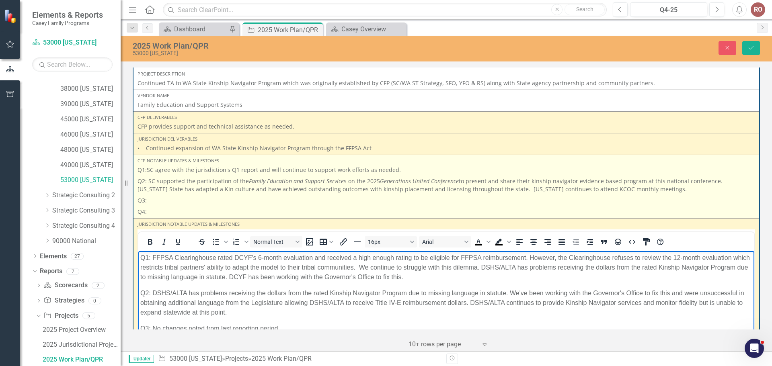
click at [160, 198] on p "Q3:" at bounding box center [447, 200] width 618 height 11
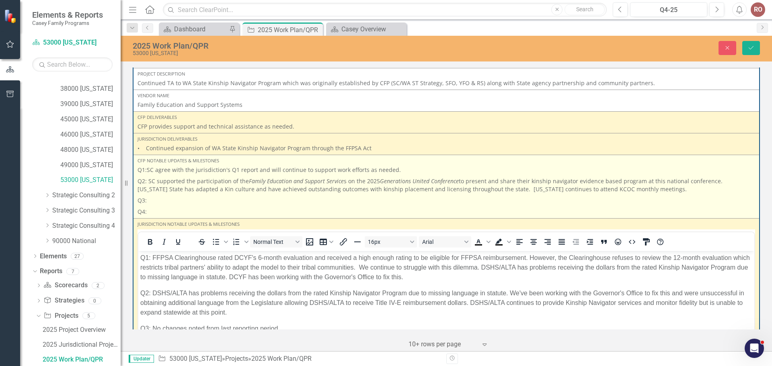
click at [158, 202] on p "Q3:" at bounding box center [447, 200] width 618 height 11
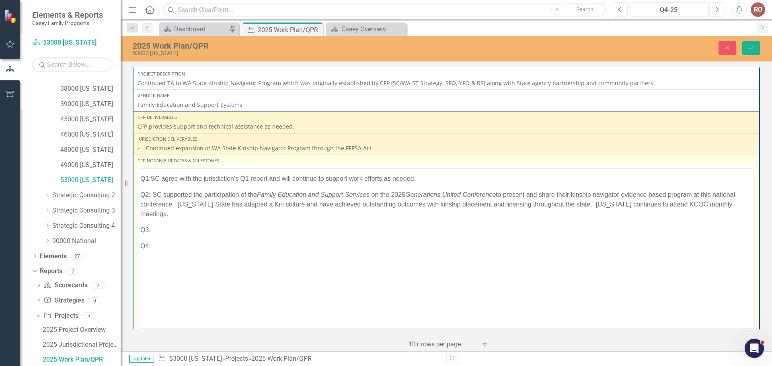
scroll to position [0, 0]
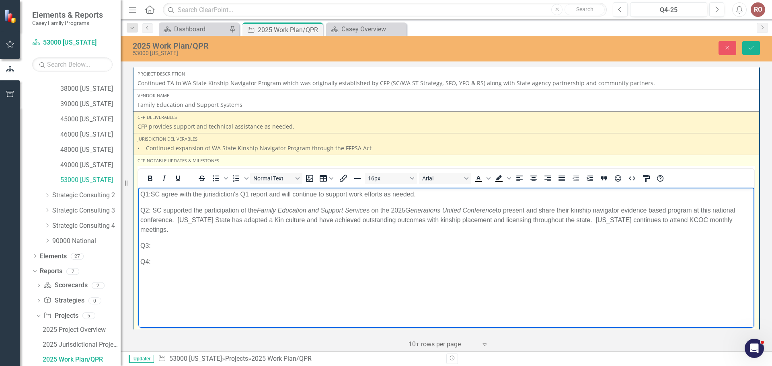
click at [155, 241] on p "Q3:" at bounding box center [446, 246] width 612 height 10
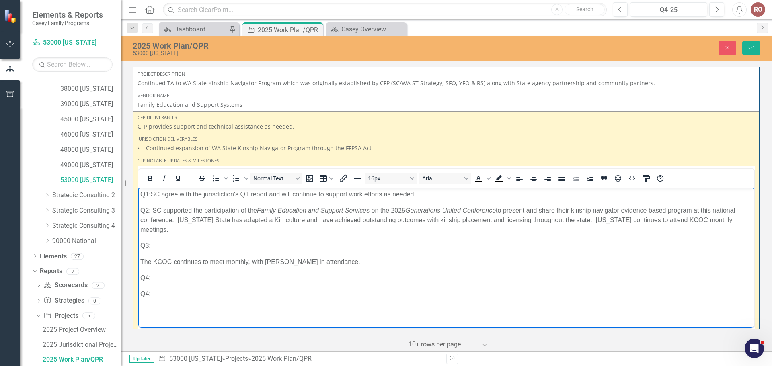
click at [155, 241] on body "Q1:SC agree with the jurisdiction's Q1 report and will continue to support work…" at bounding box center [446, 248] width 616 height 121
click at [153, 241] on p "Q3:" at bounding box center [446, 246] width 612 height 10
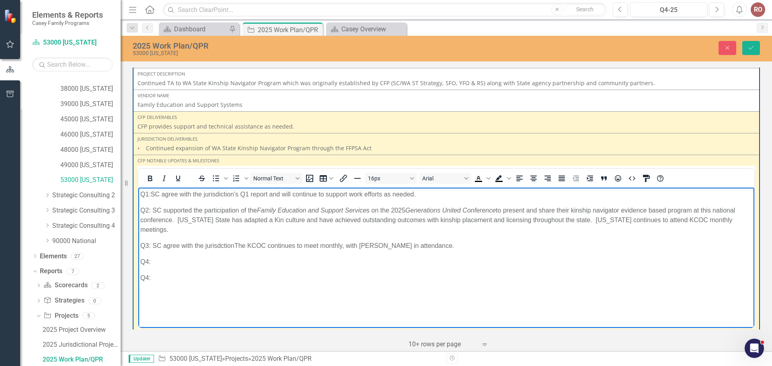
click at [163, 241] on p "Q3: SC agree with the jurisdction The KCOC continues to meet monthly, with Case…" at bounding box center [446, 246] width 612 height 10
click at [199, 241] on p "Q3: SC c ontinues to meet monthly, with Casey in attendance." at bounding box center [446, 246] width 612 height 10
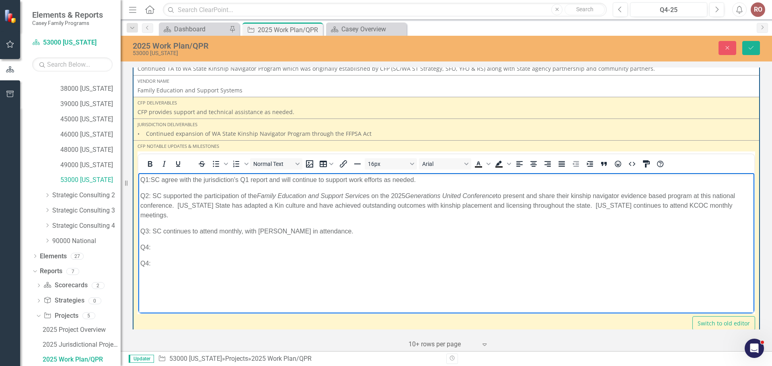
scroll to position [3117, 0]
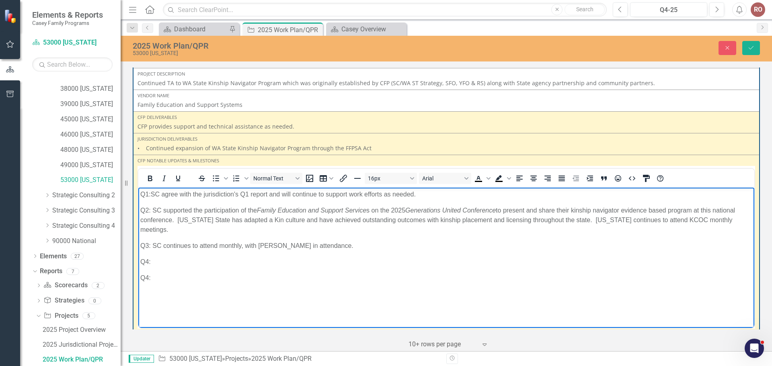
click at [241, 241] on p "Q3: SC c ontinues to attend monthly, with Casey in attendance." at bounding box center [446, 246] width 612 height 10
click at [245, 241] on p "Q3: SC c ontinues to attend monthly Oversigh Committe meetings. , with Casey in…" at bounding box center [446, 246] width 612 height 10
click at [367, 241] on p "Q3: SC c ontinues to attend monthly Kin County Oversight Committee meetings. , …" at bounding box center [446, 246] width 612 height 10
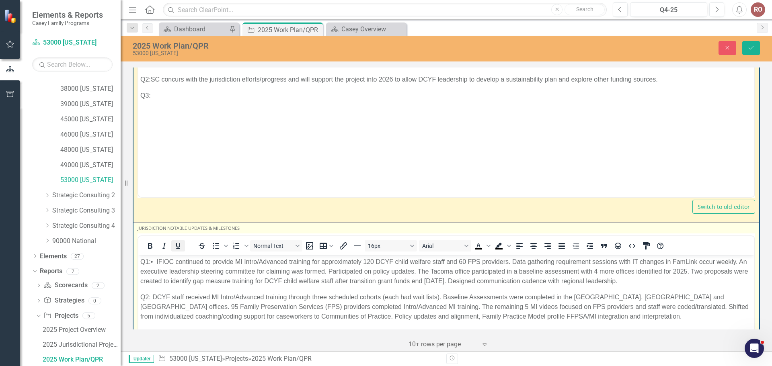
scroll to position [2474, 0]
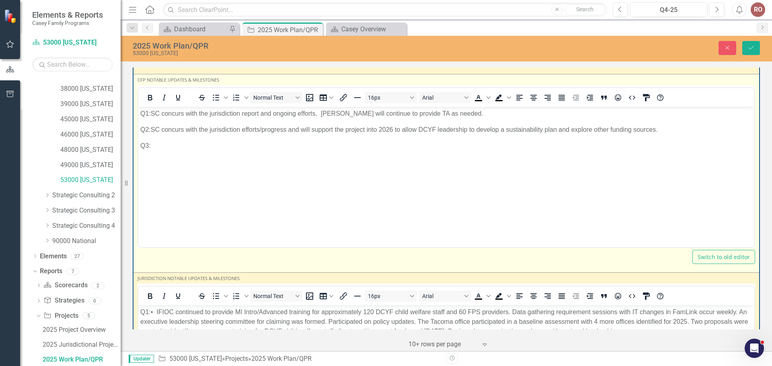
click at [166, 146] on p "Q3:" at bounding box center [446, 146] width 612 height 10
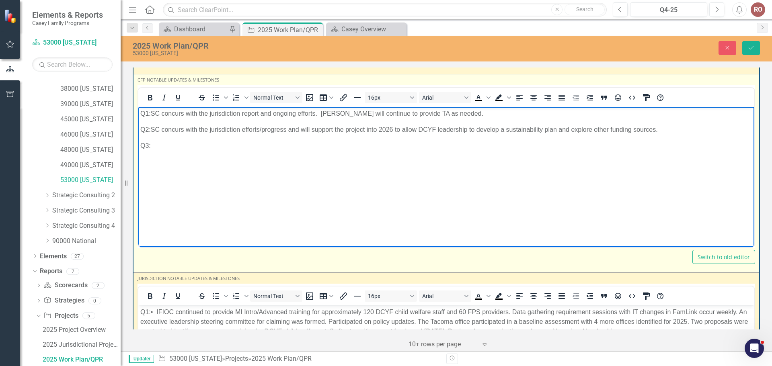
click at [152, 128] on p "Q2:SC concurs with the jurisdiction efforts/progress and will support the proje…" at bounding box center [446, 130] width 612 height 10
click at [160, 144] on p "Q3:" at bounding box center [446, 146] width 612 height 10
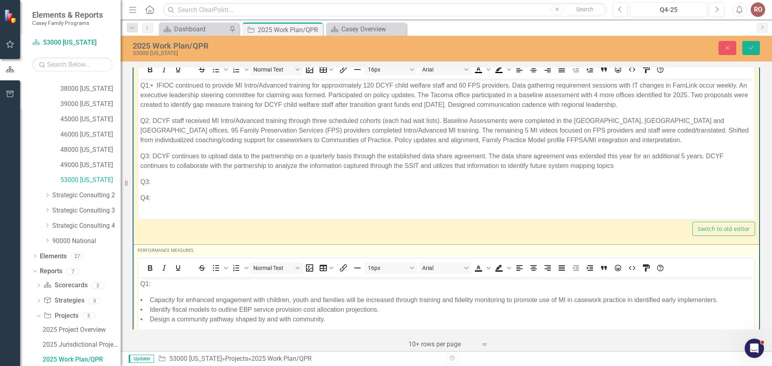
scroll to position [2675, 0]
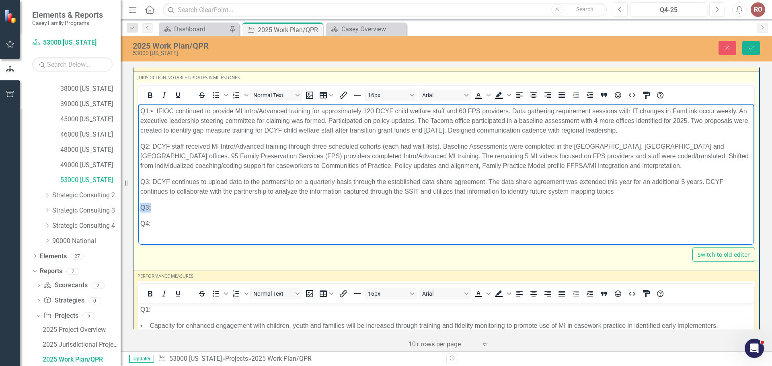
drag, startPoint x: 154, startPoint y: 208, endPoint x: 263, endPoint y: 313, distance: 151.3
click at [138, 212] on html "Q1:• IFIOC continued to provide MI Intro/Advanced training for approximately 12…" at bounding box center [446, 170] width 616 height 133
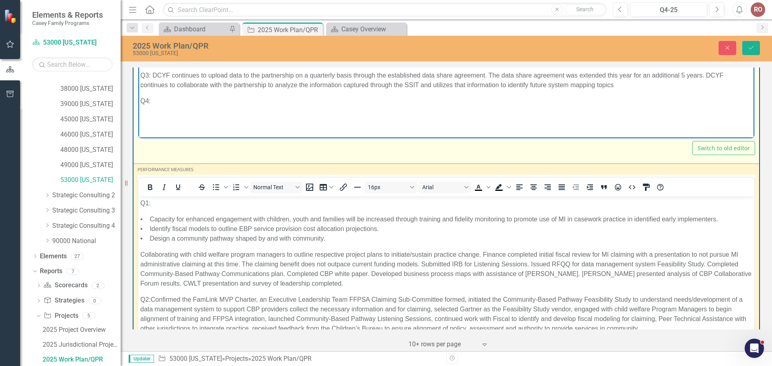
scroll to position [2795, 0]
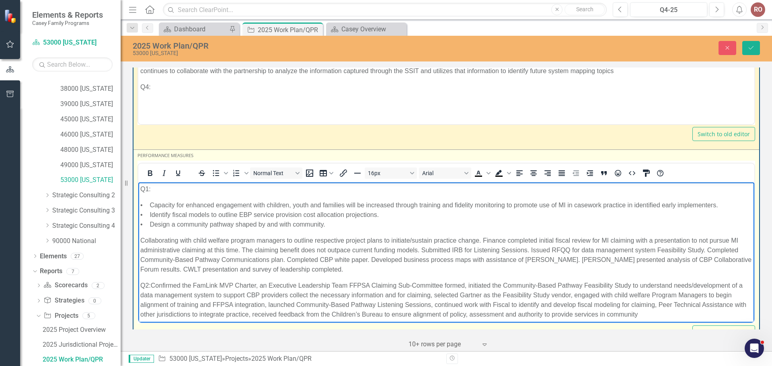
click at [149, 203] on p "• Capacity for enhanced engagement with children, youth and families will be in…" at bounding box center [446, 214] width 612 height 29
click at [150, 217] on p "Capacity for enhanced engagement with children, youth and families will be incr…" at bounding box center [446, 214] width 612 height 29
click at [150, 225] on p "Capacity for enhanced engagement with children, youth and families will be incr…" at bounding box center [446, 214] width 612 height 29
click at [141, 205] on p "Capacity for enhanced engagement with children, youth and families will be incr…" at bounding box center [446, 214] width 612 height 29
click at [247, 173] on icon "Numbered list" at bounding box center [246, 173] width 4 height 4
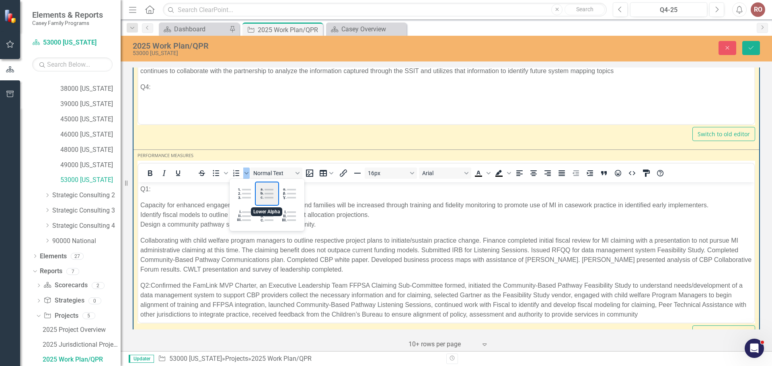
click at [271, 193] on div "Lower Alpha" at bounding box center [267, 194] width 23 height 23
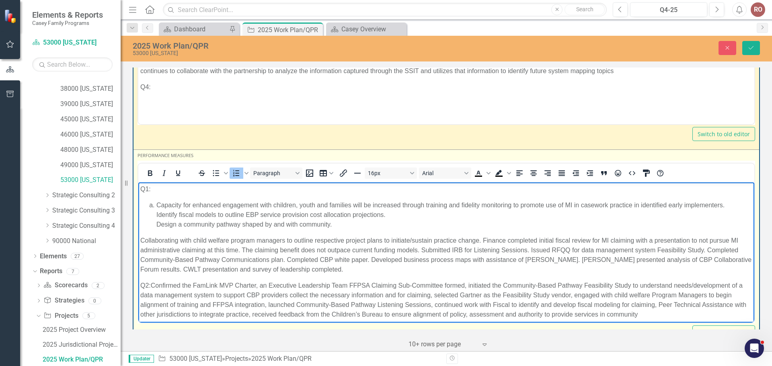
click at [156, 214] on li "Capacity for enhanced engagement with children, youth and families will be incr…" at bounding box center [454, 214] width 596 height 29
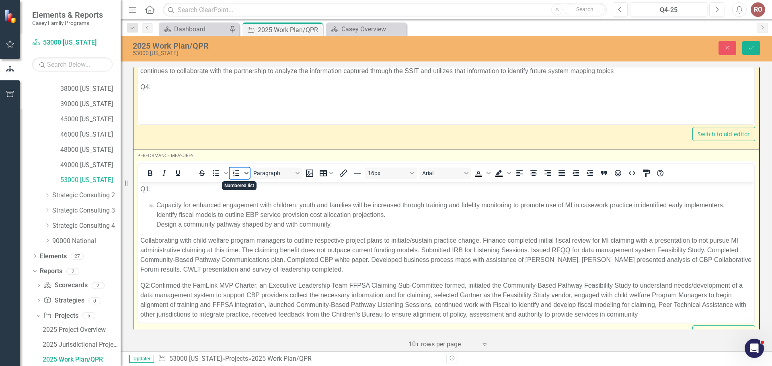
click at [247, 172] on icon "Numbered list" at bounding box center [246, 173] width 4 height 4
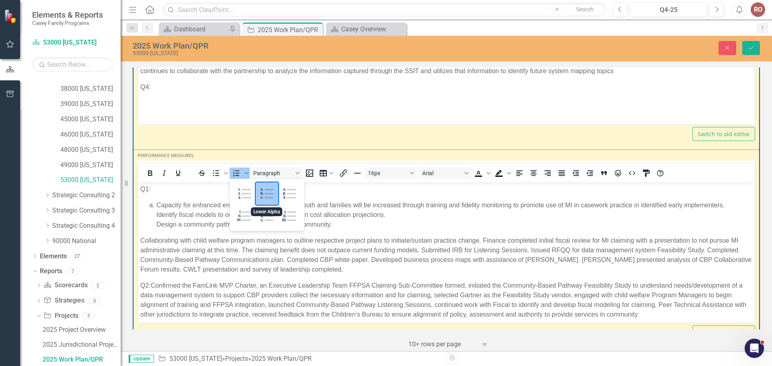
click at [267, 191] on div "Lower Alpha" at bounding box center [267, 194] width 23 height 23
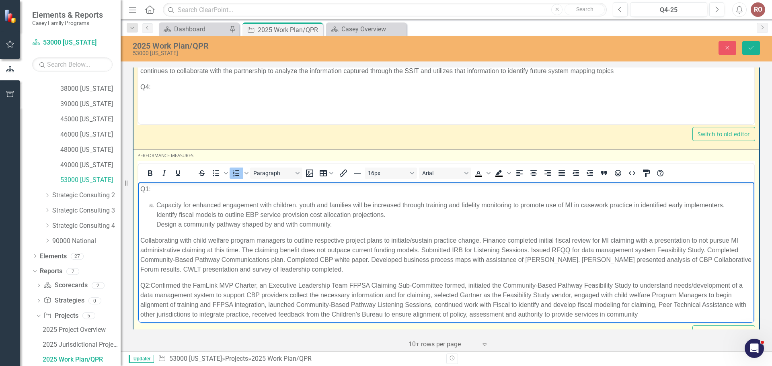
click at [727, 202] on li "Capacity for enhanced engagement with children, youth and families will be incr…" at bounding box center [454, 214] width 596 height 29
click at [387, 214] on li "Identify fiscal models to outline EBP service provision cost allocation project…" at bounding box center [454, 219] width 596 height 19
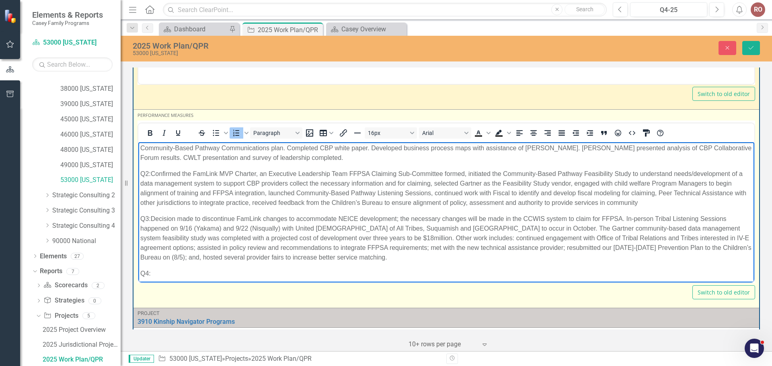
scroll to position [76, 0]
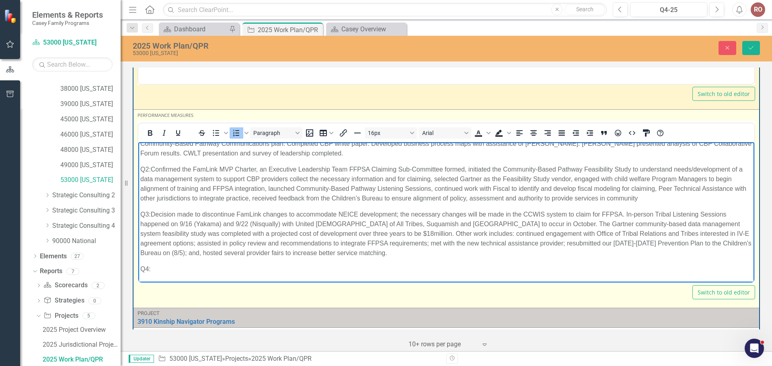
click at [435, 232] on p "Q3: Decision made to discontinue FamLink changes to accommodate NEICE developme…" at bounding box center [446, 233] width 612 height 48
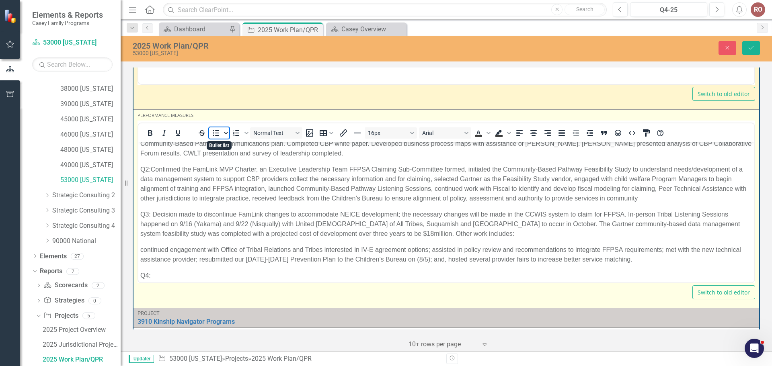
click at [225, 132] on icon "Bullet list" at bounding box center [226, 133] width 4 height 4
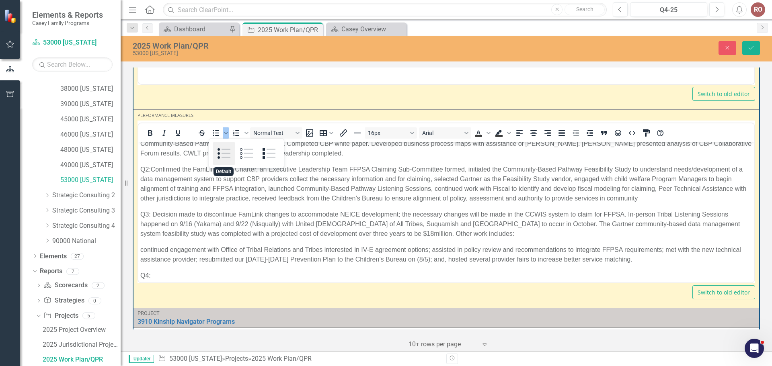
drag, startPoint x: 80, startPoint y: 8, endPoint x: 219, endPoint y: 151, distance: 198.5
click at [219, 151] on div "Default" at bounding box center [224, 153] width 23 height 23
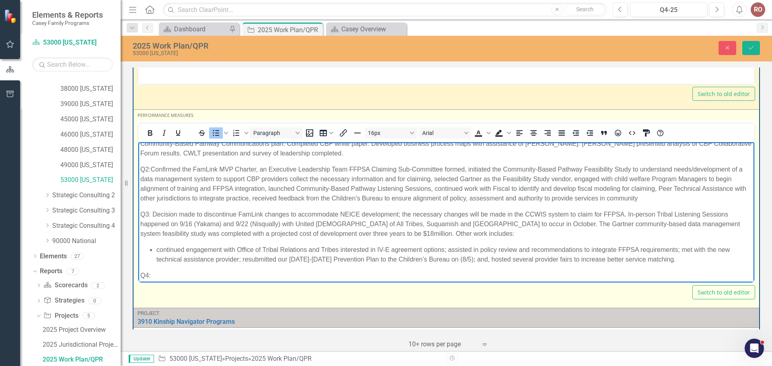
click at [444, 249] on li "continued engagement with Office of Tribal Relations and Tribes interested in I…" at bounding box center [454, 254] width 596 height 19
click at [445, 249] on li "continued engagement with Office of Tribal Relations and Tribes interested in I…" at bounding box center [454, 254] width 596 height 19
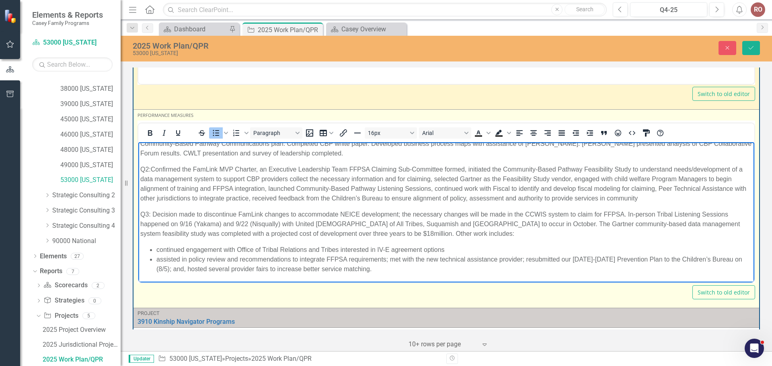
click at [387, 259] on li "assisted in policy review and recommendations to integrate FFPSA requirements; …" at bounding box center [454, 264] width 596 height 19
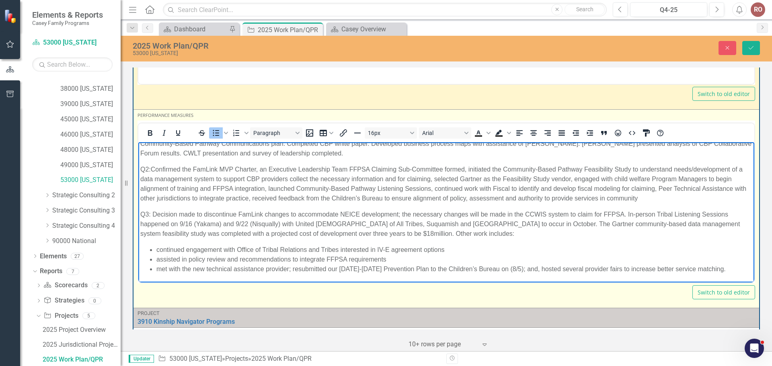
click at [329, 268] on li "met with the new technical assistance provider; resubmitted our 2024-2029 Preve…" at bounding box center [454, 269] width 596 height 10
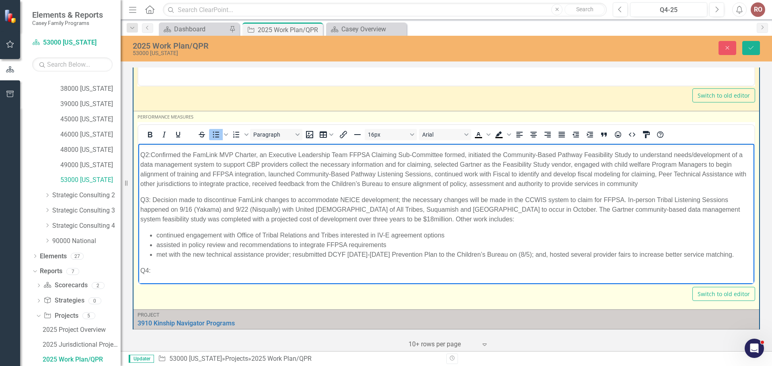
scroll to position [2876, 0]
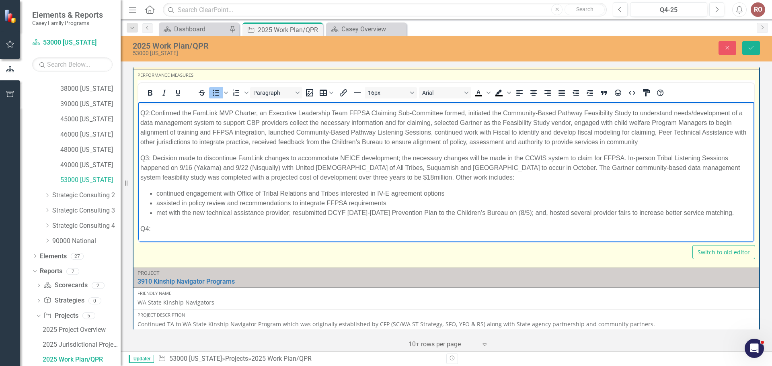
click at [157, 193] on li "continued engagement with Office of Tribal Relations and Tribes interested in I…" at bounding box center [454, 194] width 596 height 10
click at [158, 194] on li "continued engagement with Office of Tribal Relations and Tribes interested in I…" at bounding box center [454, 194] width 596 height 10
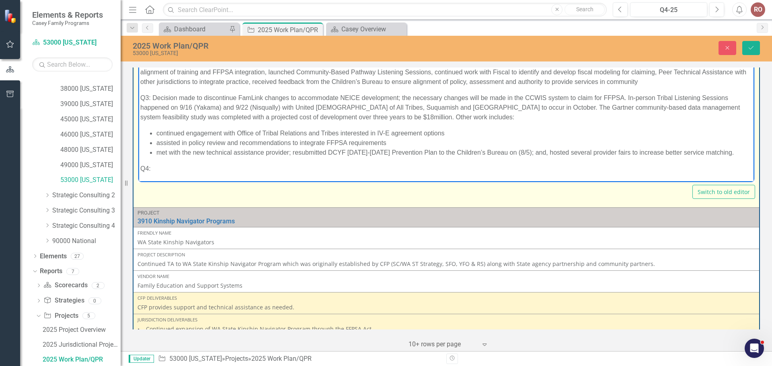
scroll to position [2956, 0]
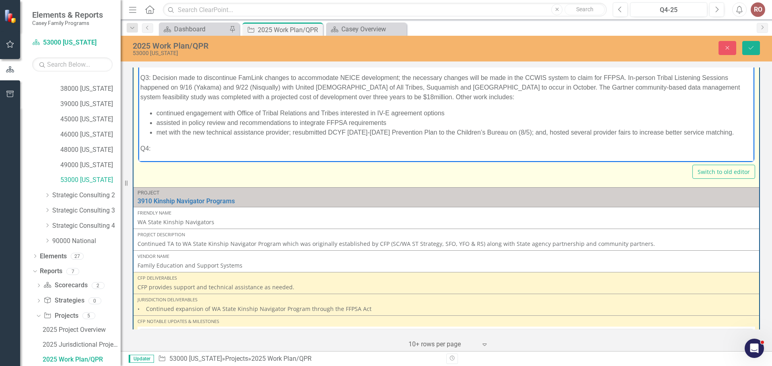
click at [156, 114] on li "continued engagement with Office of Tribal Relations and Tribes interested in I…" at bounding box center [454, 113] width 596 height 10
click at [156, 133] on li "met with the new technical assistance provider; resubmitted DCYF 2024-2029 Prev…" at bounding box center [454, 132] width 596 height 10
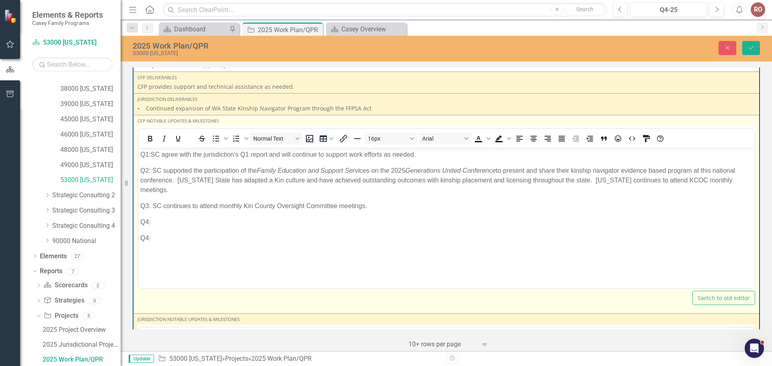
scroll to position [3157, 0]
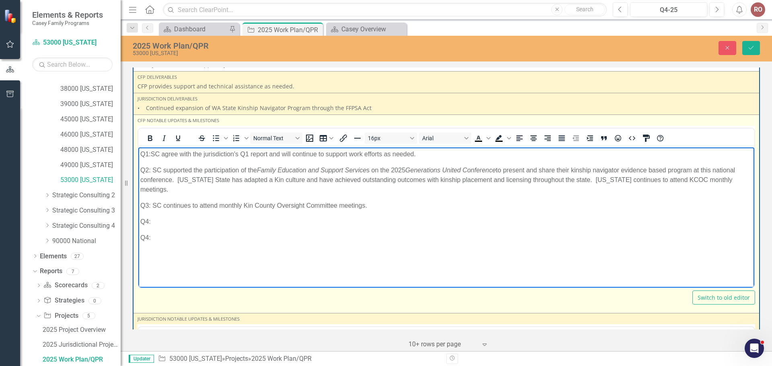
click at [220, 201] on p "Q3: SC c ontinues to attend monthly Kin County Oversight Committee meetings." at bounding box center [446, 206] width 612 height 10
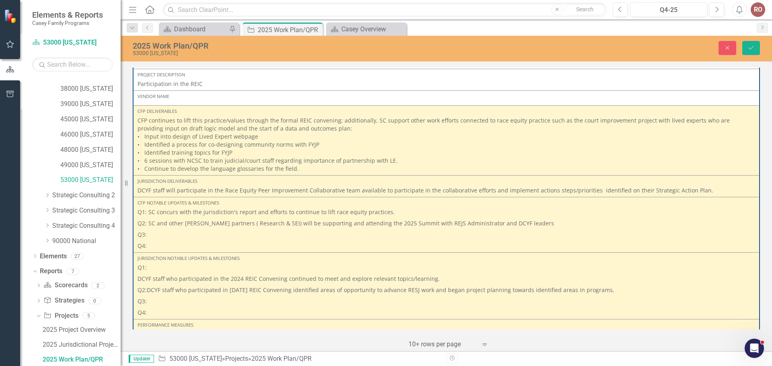
scroll to position [3801, 0]
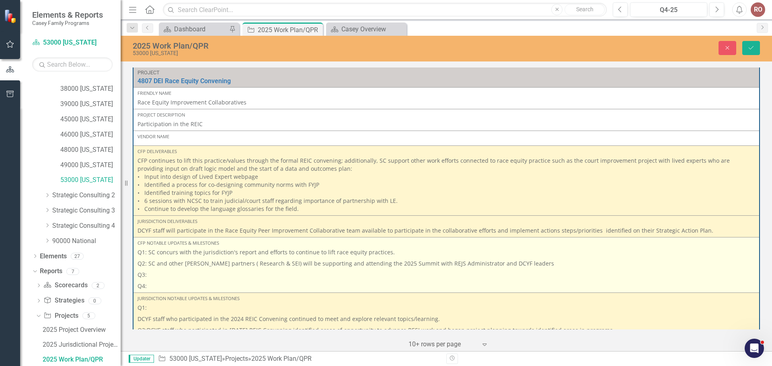
click at [153, 275] on p "Q3:" at bounding box center [447, 274] width 618 height 11
click at [146, 274] on p "Q3:" at bounding box center [447, 274] width 618 height 11
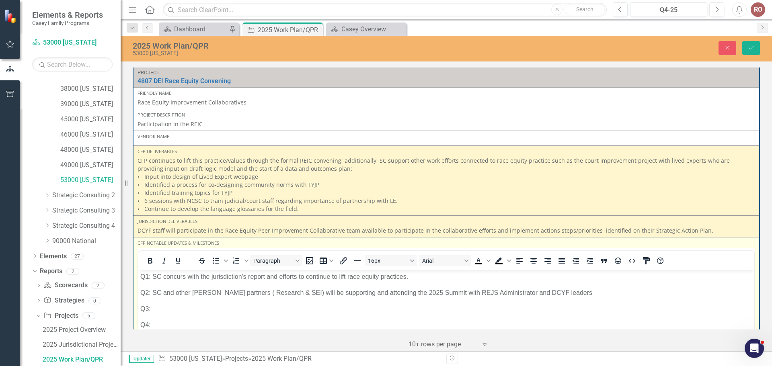
scroll to position [0, 0]
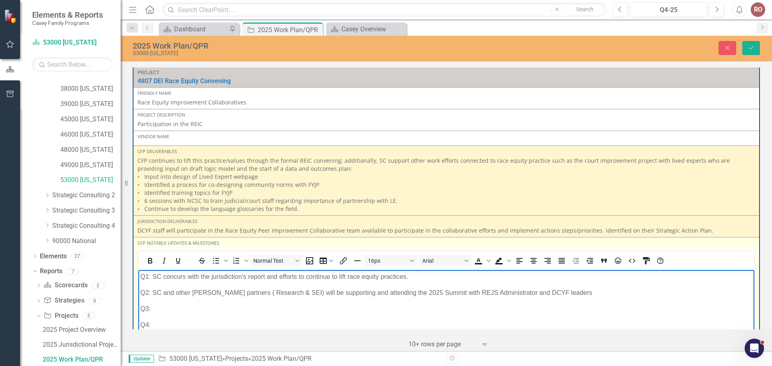
click at [160, 305] on p "Q3:" at bounding box center [446, 309] width 612 height 10
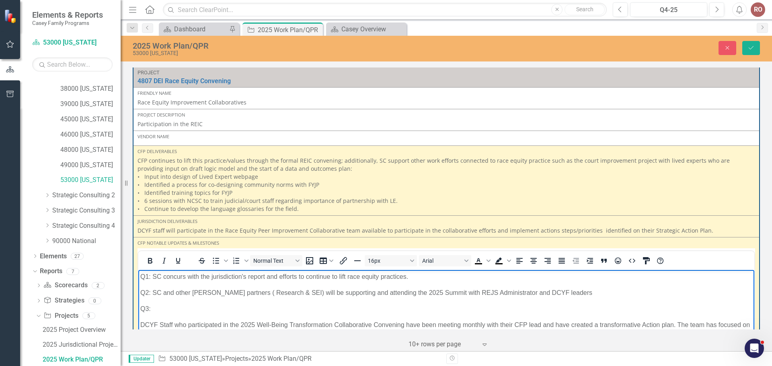
click at [157, 305] on p "Q3:" at bounding box center [446, 309] width 612 height 10
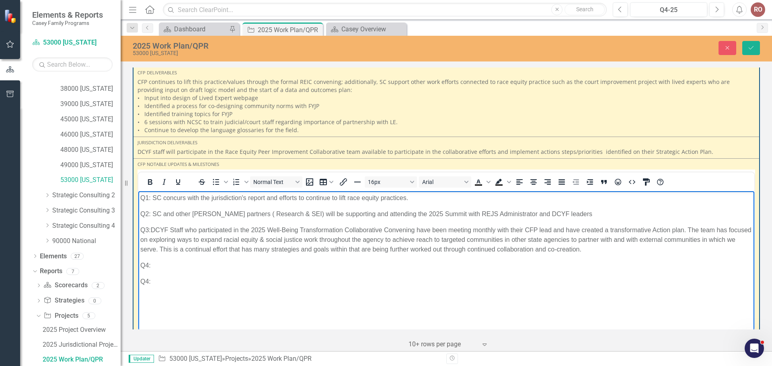
scroll to position [3881, 0]
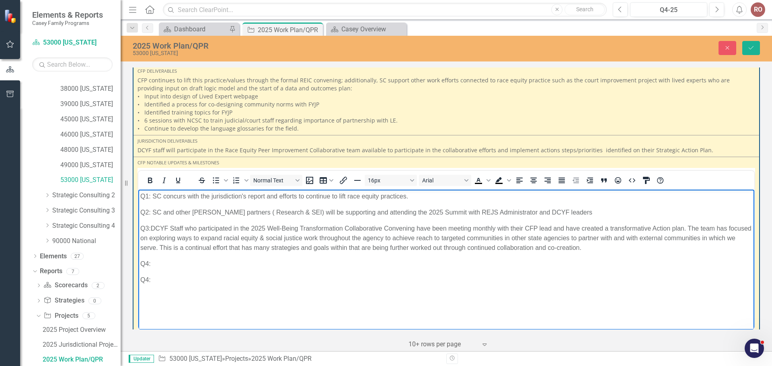
click at [513, 228] on p "Q3: DCYF Staff who participated in the 2025 Well-Being Transformation Collabora…" at bounding box center [446, 238] width 612 height 29
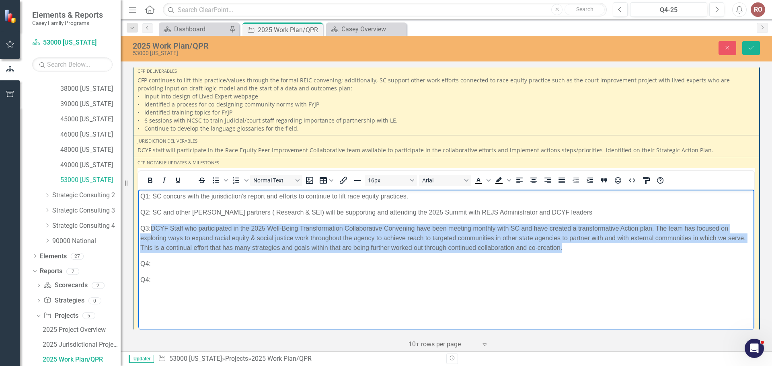
drag, startPoint x: 152, startPoint y: 230, endPoint x: 569, endPoint y: 247, distance: 416.9
click at [570, 247] on p "Q3: DCYF Staff who participated in the 2025 Well-Being Transformation Collabora…" at bounding box center [446, 238] width 612 height 29
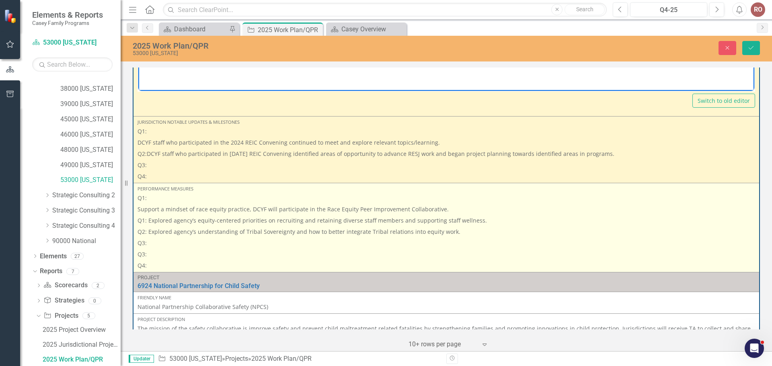
scroll to position [4162, 0]
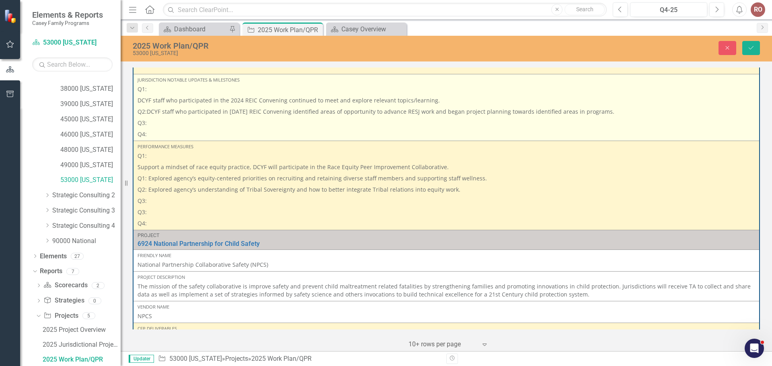
click at [158, 121] on p "Q3:" at bounding box center [447, 122] width 618 height 11
click at [158, 122] on p "Q3:" at bounding box center [447, 122] width 618 height 11
click at [157, 123] on p "Q3:" at bounding box center [447, 122] width 618 height 11
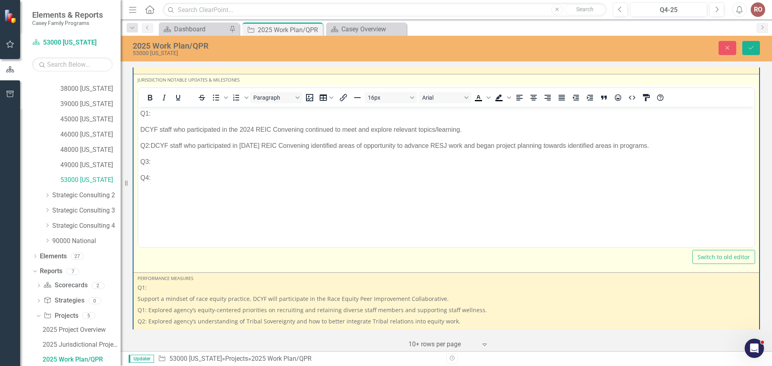
scroll to position [0, 0]
click at [156, 162] on p "Q3:" at bounding box center [446, 162] width 612 height 10
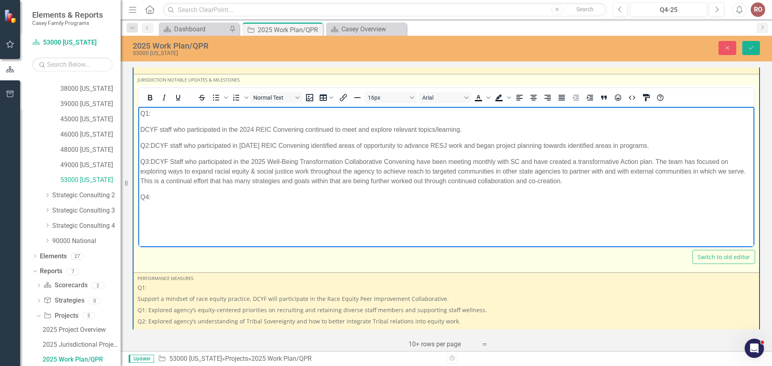
click at [511, 162] on p "Q3:DCYF Staff who participated in the 2025 Well-Being Transformation Collaborat…" at bounding box center [446, 171] width 612 height 29
click at [511, 161] on p "Q3:DCYF Staff who participated in the 2025 Well-Being Transformation Collaborat…" at bounding box center [446, 171] width 612 height 29
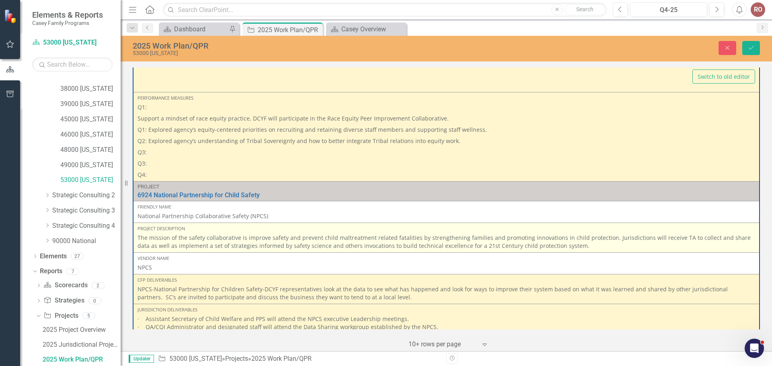
scroll to position [4323, 0]
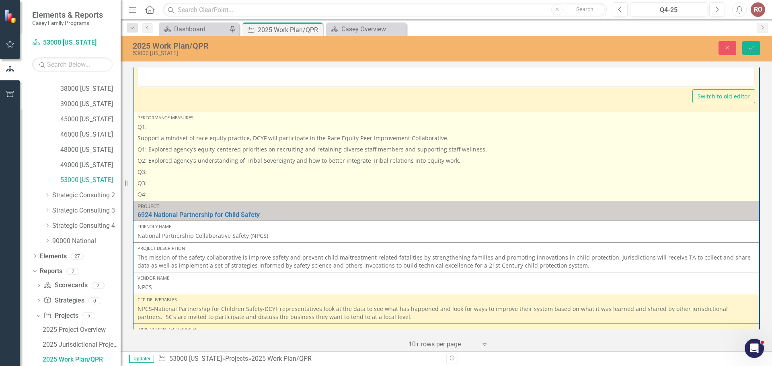
click at [154, 175] on p "Q3:" at bounding box center [447, 171] width 618 height 11
click at [149, 175] on p "Q3:" at bounding box center [447, 171] width 618 height 11
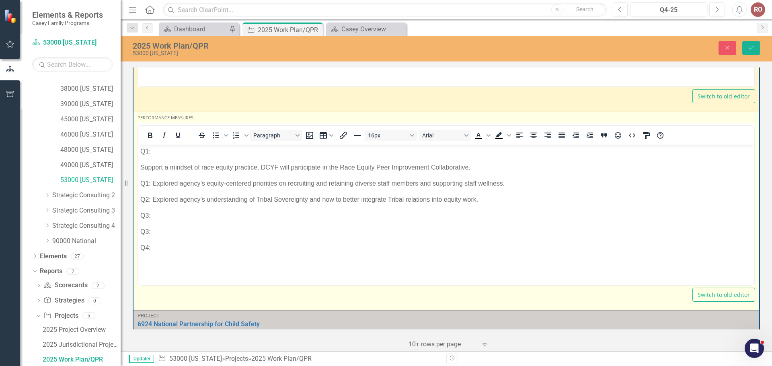
scroll to position [0, 0]
click at [152, 213] on p "Q3:" at bounding box center [446, 216] width 612 height 10
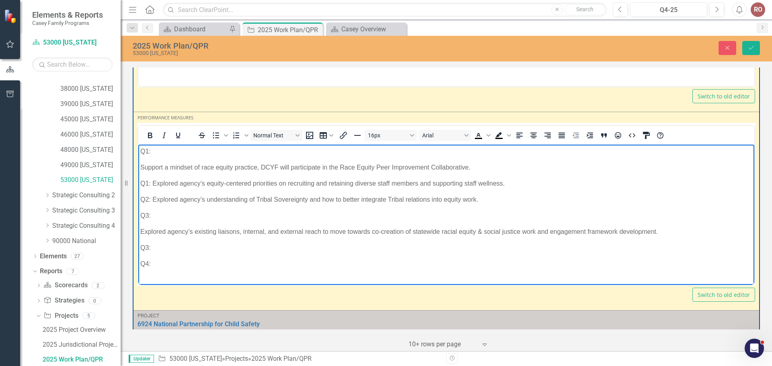
click at [164, 215] on p "Q3:" at bounding box center [446, 216] width 612 height 10
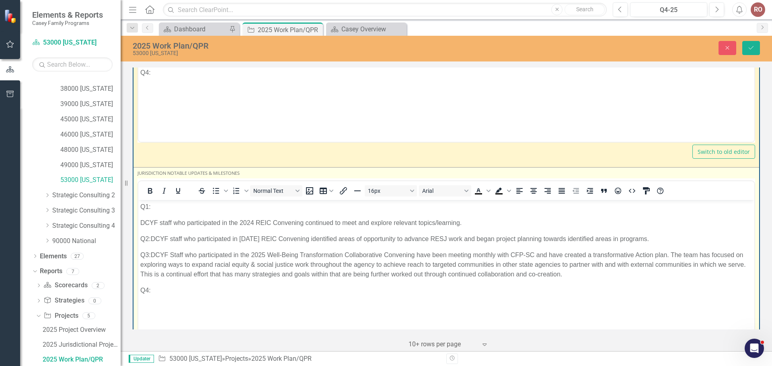
scroll to position [4002, 0]
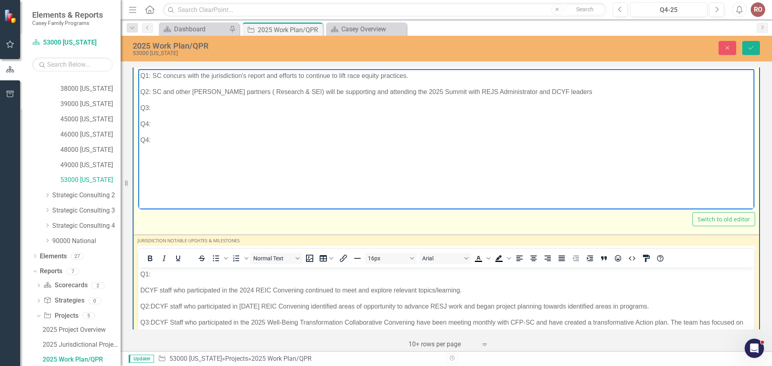
click at [164, 105] on p "Q3:" at bounding box center [446, 108] width 612 height 10
click at [502, 90] on p "Q2: SC and other Casey partners ( Research & SEI) will be supporting and attend…" at bounding box center [446, 92] width 612 height 10
click at [217, 107] on p "Q3: SC has been meeting monthly with the REJS conducted HAS" at bounding box center [446, 108] width 612 height 10
click at [177, 107] on p "Q3: SC has been meeting monthly with the REJS conducted HAS" at bounding box center [446, 108] width 612 height 10
click at [282, 109] on p "Q3: SC has had monthly meetings with the REJS conducted HAS" at bounding box center [446, 108] width 612 height 10
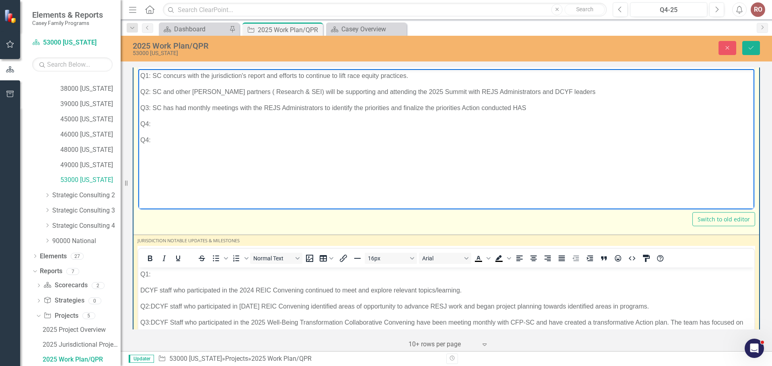
click at [435, 108] on p "Q3: SC has had monthly meetings with the REJS Administrators to identify the pr…" at bounding box center [446, 108] width 612 height 10
click at [320, 106] on p "Q3: SC has had monthly meetings with the REJS Administrators to identify the pr…" at bounding box center [446, 112] width 612 height 19
click at [411, 130] on p "Q4:" at bounding box center [446, 134] width 612 height 10
click at [409, 109] on p "Q3: SC has had monthly meetings with the REJS Administrator cohort to identify …" at bounding box center [446, 112] width 612 height 19
drag, startPoint x: 371, startPoint y: 105, endPoint x: 377, endPoint y: 108, distance: 6.5
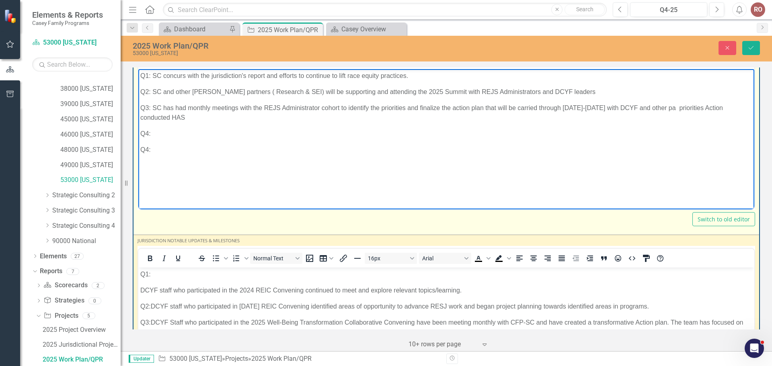
click at [373, 105] on p "Q3: SC has had monthly meetings with the REJS Administrator cohort to identify …" at bounding box center [446, 112] width 612 height 19
click at [408, 116] on p "Q3: SC has had monthly meetings with the REJS Administrator cohort to identify …" at bounding box center [446, 112] width 612 height 19
click at [371, 105] on p "Q3: SC has had monthly meetings with the REJS Administrator cohort to identify …" at bounding box center [446, 112] width 612 height 19
click at [320, 108] on p "Q3: SC has had monthly meetings with the REJS Administrator cohort to identify …" at bounding box center [446, 112] width 612 height 19
click at [439, 107] on p "Q3: SC has had monthly meetings with the REJS Administrators that attaended the…" at bounding box center [446, 112] width 612 height 19
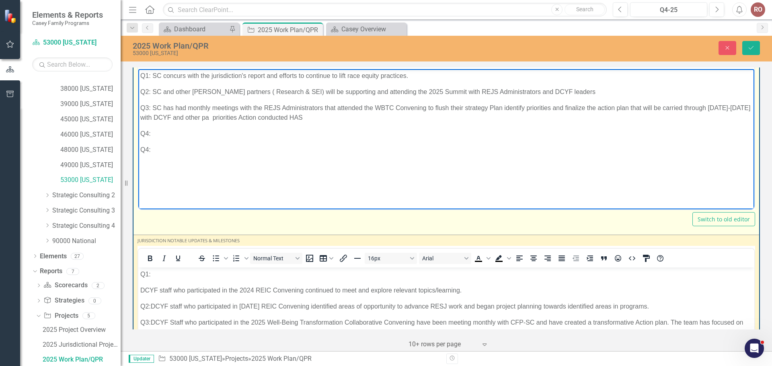
click at [437, 107] on p "Q3: SC has had monthly meetings with the REJS Administrators that attended the …" at bounding box center [446, 112] width 612 height 19
click at [509, 110] on p "Q3: SC has had monthly meetings with the REJS Administrators that attended the …" at bounding box center [446, 112] width 612 height 19
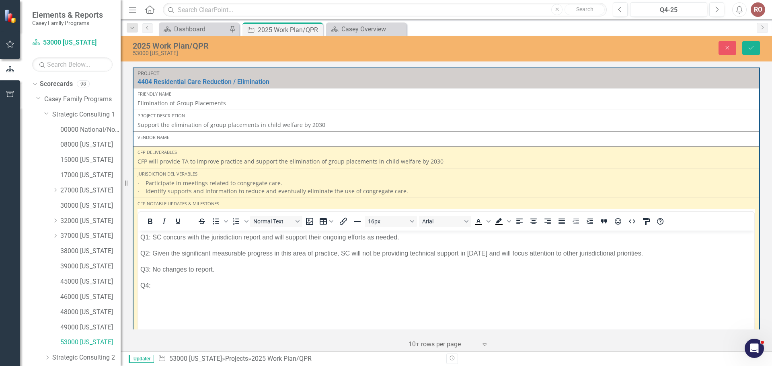
scroll to position [4002, 0]
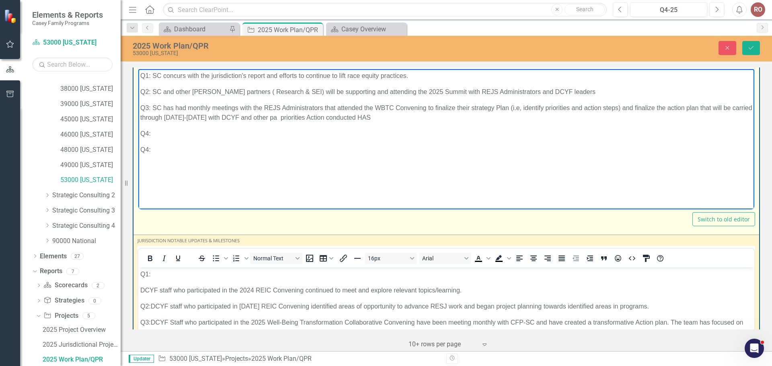
click at [623, 108] on p "Q3: SC has had monthly meetings with the REJS Administrators that attended the …" at bounding box center [446, 112] width 612 height 19
drag, startPoint x: 651, startPoint y: 134, endPoint x: 655, endPoint y: 135, distance: 4.4
click at [655, 135] on p "Q4:" at bounding box center [446, 134] width 612 height 10
click at [140, 116] on p "Q3: SC has had monthly meetings with the REJS Administrators that attended the …" at bounding box center [446, 112] width 612 height 19
click at [177, 117] on p "Q3: SC has had monthly meetings with the REJS Administrators that attended the …" at bounding box center [446, 112] width 612 height 19
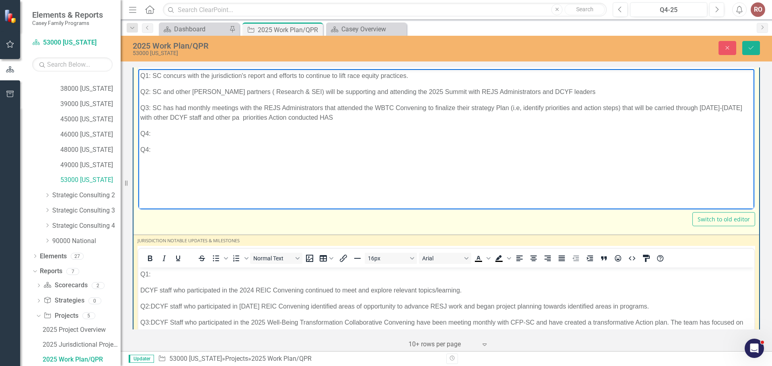
click at [202, 118] on p "Q3: SC has had monthly meetings with the REJS Administrators that attended the …" at bounding box center [446, 112] width 612 height 19
click at [209, 139] on body "Q1: SC concurs with the jurisdiction's report and efforts to continue to lift r…" at bounding box center [446, 129] width 616 height 121
click at [174, 108] on p "Q3: SC has had monthly meetings with the REJS Administrators that attended the …" at bounding box center [446, 112] width 612 height 19
click at [535, 107] on p "Q3: SC has been scheduling and facilitating monthly meetings with the REJS Admi…" at bounding box center [446, 112] width 612 height 19
click at [162, 116] on p "Q3: SC has been scheduling and facilitating monthly meetings with the REJS Admi…" at bounding box center [446, 112] width 612 height 19
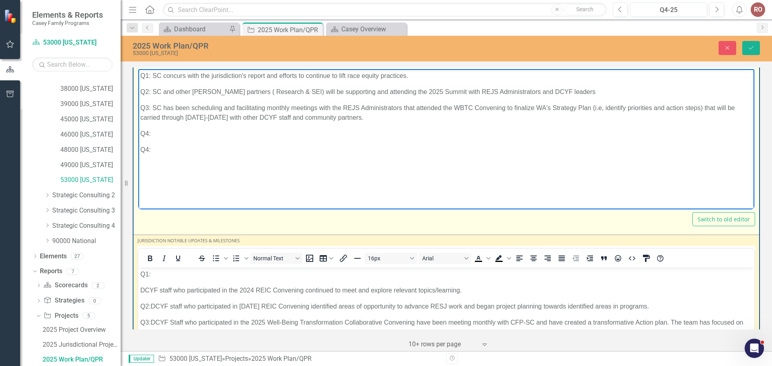
click at [218, 116] on p "Q3: SC has been scheduling and facilitating monthly meetings with the REJS Admi…" at bounding box center [446, 112] width 612 height 19
click at [231, 115] on p "Q3: SC has been scheduling and facilitating monthly meetings with the REJS Admi…" at bounding box center [446, 112] width 612 height 19
click at [279, 117] on p "Q3: SC has been scheduling and facilitating monthly meetings with the REJS Admi…" at bounding box center [446, 112] width 612 height 19
click at [394, 146] on p "Q4:" at bounding box center [446, 150] width 612 height 10
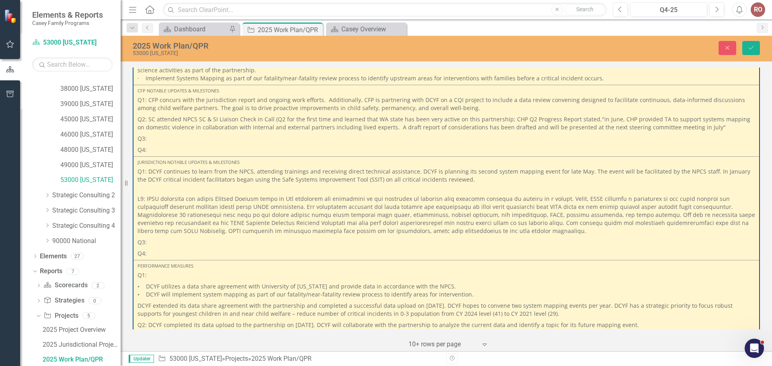
scroll to position [4751, 0]
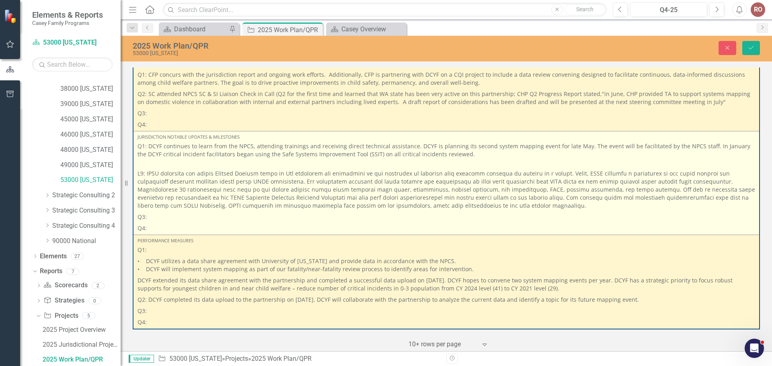
click at [155, 218] on p "Q3:" at bounding box center [447, 216] width 618 height 11
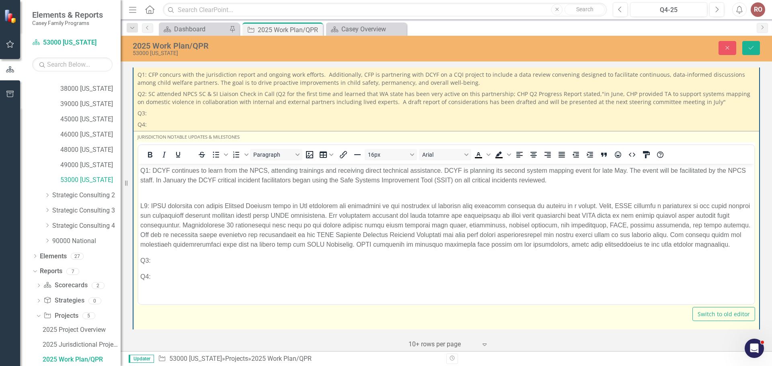
scroll to position [0, 0]
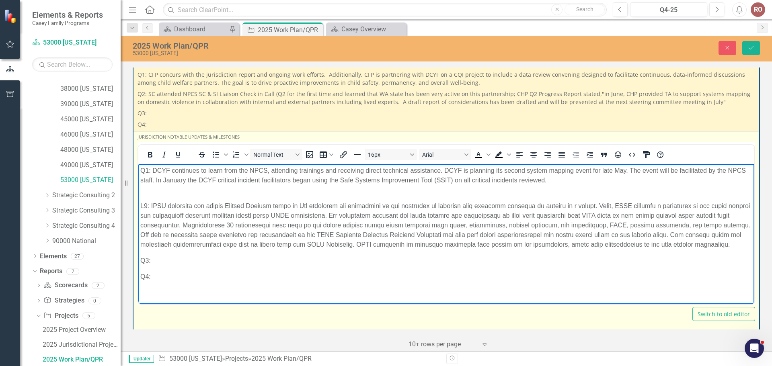
click at [156, 261] on p "Q3:" at bounding box center [446, 261] width 612 height 10
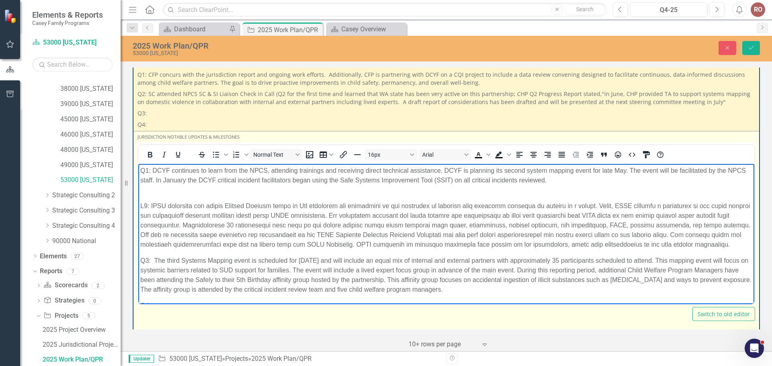
click at [153, 269] on p "Q3: The third Systems Mapping event is scheduled for [DATE] and will include an…" at bounding box center [446, 275] width 612 height 39
drag, startPoint x: 152, startPoint y: 268, endPoint x: 158, endPoint y: 269, distance: 7.0
click at [153, 268] on p "Q3: The third Systems Mapping event is scheduled for [DATE] and will include an…" at bounding box center [446, 275] width 612 height 39
click at [150, 272] on p "Q3: The third Systems Mapping event is scheduled for [DATE] and will include an…" at bounding box center [446, 275] width 612 height 39
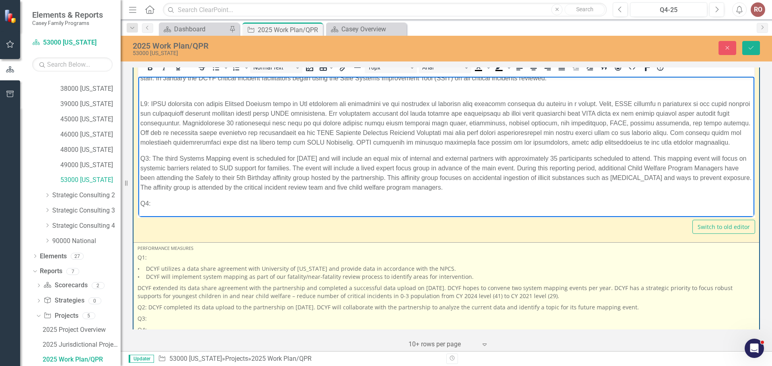
scroll to position [4846, 0]
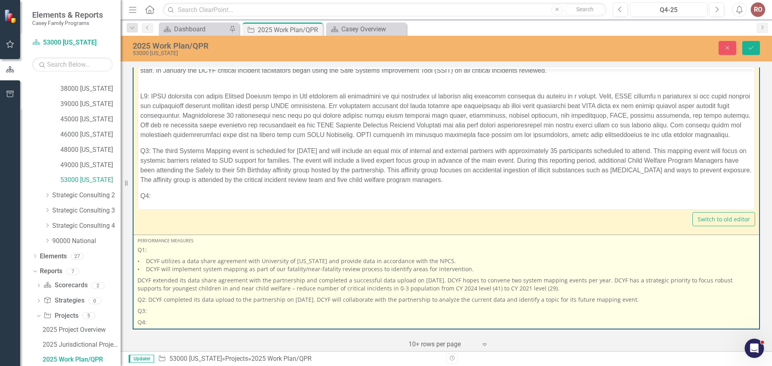
click at [167, 307] on p "Q3:" at bounding box center [447, 311] width 618 height 11
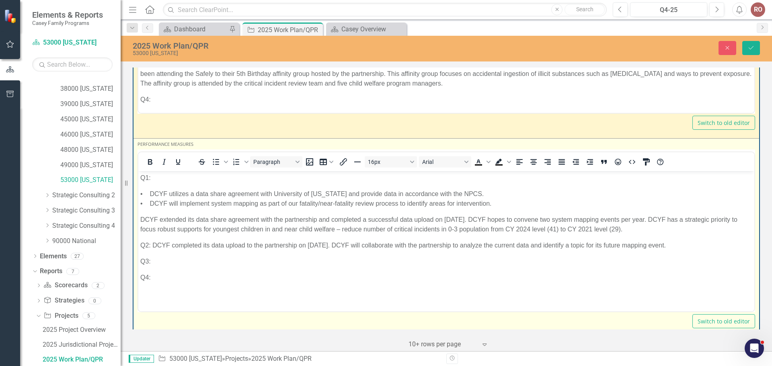
scroll to position [4950, 0]
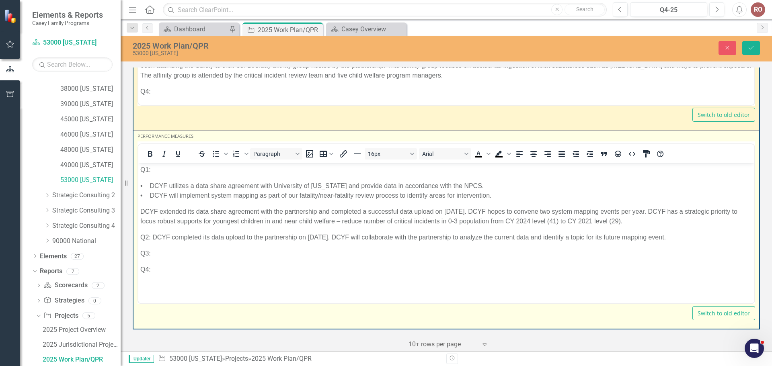
click at [157, 255] on p "Q3:" at bounding box center [446, 254] width 612 height 10
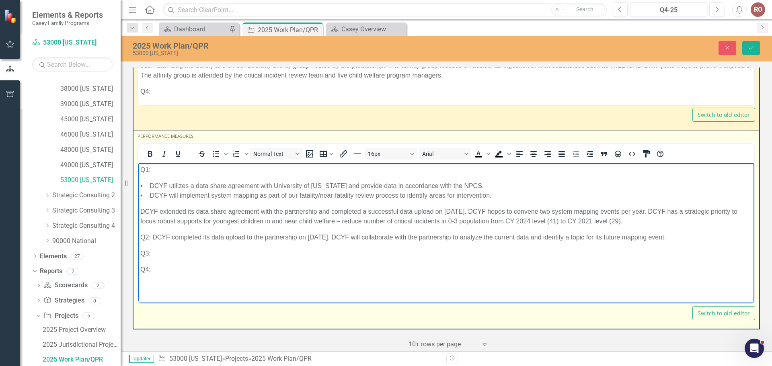
paste body "Rich Text Area. Press ALT-0 for help."
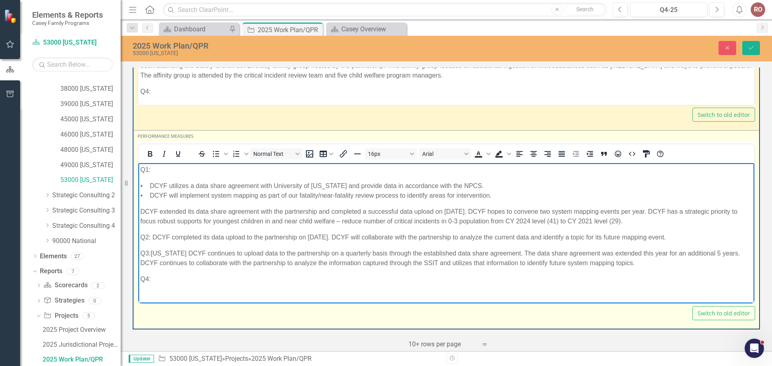
click at [151, 250] on p "Q3:[US_STATE] DCYF continues to upload data to the partnership on a quarterly b…" at bounding box center [446, 258] width 612 height 19
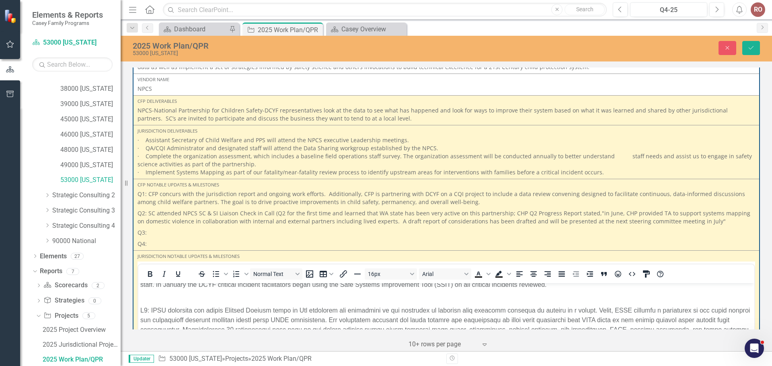
scroll to position [4628, 0]
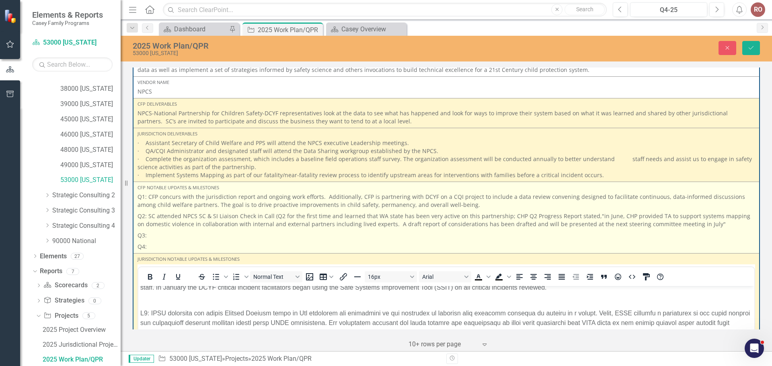
click at [154, 240] on p "Q3:" at bounding box center [447, 235] width 618 height 11
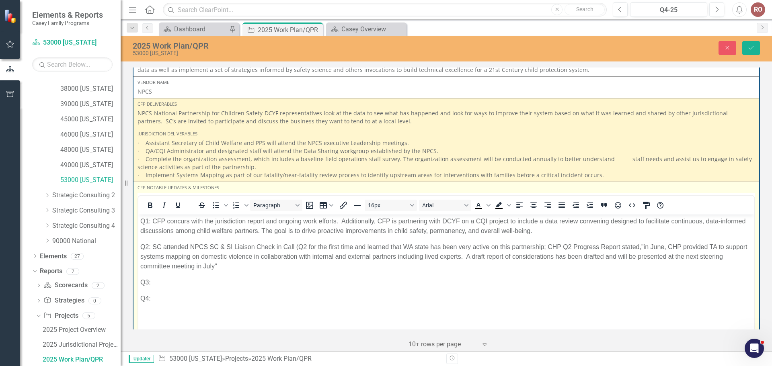
scroll to position [0, 0]
click at [461, 244] on p "Q2: SC attended NPCS SC & SI Liaison Check in Call (Q2 for the first time and l…" at bounding box center [446, 256] width 612 height 29
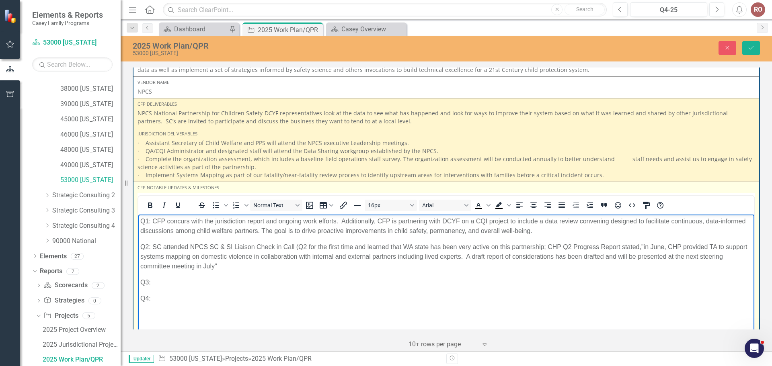
click at [458, 246] on p "Q2: SC attended NPCS SC & SI Liaison Check in Call (Q2 for the first time and l…" at bounding box center [446, 256] width 612 height 29
drag, startPoint x: 509, startPoint y: 247, endPoint x: 452, endPoint y: 283, distance: 68.3
click at [449, 287] on body "Q1: CFP concurs with the jurisdiction report and ongoing work efforts. Addition…" at bounding box center [446, 275] width 616 height 121
click at [475, 245] on p "Q2: SC attended NPCS SC & SI Liaison Check in Call (Q2 for the first time and l…" at bounding box center [446, 256] width 612 height 29
click at [532, 246] on p "Q2: SC attended NPCS SC & SI Liaison Check in Call (Q2 for the first time and l…" at bounding box center [446, 256] width 612 height 29
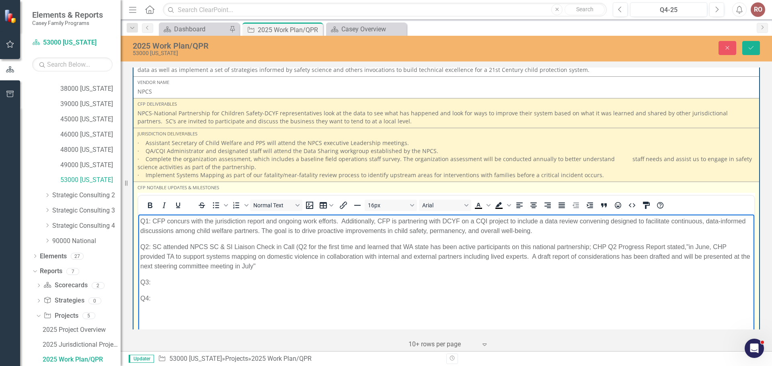
click at [169, 281] on p "Q3:" at bounding box center [446, 283] width 612 height 10
click at [166, 284] on p "Q3:" at bounding box center [446, 283] width 612 height 10
click at [573, 256] on p "Q2: SC attended NPCS SC & SI Liaison Check in Call (Q2 for the first time and l…" at bounding box center [446, 256] width 612 height 29
click at [571, 255] on p "Q2: SC attended NPCS SC & SI Liaison Check in Call (Q2 for the first time and l…" at bounding box center [446, 256] width 612 height 29
drag, startPoint x: 153, startPoint y: 221, endPoint x: 339, endPoint y: 221, distance: 185.8
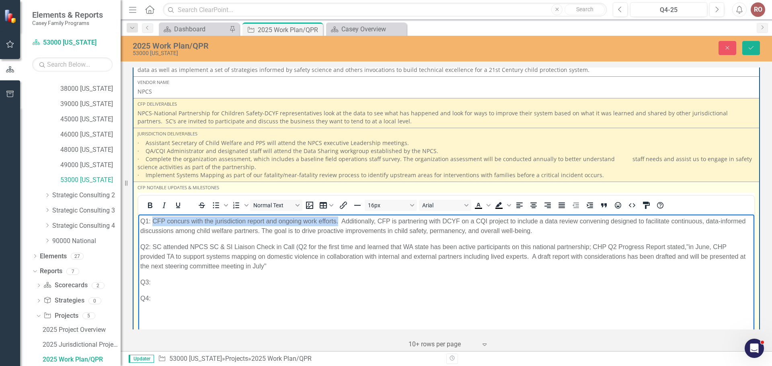
click at [339, 221] on p "Q1: CFP concurs with the jurisdiction report and ongoing work efforts. Addition…" at bounding box center [446, 226] width 612 height 19
copy p "CFP concurs with the jurisdiction report and ongoing work efforts."
click at [167, 287] on p "Q3:" at bounding box center [446, 283] width 612 height 10
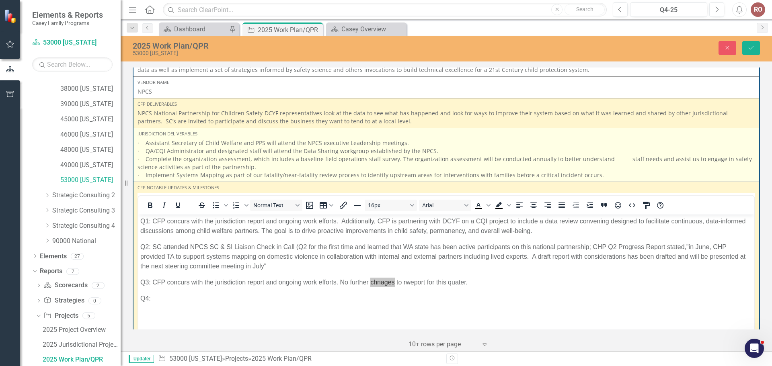
drag, startPoint x: 237, startPoint y: 71, endPoint x: 415, endPoint y: 139, distance: 190.0
click at [415, 139] on td "Jurisdiction Deliverables · Assistant Secretary of Child Welfare and PPS will a…" at bounding box center [446, 155] width 626 height 54
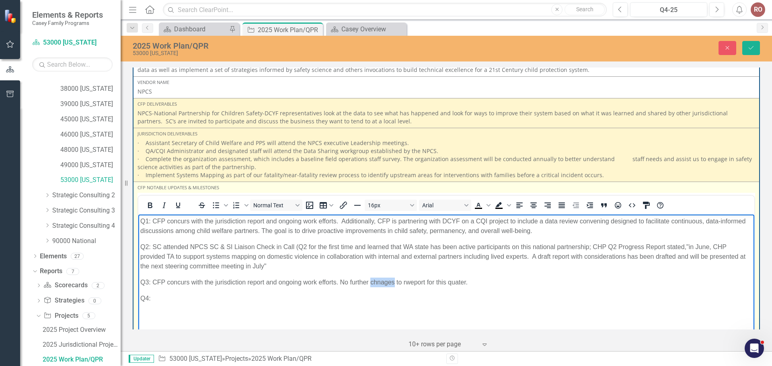
click at [379, 279] on p "Q3: CFP concurs with the jurisdiction report and ongoing work efforts. No furth…" at bounding box center [446, 283] width 612 height 10
click at [272, 316] on body "Q1: CFP concurs with the jurisdiction report and ongoing work efforts. Addition…" at bounding box center [446, 275] width 616 height 121
click at [245, 283] on p "Q3: CFP concurs with the jurisdiction report and ongoing work efforts. No furth…" at bounding box center [446, 283] width 612 height 10
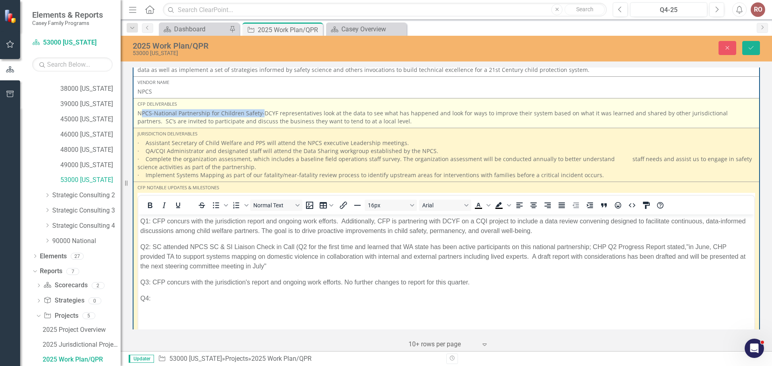
drag, startPoint x: 140, startPoint y: 111, endPoint x: 260, endPoint y: 111, distance: 120.2
click at [260, 111] on p "NPCS-National Partnership for Children Safety-DCYF representatives look at the …" at bounding box center [447, 117] width 618 height 16
copy p "NPCS-National Partnership for Children Safety"
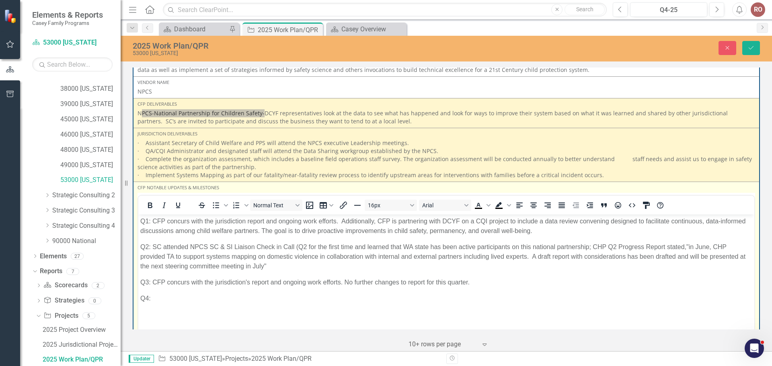
click at [232, 300] on p "Q4:" at bounding box center [446, 299] width 612 height 10
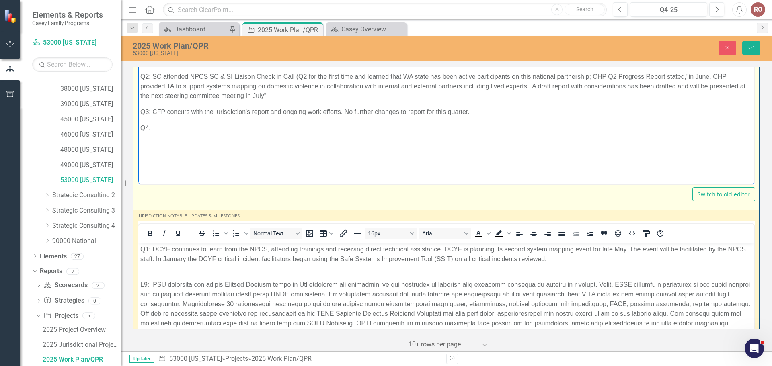
scroll to position [4796, 0]
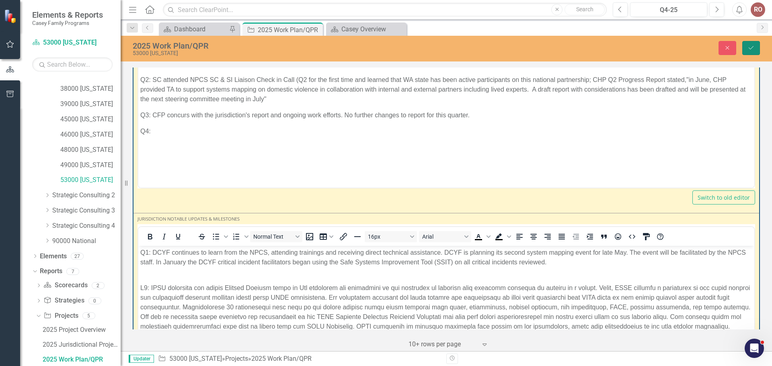
click at [748, 47] on icon "Save" at bounding box center [750, 48] width 7 height 6
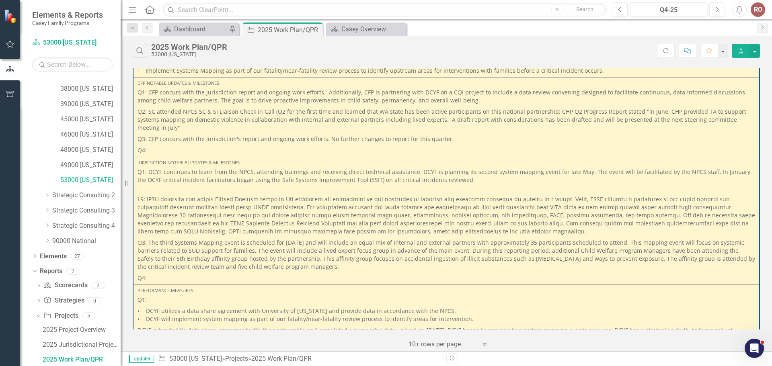
scroll to position [3331, 0]
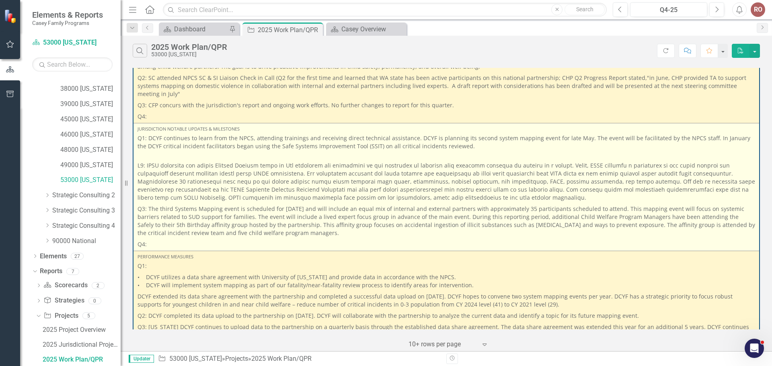
click at [353, 203] on p "Q3: The third Systems Mapping event is scheduled for [DATE] and will include an…" at bounding box center [447, 220] width 618 height 35
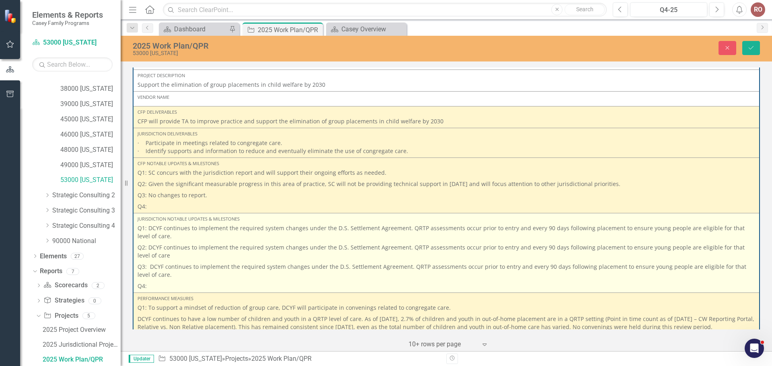
scroll to position [80, 0]
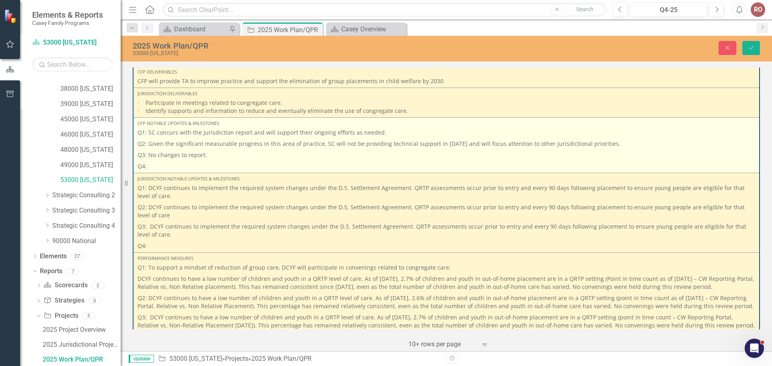
click at [518, 144] on p "Q2: Given the significant measurable progress in this area of practice, SC will…" at bounding box center [447, 143] width 618 height 11
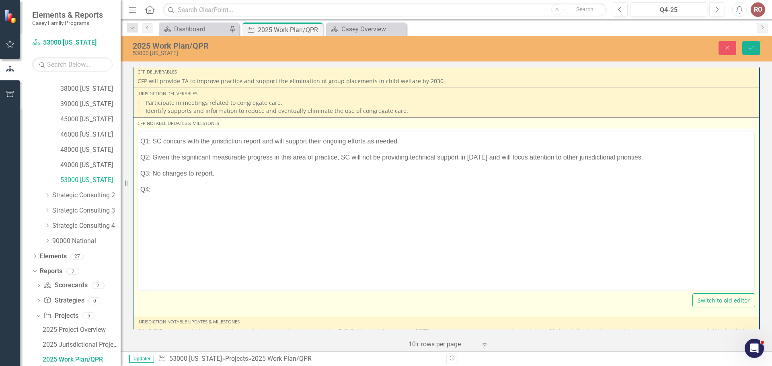
scroll to position [0, 0]
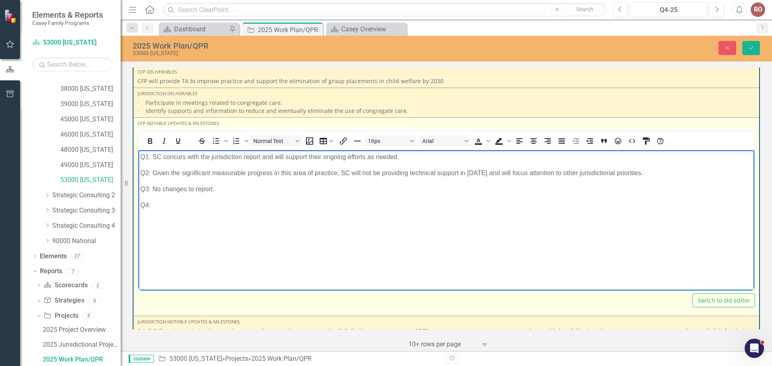
drag, startPoint x: 549, startPoint y: 173, endPoint x: 554, endPoint y: 176, distance: 5.4
click at [550, 173] on p "Q2: Given the significant measurable progress in this area of practice, SC will…" at bounding box center [446, 173] width 612 height 10
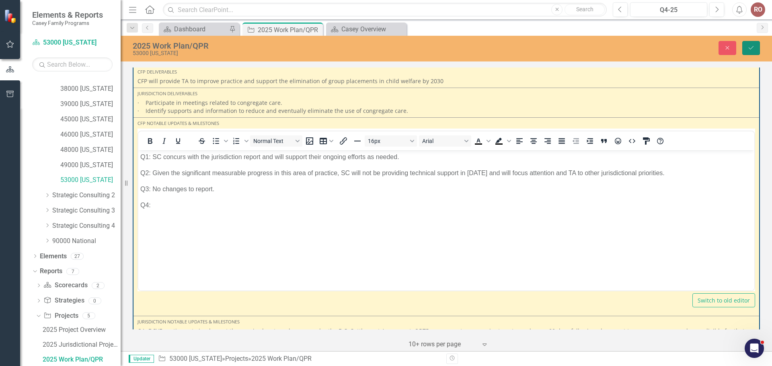
click at [751, 41] on button "Save" at bounding box center [751, 48] width 18 height 14
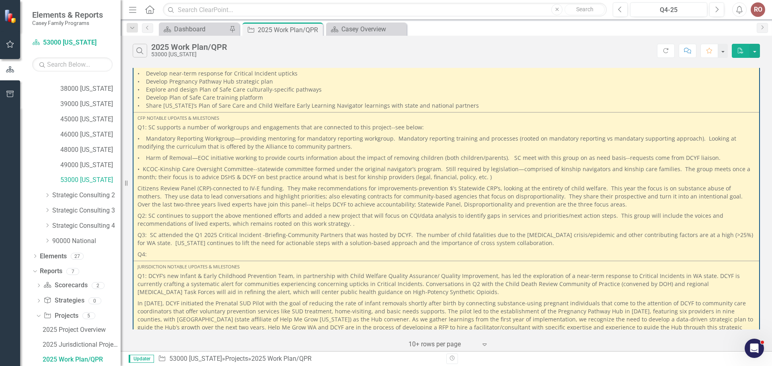
scroll to position [1045, 0]
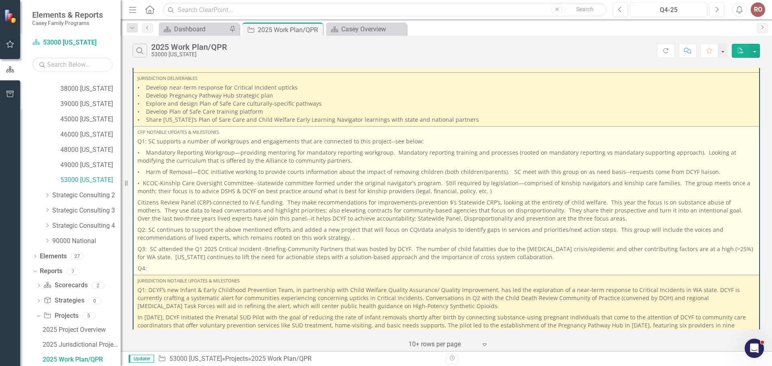
click at [264, 271] on p "Q4:" at bounding box center [447, 268] width 618 height 10
click at [305, 273] on p "Q4:" at bounding box center [447, 268] width 618 height 10
click at [352, 263] on p "Q3: SC attended the Q1 2025 Critical Incident -Briefing-Community Partners that…" at bounding box center [447, 253] width 618 height 19
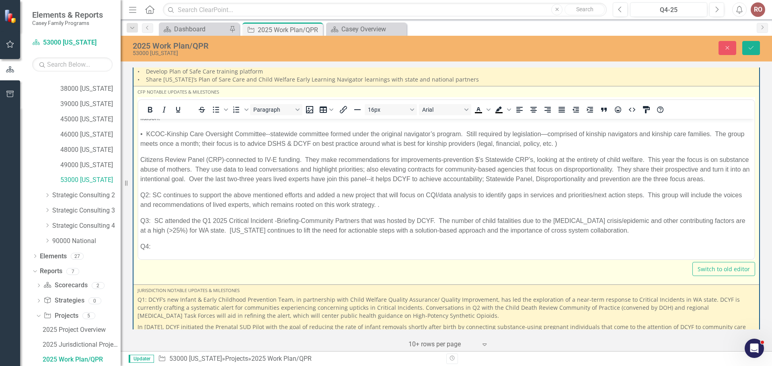
scroll to position [70, 0]
click at [447, 229] on p "Q3: SC attended the Q1 2025 Critical Incident -Briefing-Community Partners that…" at bounding box center [446, 224] width 612 height 19
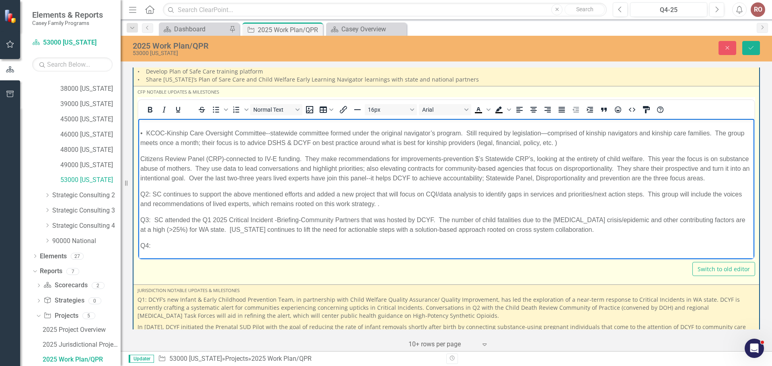
drag, startPoint x: 507, startPoint y: 277, endPoint x: 508, endPoint y: 273, distance: 5.0
click at [508, 273] on div "Switch to old editor" at bounding box center [447, 269] width 618 height 14
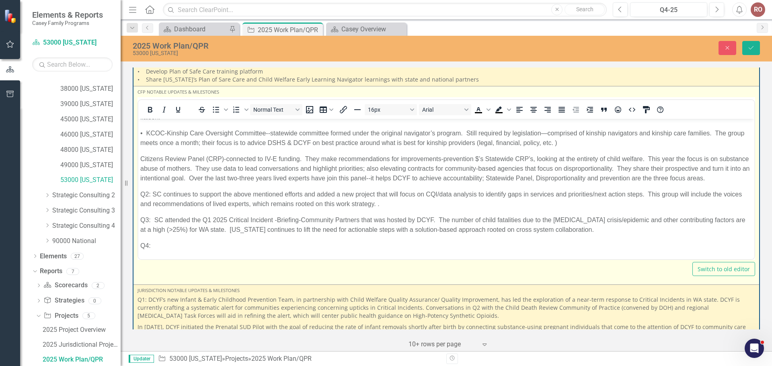
click at [513, 231] on p "Q3: SC attended the Q1 2025 Critical Incident -Briefing-Community Partners that…" at bounding box center [446, 224] width 612 height 19
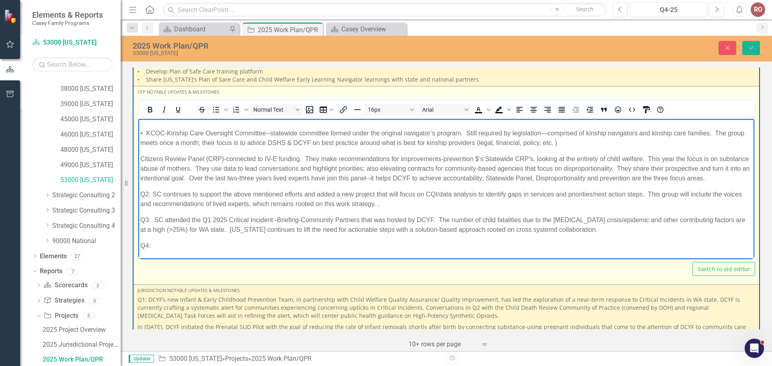
click at [521, 251] on body "Q1: SC supports a number of workgroups and engagements that are connected to th…" at bounding box center [446, 159] width 616 height 200
click at [514, 226] on p "Q3: SC attended the Q1 2025 Critical Incident -Briefing-Community Partners that…" at bounding box center [446, 224] width 612 height 19
click at [524, 253] on body "Q1: SC supports a number of workgroups and engagements that are connected to th…" at bounding box center [446, 159] width 616 height 200
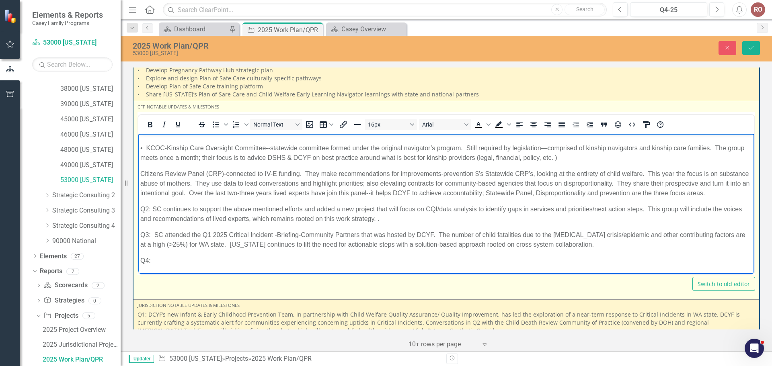
scroll to position [1086, 0]
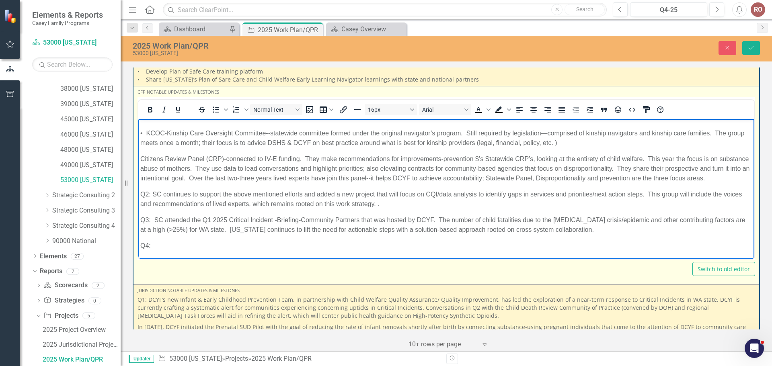
click at [218, 229] on p "Q3: SC attended the Q1 2025 Critical Incident -Briefing-Community Partners that…" at bounding box center [446, 224] width 612 height 19
click at [728, 220] on p "Q3: SC attended the Q1 2025 Critical Incident -Briefing-Community Partners that…" at bounding box center [446, 224] width 612 height 19
click at [707, 221] on p "Q3: SC attended the Q1 2025 Critical Incident -Briefing-Community Partners that…" at bounding box center [446, 224] width 612 height 19
click at [261, 227] on p "Q3: SC attended the Q1 2025 Critical Incident -Briefing-Community Partners that…" at bounding box center [446, 224] width 612 height 19
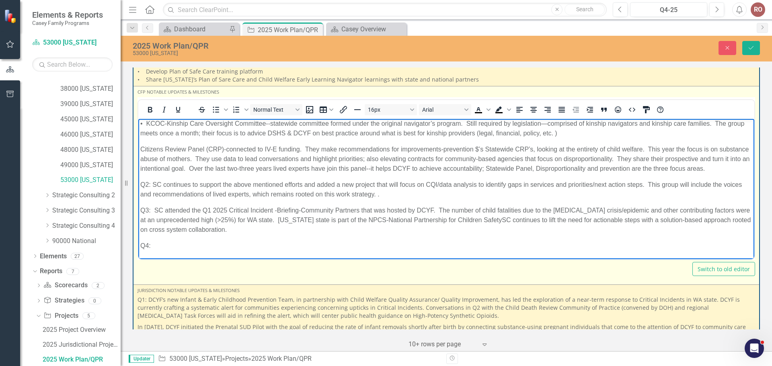
click at [458, 230] on p "Q3: SC attended the Q1 2025 Critical Incident -Briefing-Community Partners that…" at bounding box center [446, 219] width 612 height 29
click at [617, 228] on p "Q3: SC attended the Q1 2025 Critical Incident -Briefing-Community Partners that…" at bounding box center [446, 219] width 612 height 29
click at [616, 228] on p "Q3: SC attended the Q1 2025 Critical Incident -Briefing-Community Partners that…" at bounding box center [446, 219] width 612 height 29
click at [616, 231] on p "Q3: SC attended the Q1 2025 Critical Incident -Briefing-Community Partners that…" at bounding box center [446, 219] width 612 height 29
click at [616, 229] on p "Q3: SC attended the Q1 2025 Critical Incident -Briefing-Community Partners that…" at bounding box center [446, 219] width 612 height 29
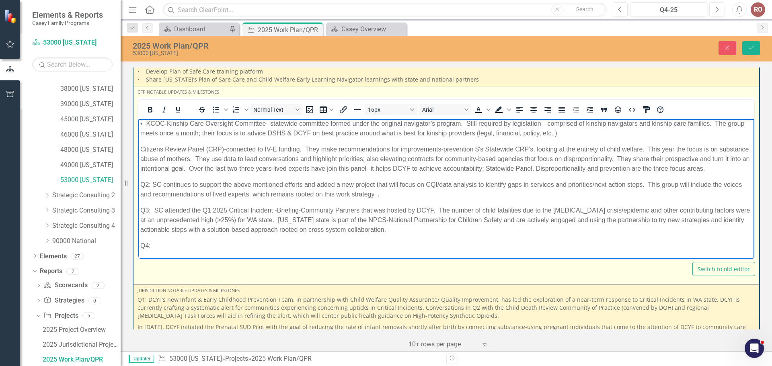
click at [263, 250] on body "Q1: SC supports a number of workgroups and engagements that are connected to th…" at bounding box center [446, 154] width 616 height 210
click at [290, 246] on body "Q1: SC supports a number of workgroups and engagements that are connected to th…" at bounding box center [446, 154] width 616 height 210
click at [314, 234] on p "Q3: SC attended the Q1 2025 Critical Incident -Briefing-Community Partners that…" at bounding box center [446, 219] width 612 height 29
click at [329, 250] on body "Q1: SC supports a number of workgroups and engagements that are connected to th…" at bounding box center [446, 154] width 616 height 210
click at [353, 234] on p "Q3: SC attended the Q1 2025 Critical Incident -Briefing-Community Partners that…" at bounding box center [446, 219] width 612 height 29
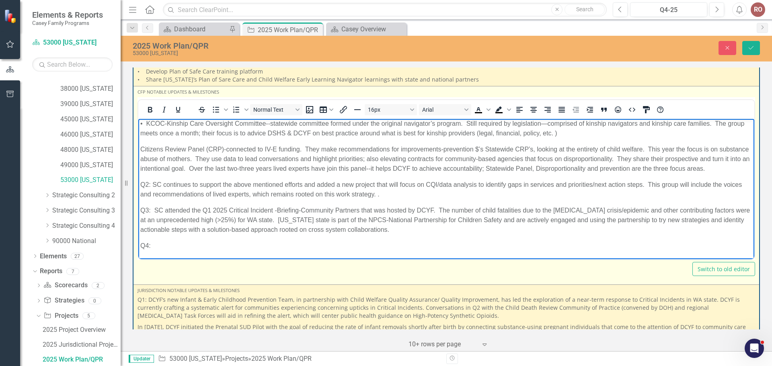
click at [357, 284] on td "CFP Notable Updates & Milestones To open the popup, press Shift+Enter To open t…" at bounding box center [446, 185] width 626 height 199
click at [377, 249] on body "Q1: SC supports a number of workgroups and engagements that are connected to th…" at bounding box center [446, 154] width 616 height 210
click at [564, 230] on p "Q3: SC attended the Q1 2025 Critical Incident -Briefing-Community Partners that…" at bounding box center [446, 219] width 612 height 29
click at [548, 230] on p "Q3: SC attended the Q1 2025 Critical Incident -Briefing-Community Partners that…" at bounding box center [446, 219] width 612 height 29
click at [564, 229] on p "Q3: SC attended the Q1 2025 Critical Incident -Briefing-Community Partners that…" at bounding box center [446, 219] width 612 height 29
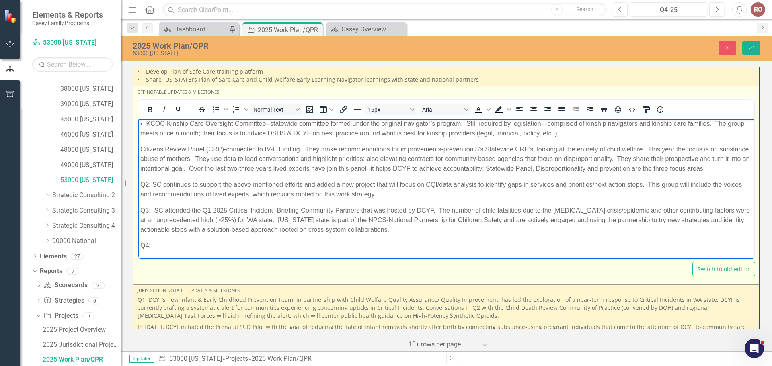
click at [617, 228] on p "Q3: SC attended the Q1 2025 Critical Incident -Briefing-Community Partners that…" at bounding box center [446, 219] width 612 height 29
click at [650, 234] on p "Q3: SC attended the Q1 2025 Critical Incident -Briefing-Community Partners that…" at bounding box center [446, 219] width 612 height 29
click at [616, 229] on p "Q3: SC attended the Q1 2025 Critical Incident -Briefing-Community Partners that…" at bounding box center [446, 219] width 612 height 29
click at [703, 230] on p "Q3: SC attended the Q1 2025 Critical Incident -Briefing-Community Partners that…" at bounding box center [446, 219] width 612 height 29
click at [641, 230] on p "Q3: SC attended the Q1 2025 Critical Incident -Briefing-Community Partners that…" at bounding box center [446, 219] width 612 height 29
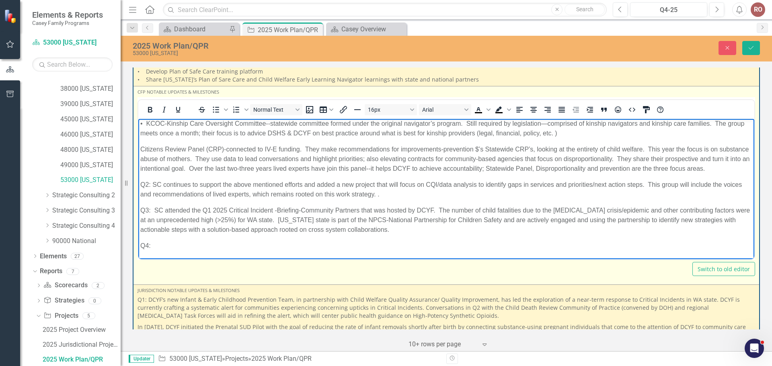
click at [262, 234] on p "Q3: SC attended the Q1 2025 Critical Incident -Briefing-Community Partners that…" at bounding box center [446, 219] width 612 height 29
click at [158, 234] on p "Q3: SC attended the Q1 2025 Critical Incident -Briefing-Community Partners that…" at bounding box center [446, 219] width 612 height 29
click at [263, 234] on p "Q3: SC attended the Q1 2025 Critical Incident -Briefing-Community Partners that…" at bounding box center [446, 219] width 612 height 29
click at [350, 248] on body "Q1: SC supports a number of workgroups and engagements that are connected to th…" at bounding box center [446, 154] width 616 height 210
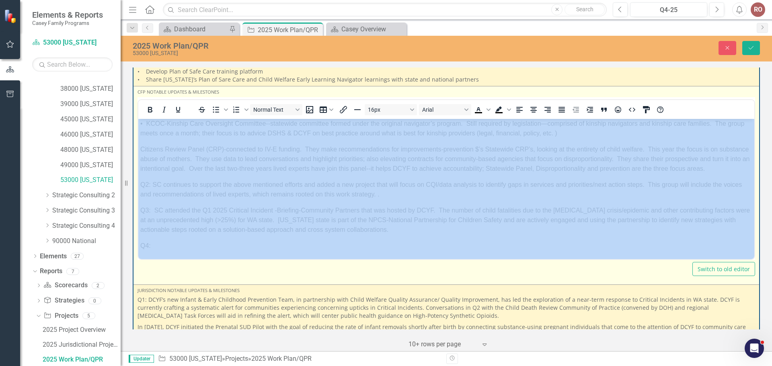
drag, startPoint x: 358, startPoint y: 268, endPoint x: 218, endPoint y: 138, distance: 191.2
click at [358, 268] on div "To open the popup, press Shift+Enter To open the popup, press Shift+Enter Norma…" at bounding box center [447, 186] width 618 height 179
click at [346, 276] on div "Switch to old editor" at bounding box center [447, 269] width 618 height 14
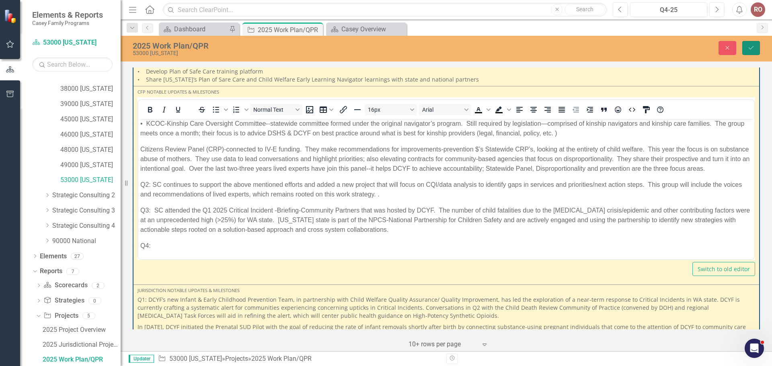
click at [756, 43] on button "Save" at bounding box center [751, 48] width 18 height 14
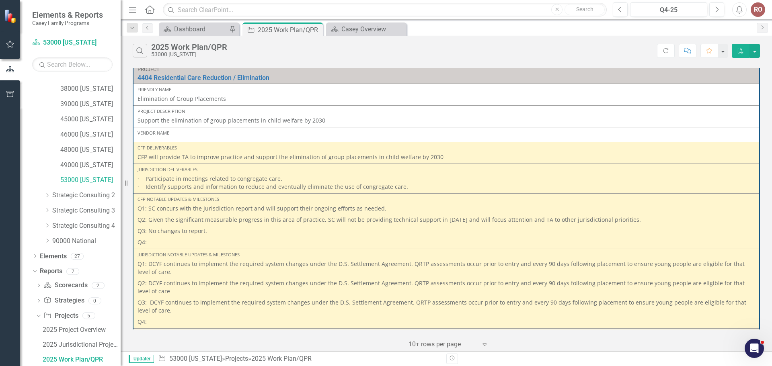
scroll to position [0, 0]
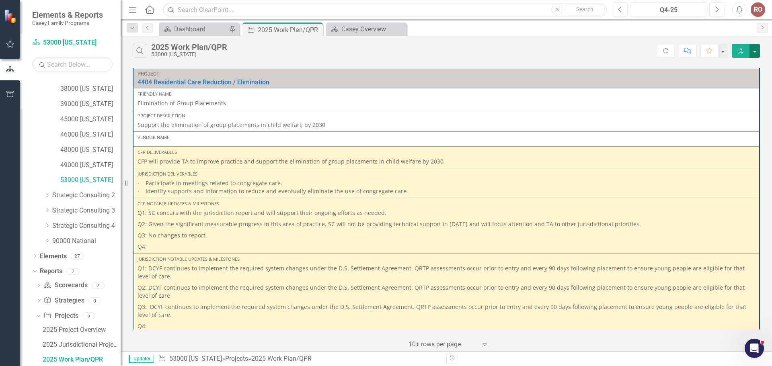
click at [756, 49] on button "button" at bounding box center [754, 51] width 10 height 14
click at [563, 53] on div "Search 2025 Work Plan/QPR 53000 [US_STATE]" at bounding box center [395, 51] width 524 height 14
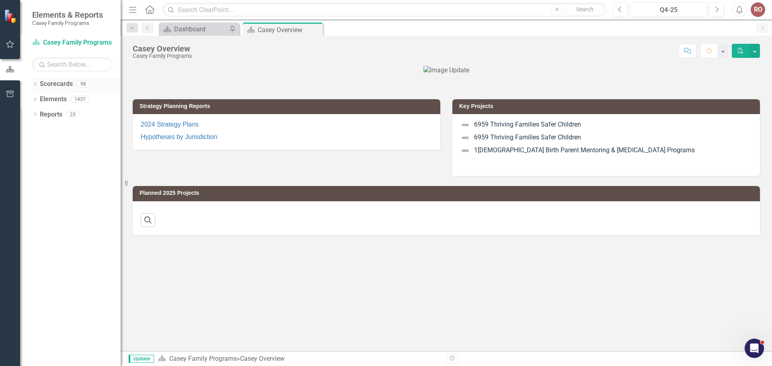
click at [36, 81] on div "Dropdown Scorecards 98" at bounding box center [76, 85] width 88 height 15
click at [35, 83] on icon at bounding box center [35, 84] width 2 height 4
click at [43, 99] on div "Dropdown" at bounding box center [40, 99] width 8 height 7
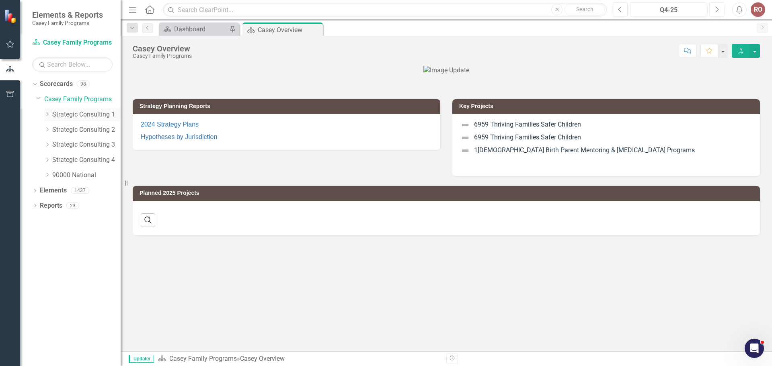
click at [47, 113] on icon "Dropdown" at bounding box center [47, 114] width 6 height 5
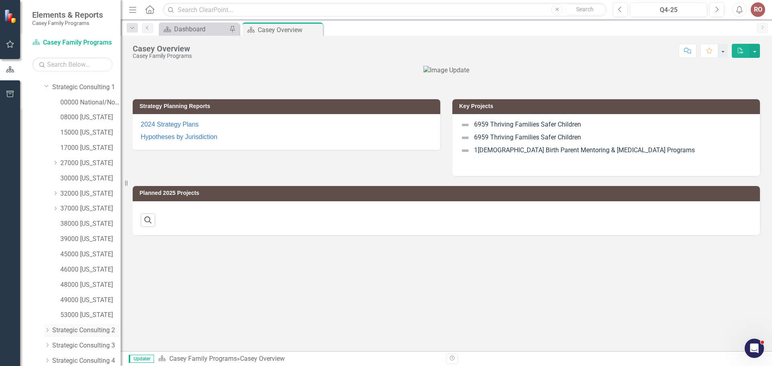
scroll to position [76, 0]
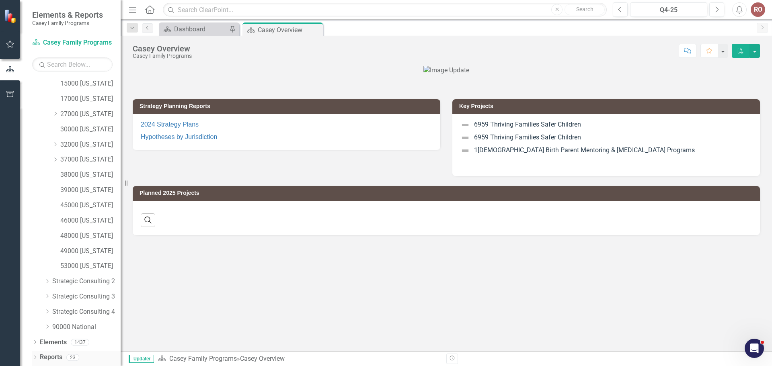
click at [34, 357] on icon "Dropdown" at bounding box center [35, 358] width 6 height 4
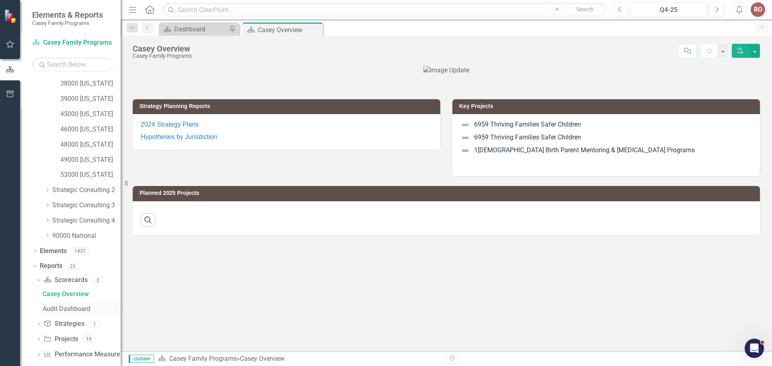
scroll to position [177, 0]
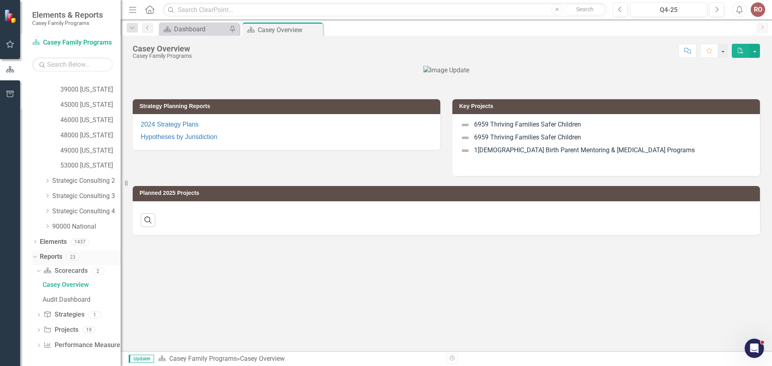
click at [34, 257] on icon at bounding box center [35, 257] width 4 height 2
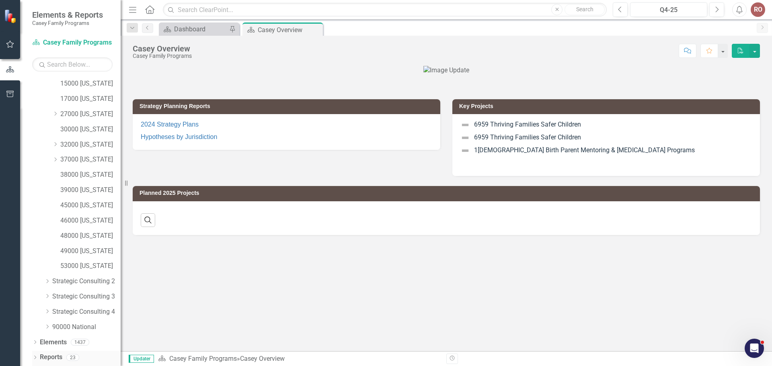
scroll to position [76, 0]
click at [83, 267] on link "53000 [US_STATE]" at bounding box center [90, 266] width 60 height 9
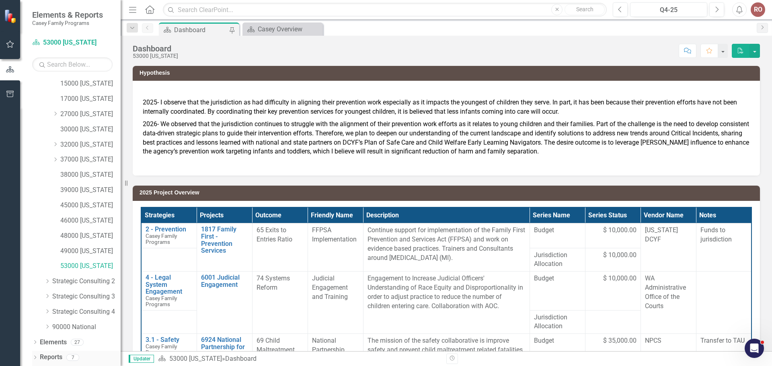
click at [34, 357] on icon "Dropdown" at bounding box center [35, 358] width 6 height 4
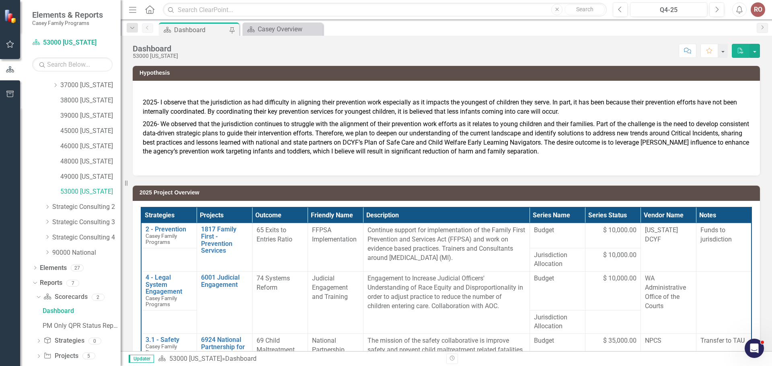
scroll to position [177, 0]
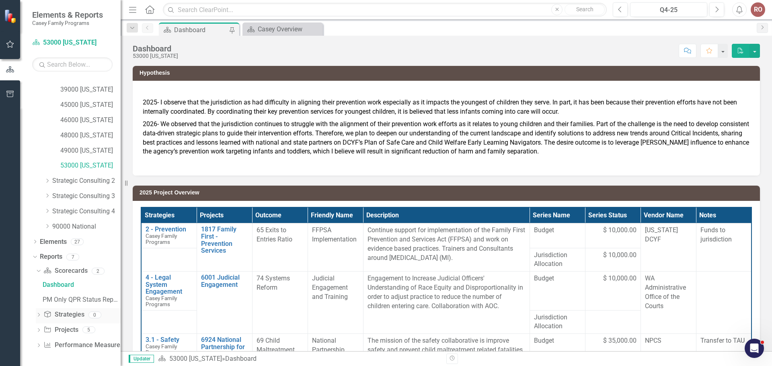
click at [39, 316] on icon "Dropdown" at bounding box center [39, 316] width 6 height 4
click at [40, 329] on icon "Dropdown" at bounding box center [39, 331] width 6 height 4
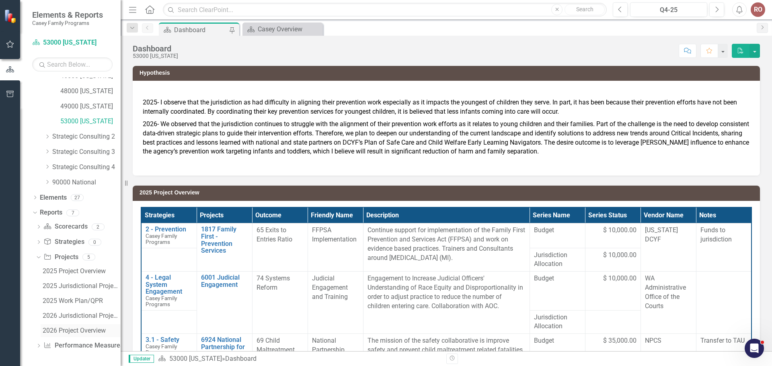
scroll to position [222, 0]
click at [71, 296] on link "2025 Work Plan/QPR" at bounding box center [81, 300] width 80 height 13
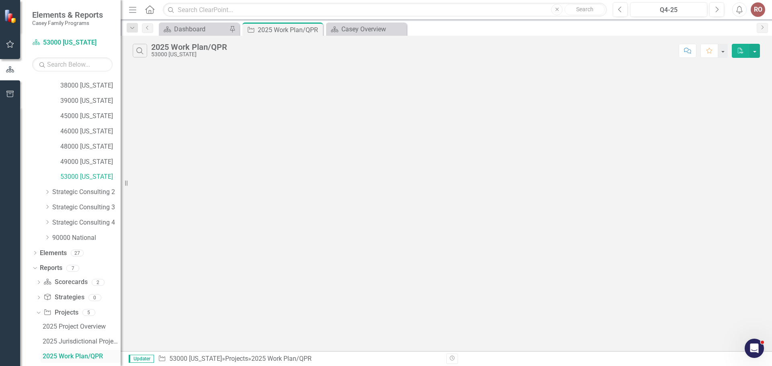
scroll to position [162, 0]
